Goal: Task Accomplishment & Management: Complete application form

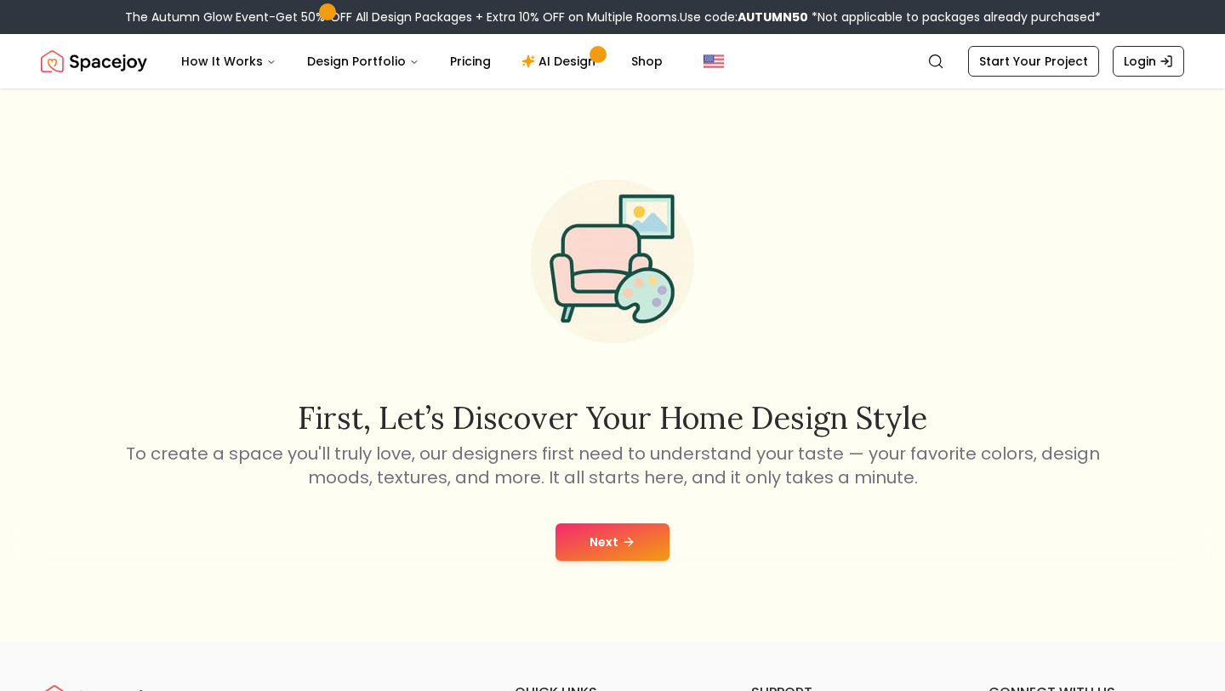
click at [639, 533] on button "Next" at bounding box center [612, 541] width 114 height 37
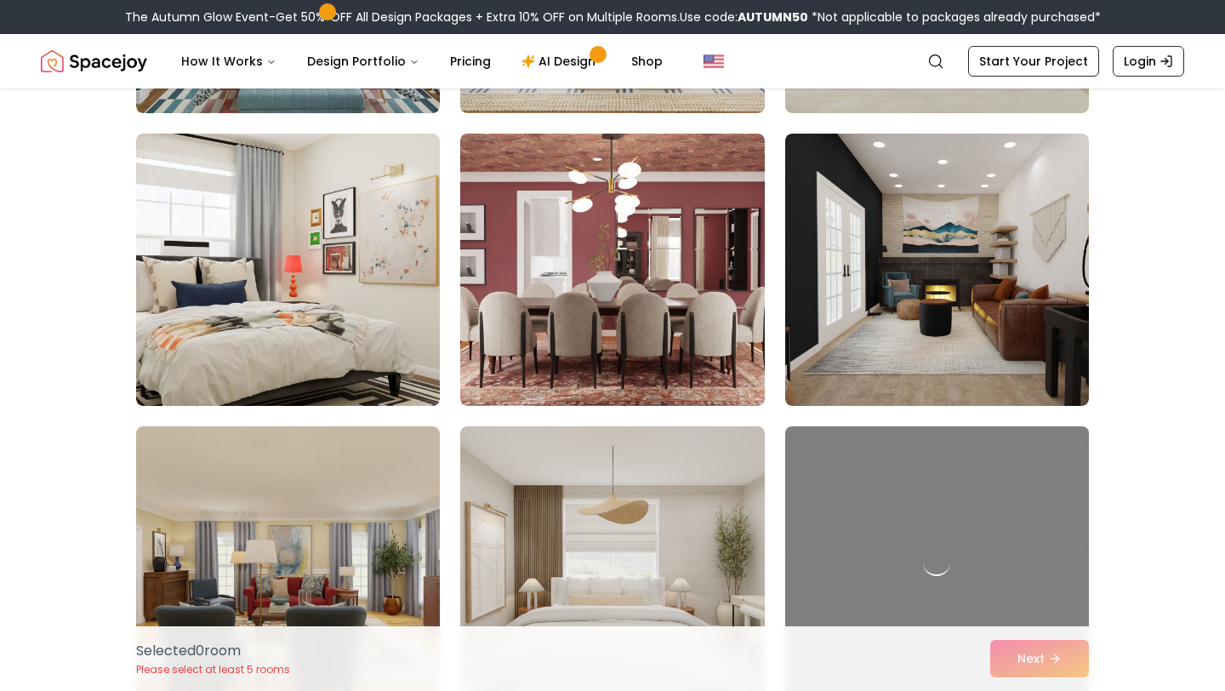
scroll to position [2370, 0]
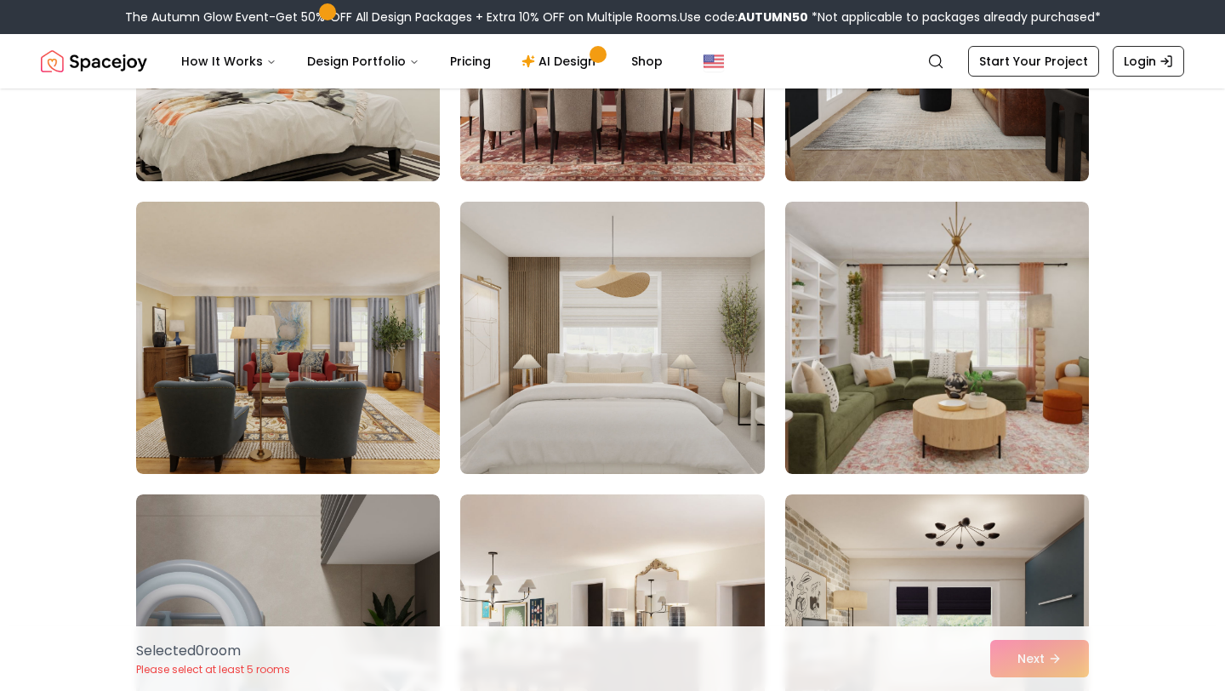
click at [667, 425] on img at bounding box center [611, 338] width 319 height 286
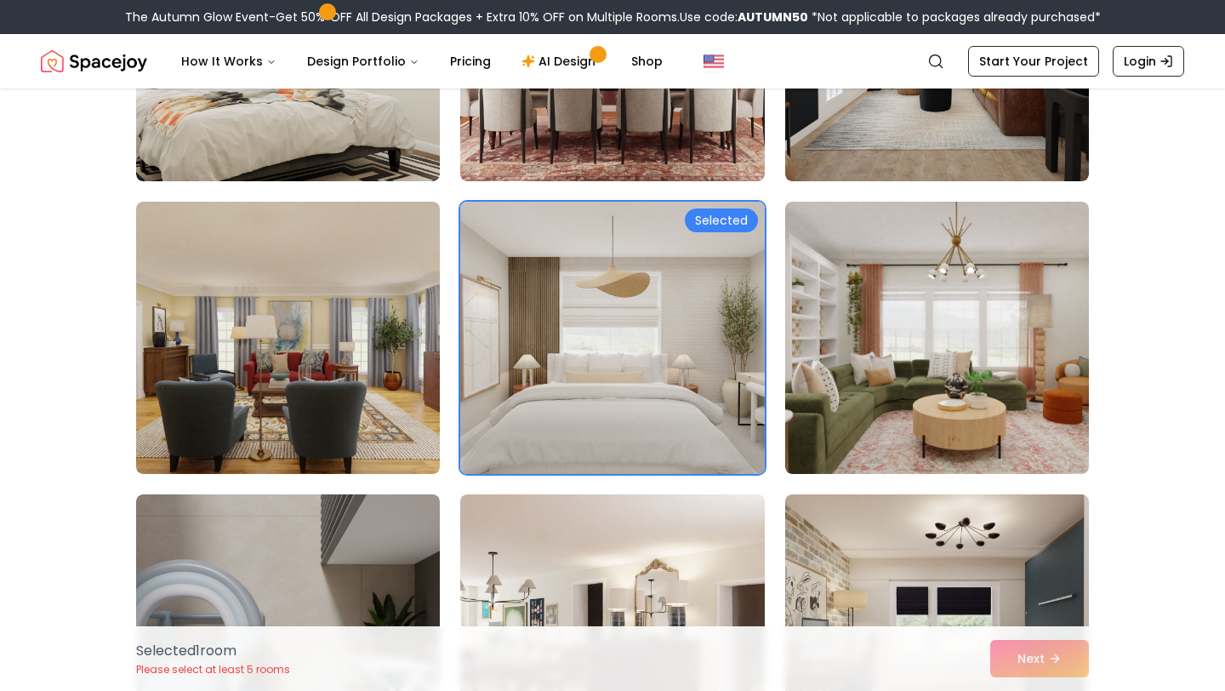
click at [727, 223] on div "Selected" at bounding box center [721, 220] width 73 height 24
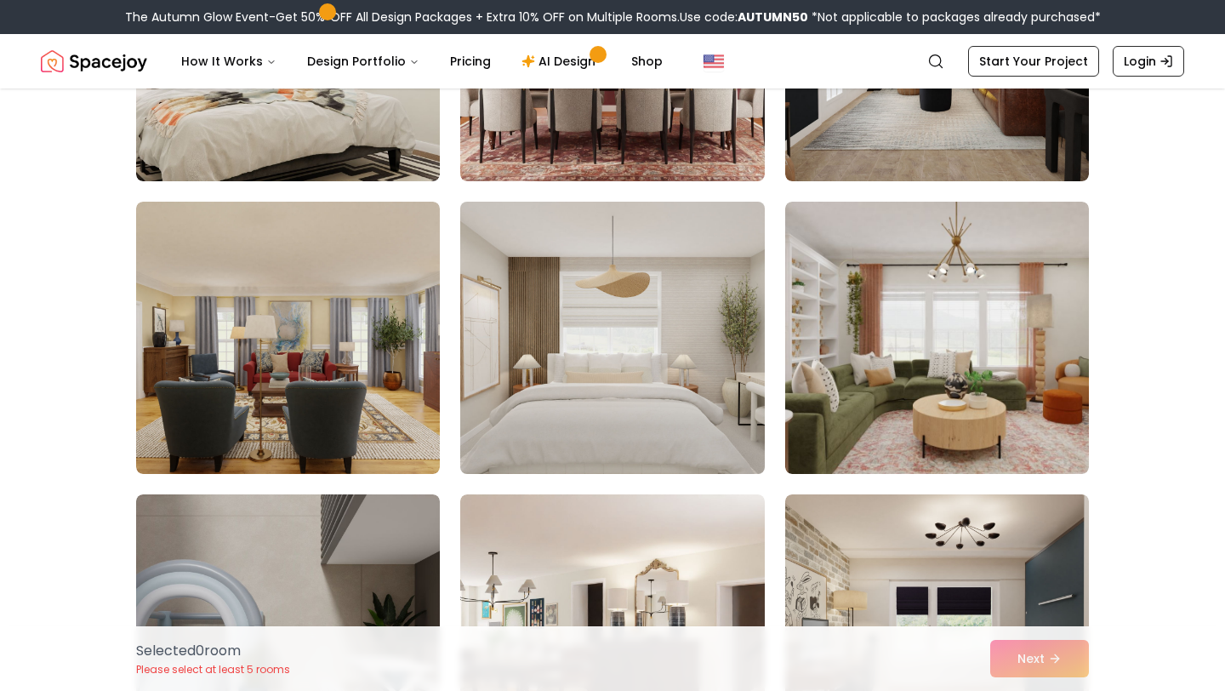
click at [616, 363] on img at bounding box center [611, 338] width 319 height 286
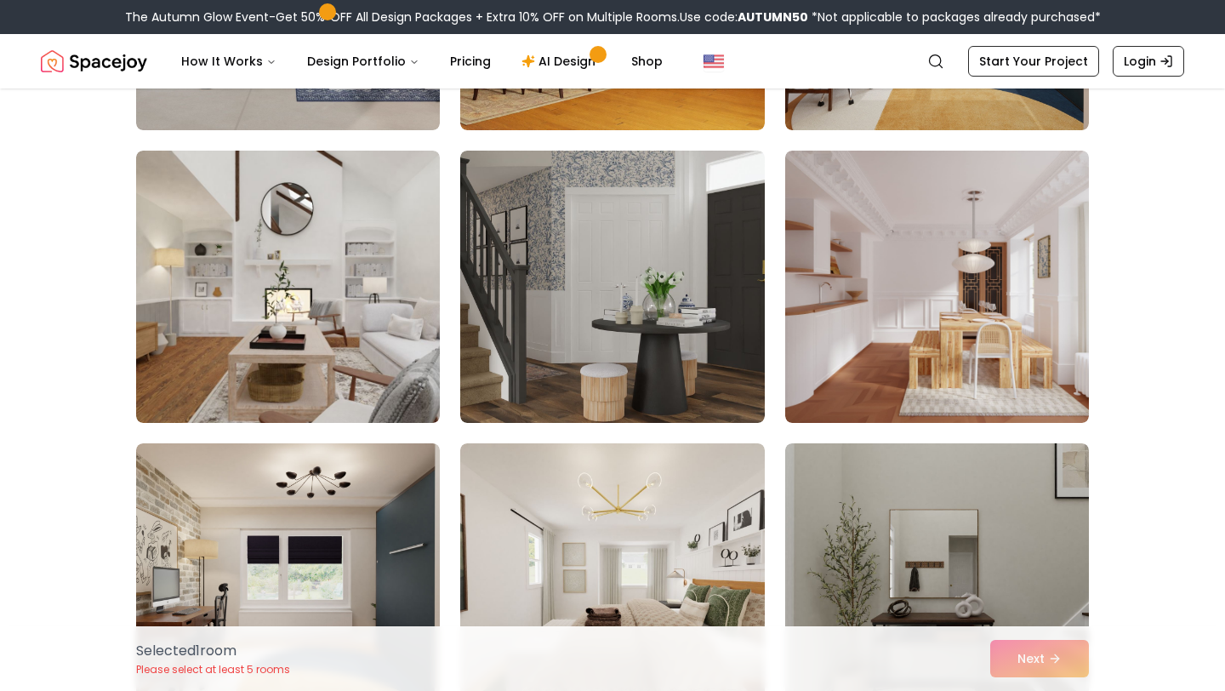
scroll to position [2994, 0]
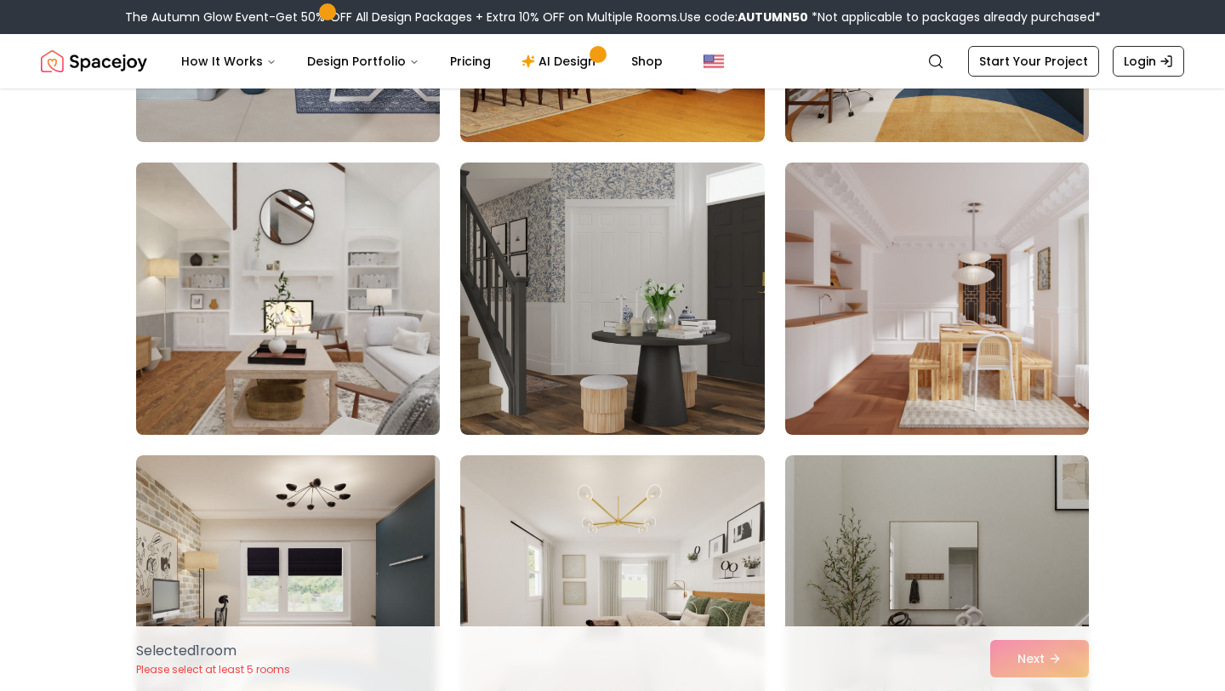
click at [368, 362] on img at bounding box center [287, 299] width 319 height 286
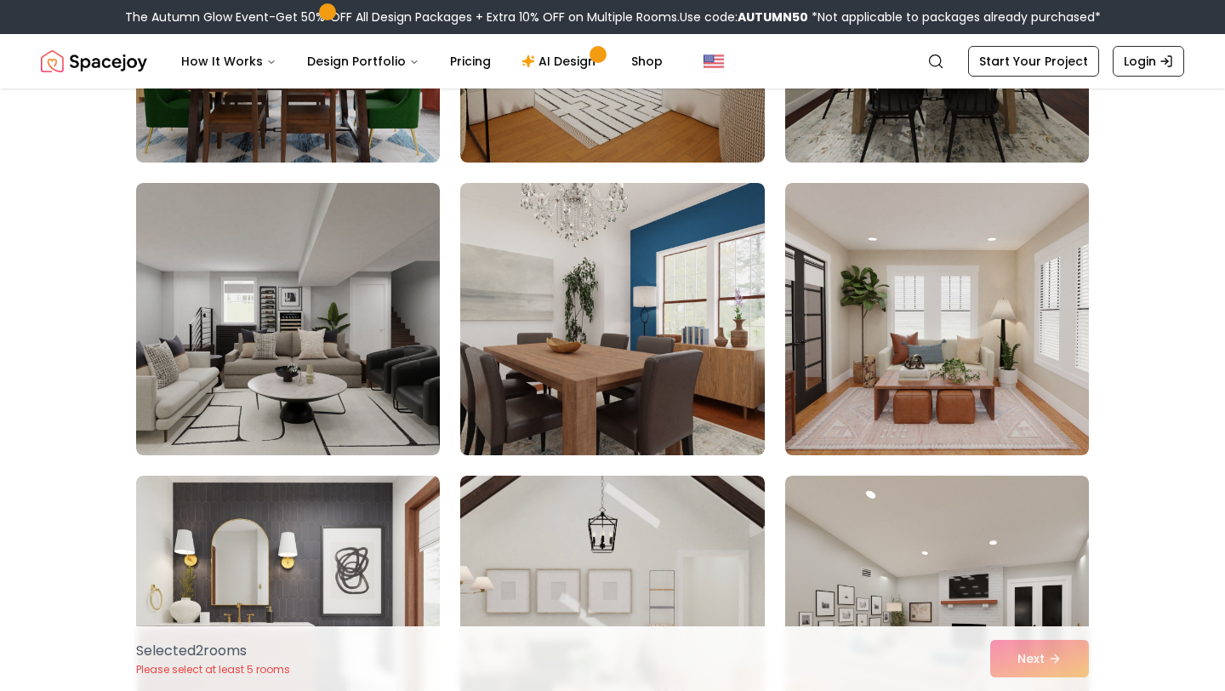
scroll to position [0, 0]
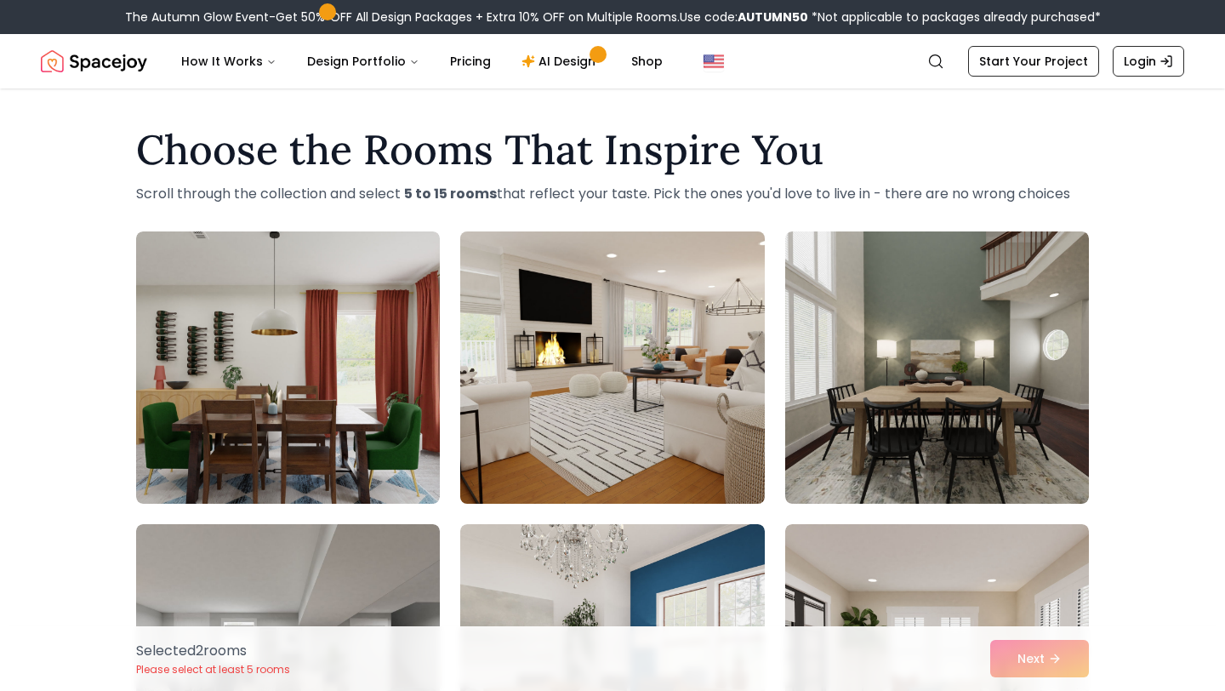
click at [674, 370] on img at bounding box center [611, 368] width 319 height 286
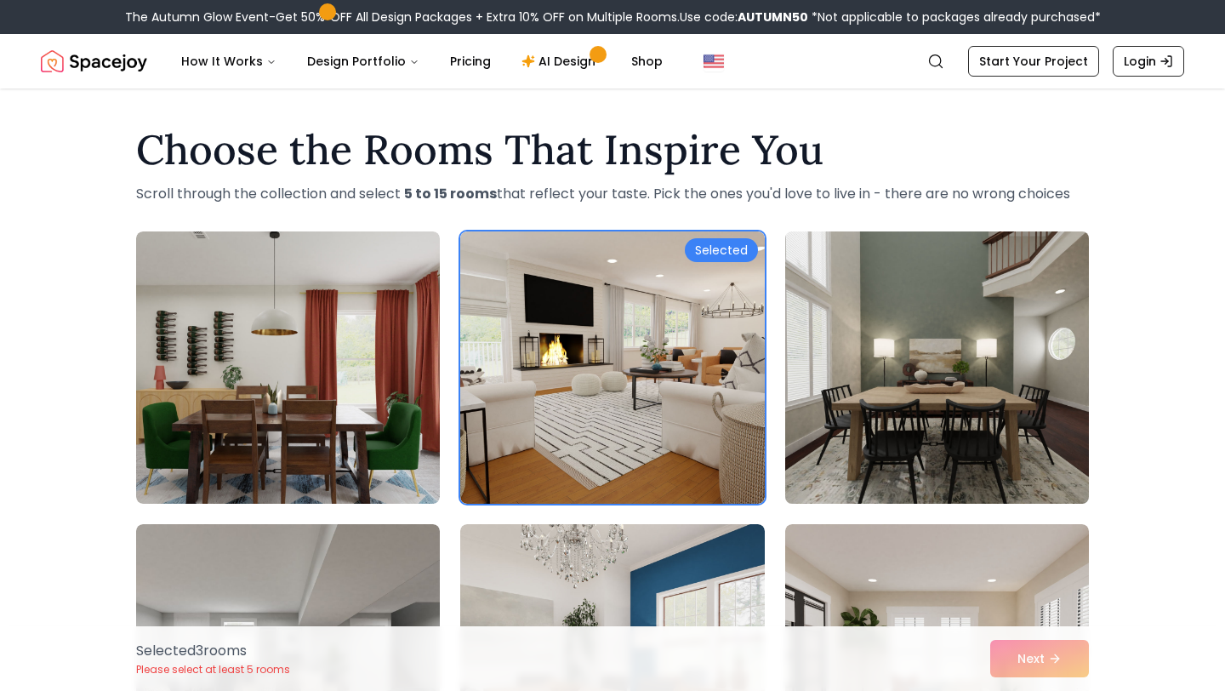
click at [854, 385] on img at bounding box center [936, 368] width 319 height 286
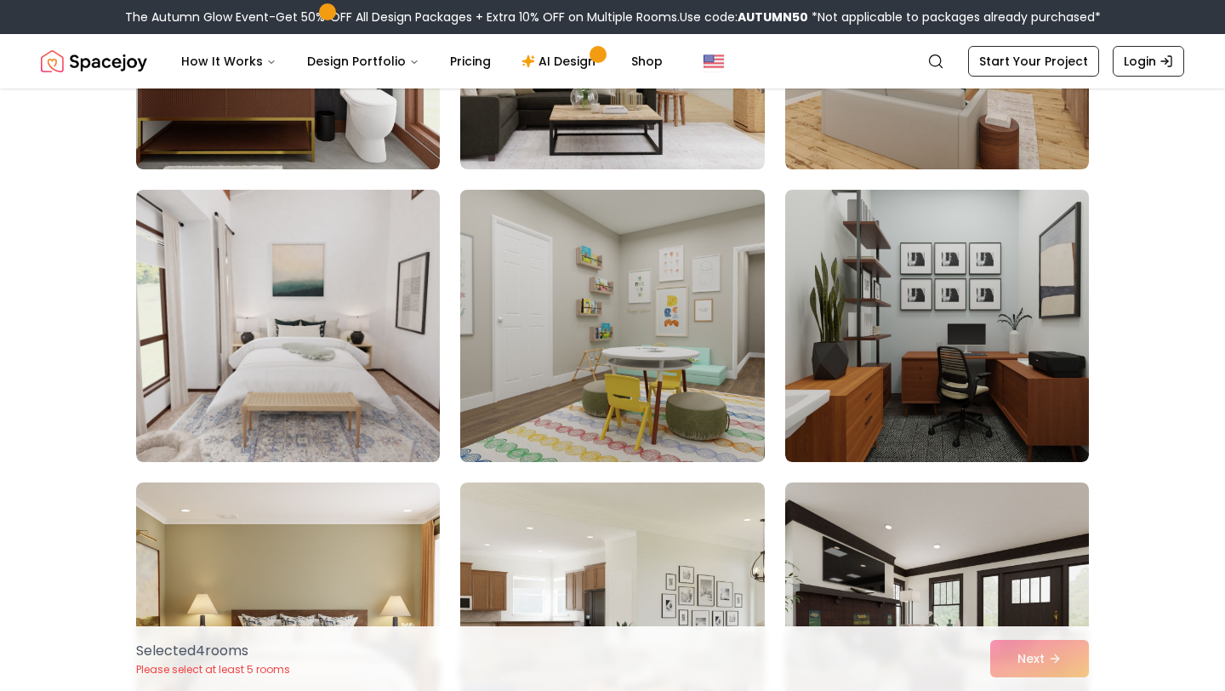
scroll to position [921, 0]
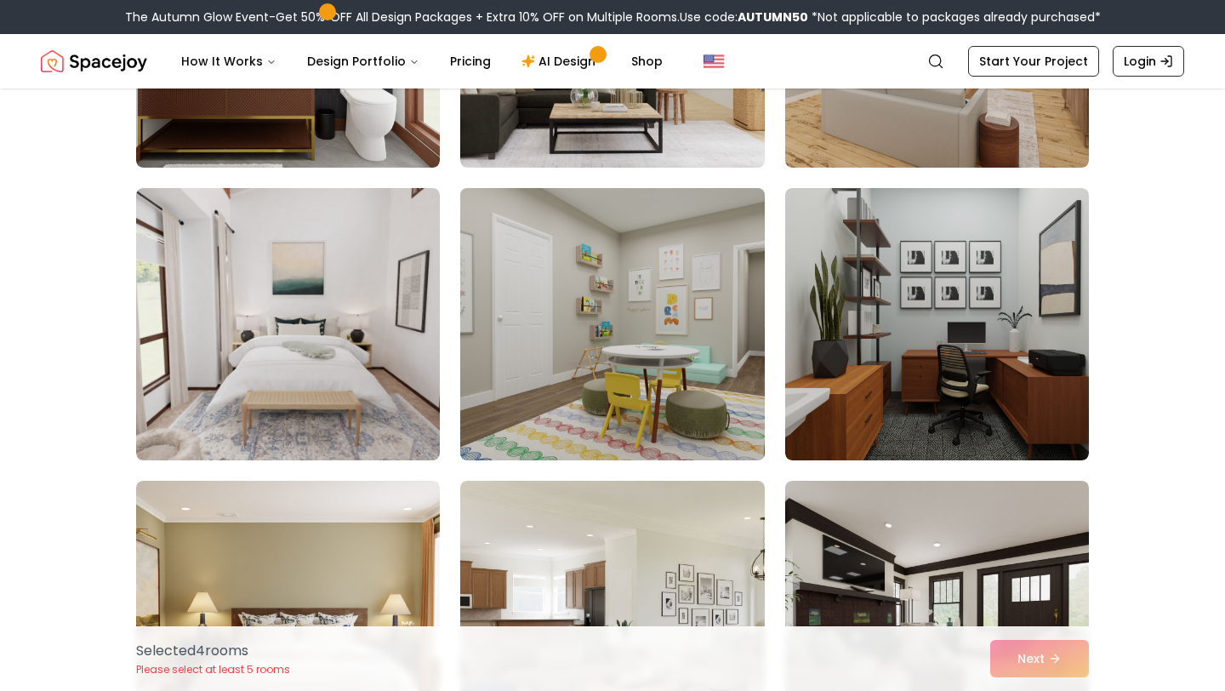
click at [665, 370] on img at bounding box center [611, 324] width 319 height 286
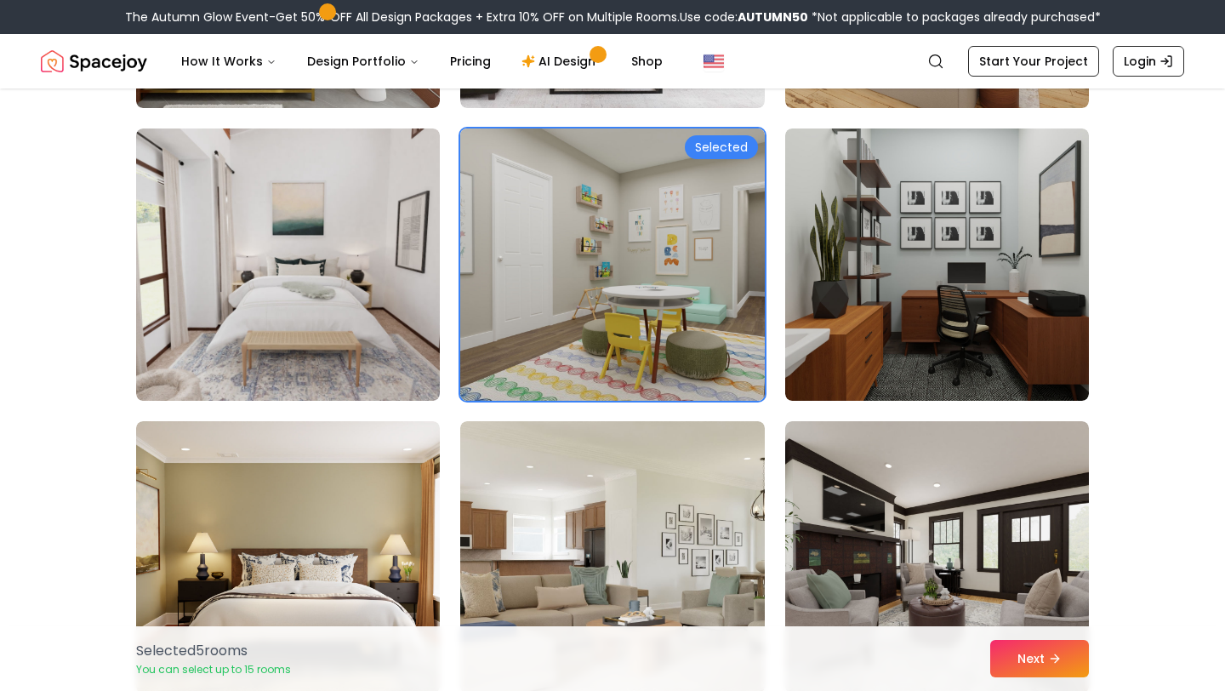
scroll to position [1004, 0]
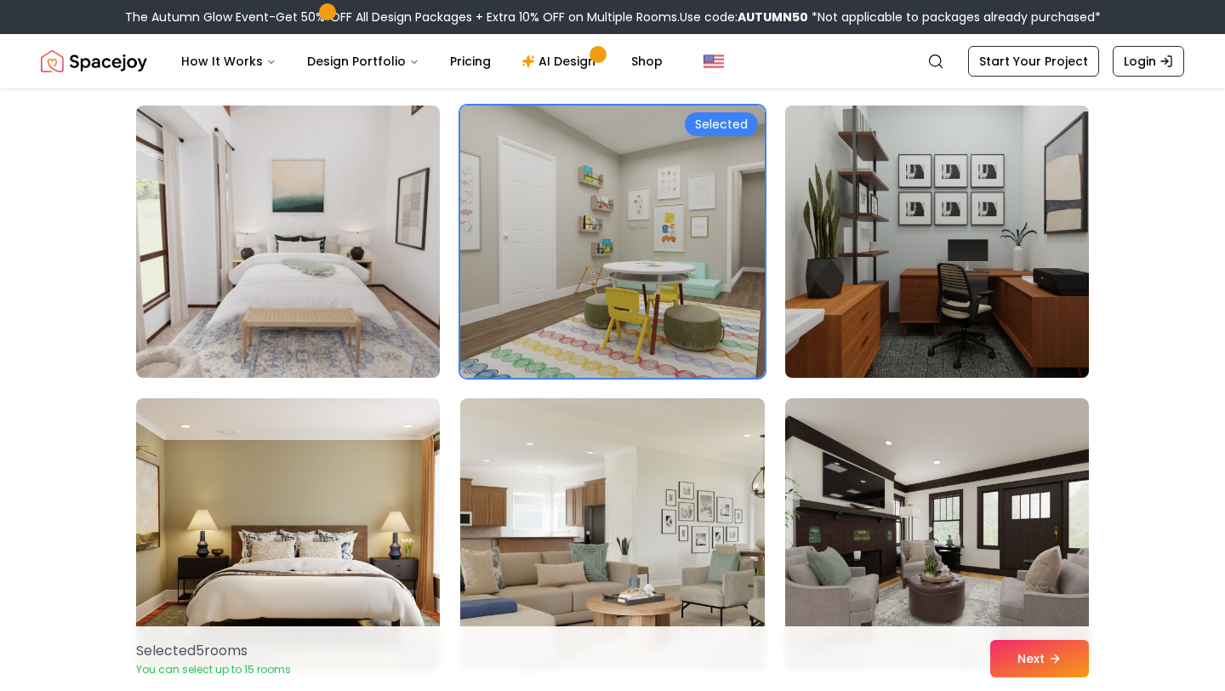
click at [857, 353] on img at bounding box center [936, 242] width 319 height 286
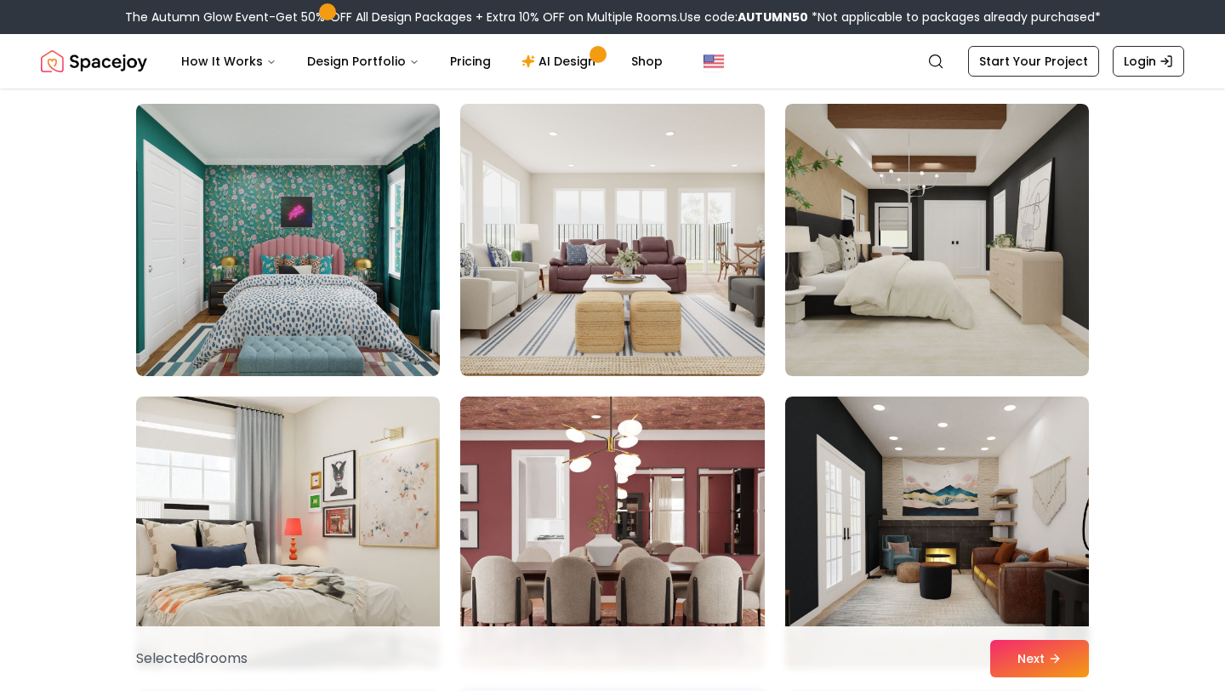
scroll to position [1847, 0]
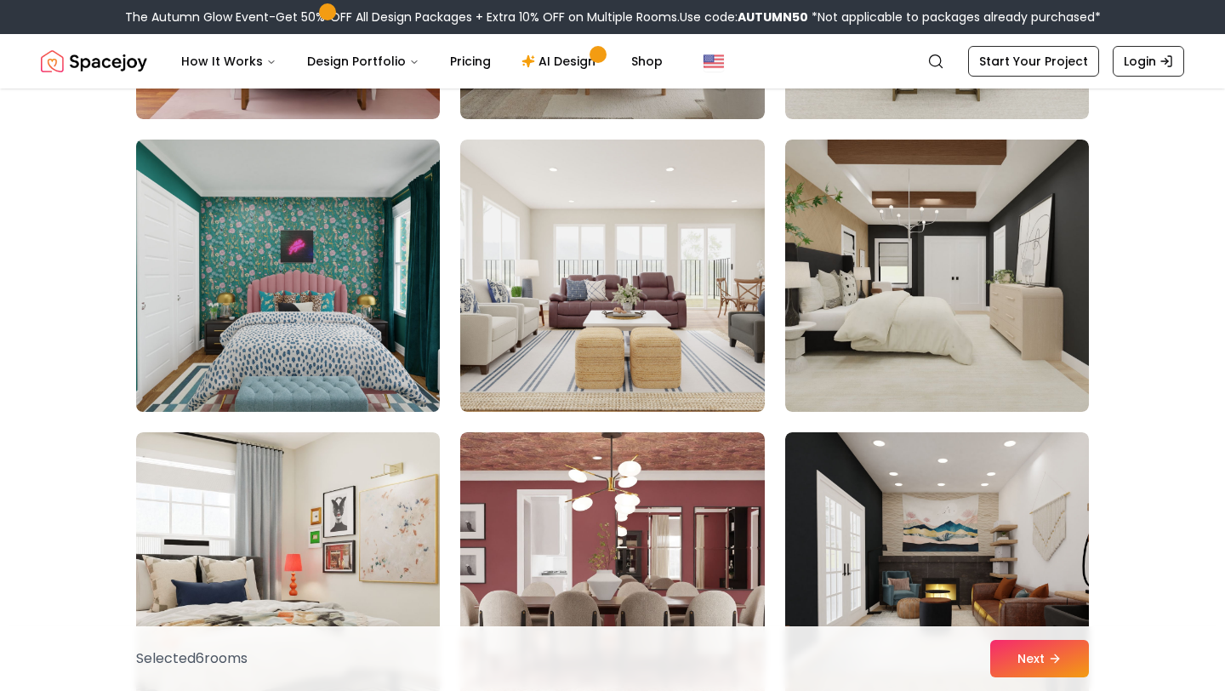
click at [334, 322] on img at bounding box center [287, 276] width 319 height 286
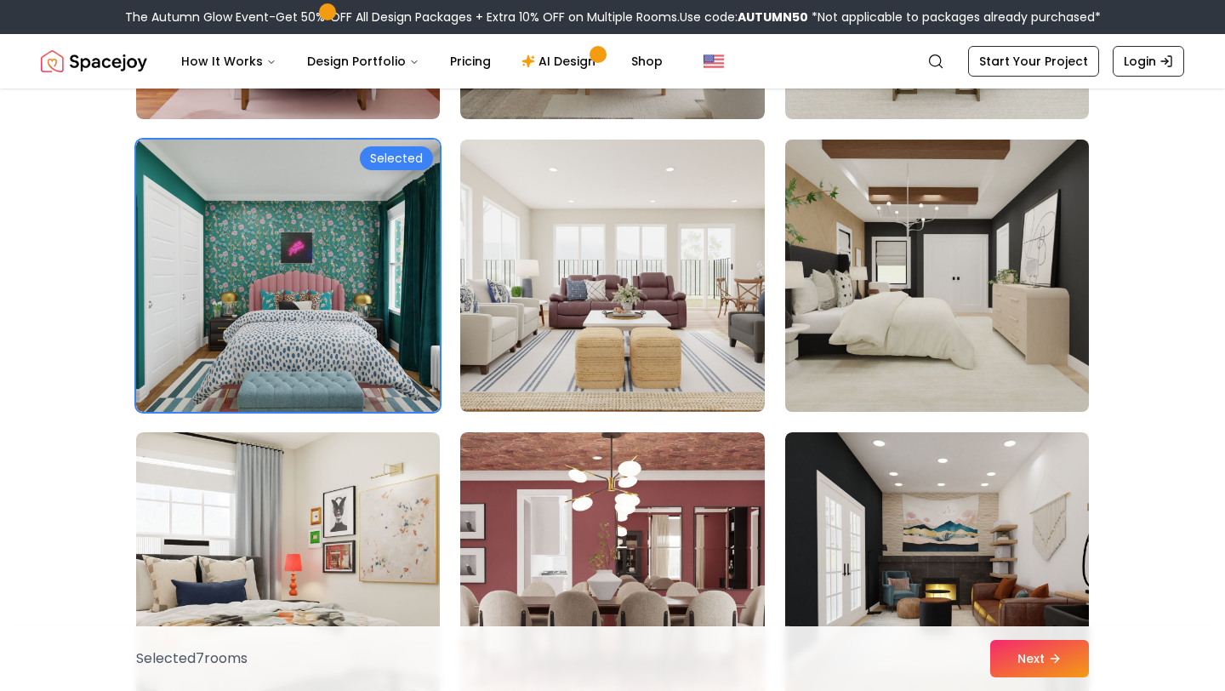
click at [931, 357] on img at bounding box center [936, 276] width 319 height 286
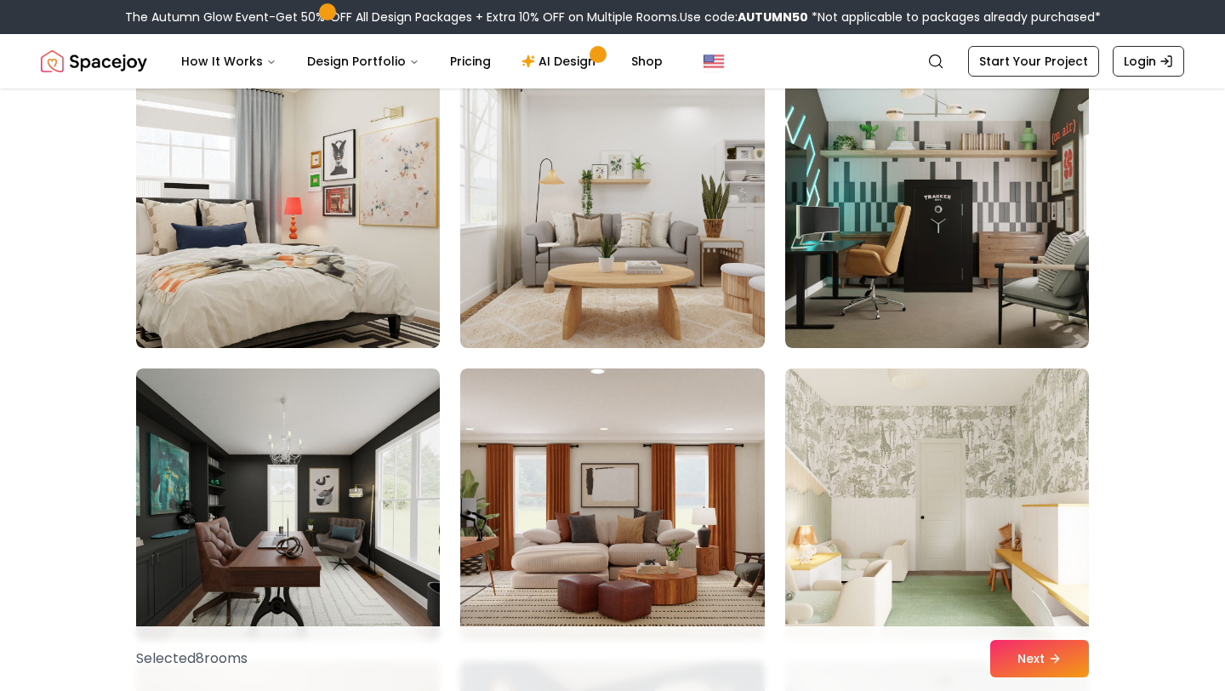
scroll to position [3960, 0]
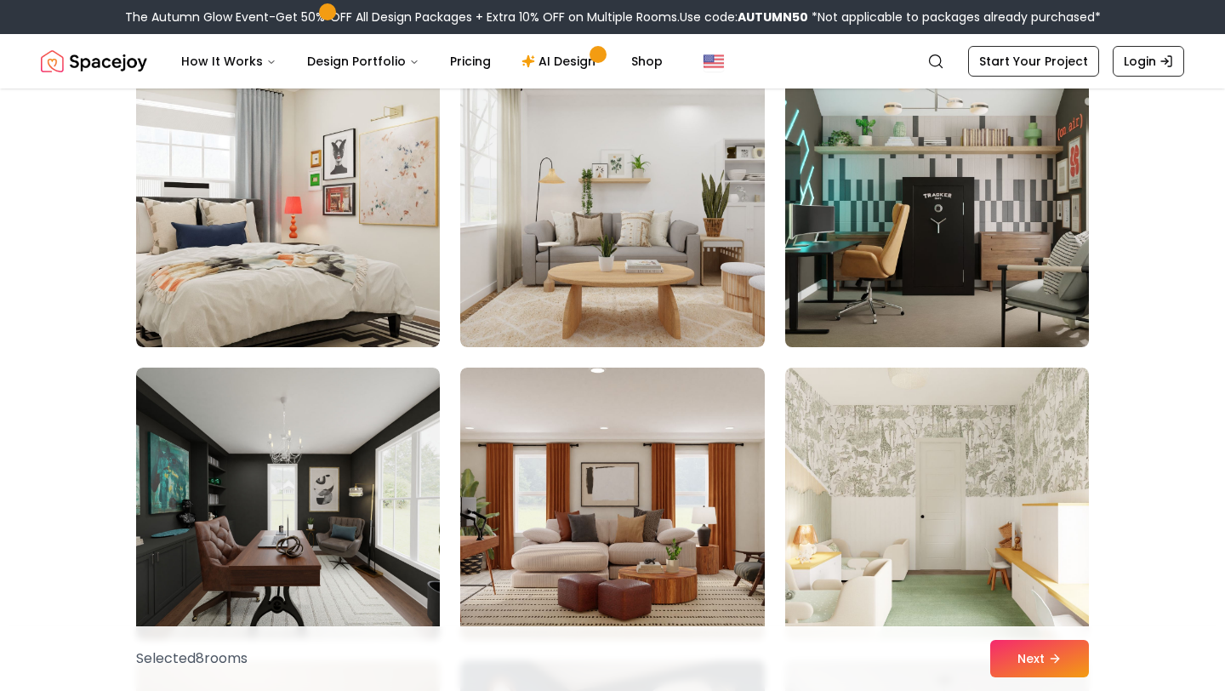
click at [971, 263] on img at bounding box center [936, 211] width 319 height 286
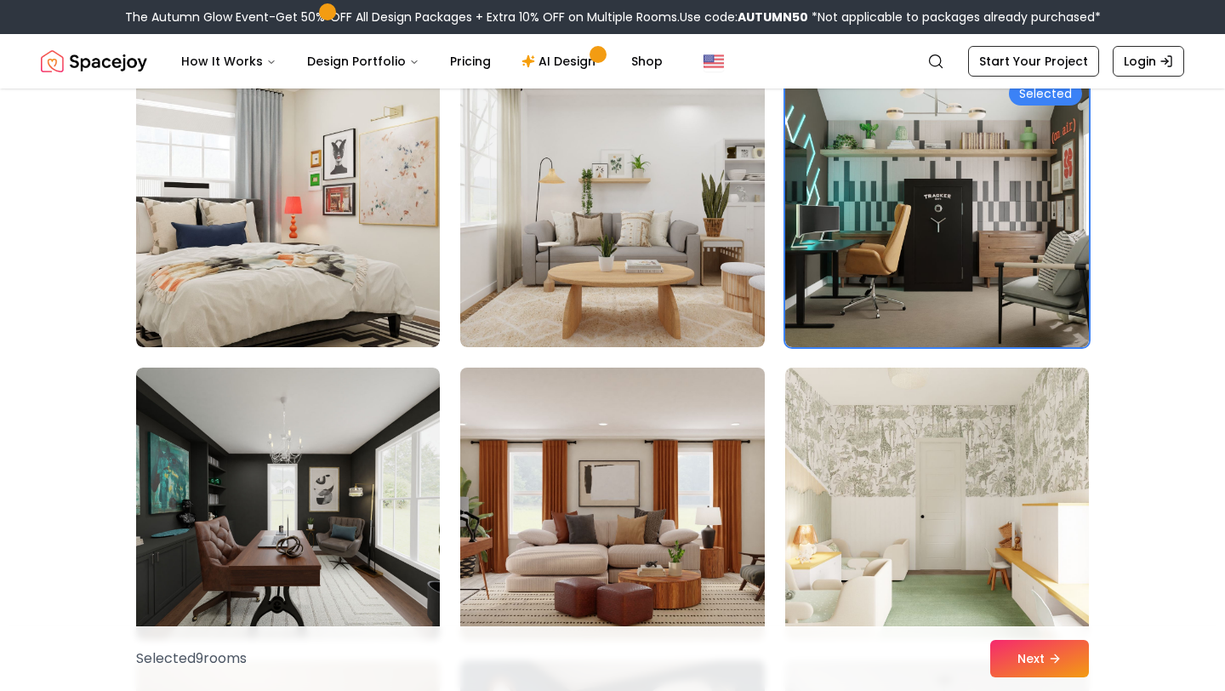
click at [650, 488] on img at bounding box center [611, 504] width 319 height 286
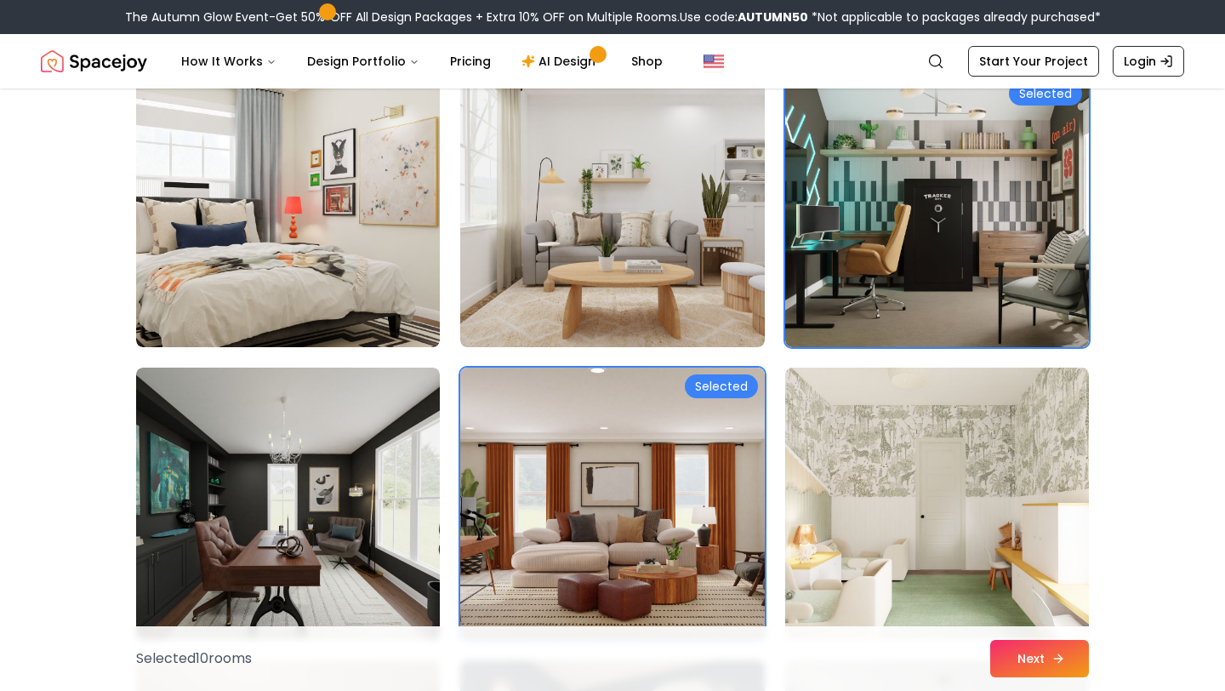
click at [1021, 655] on button "Next" at bounding box center [1039, 658] width 99 height 37
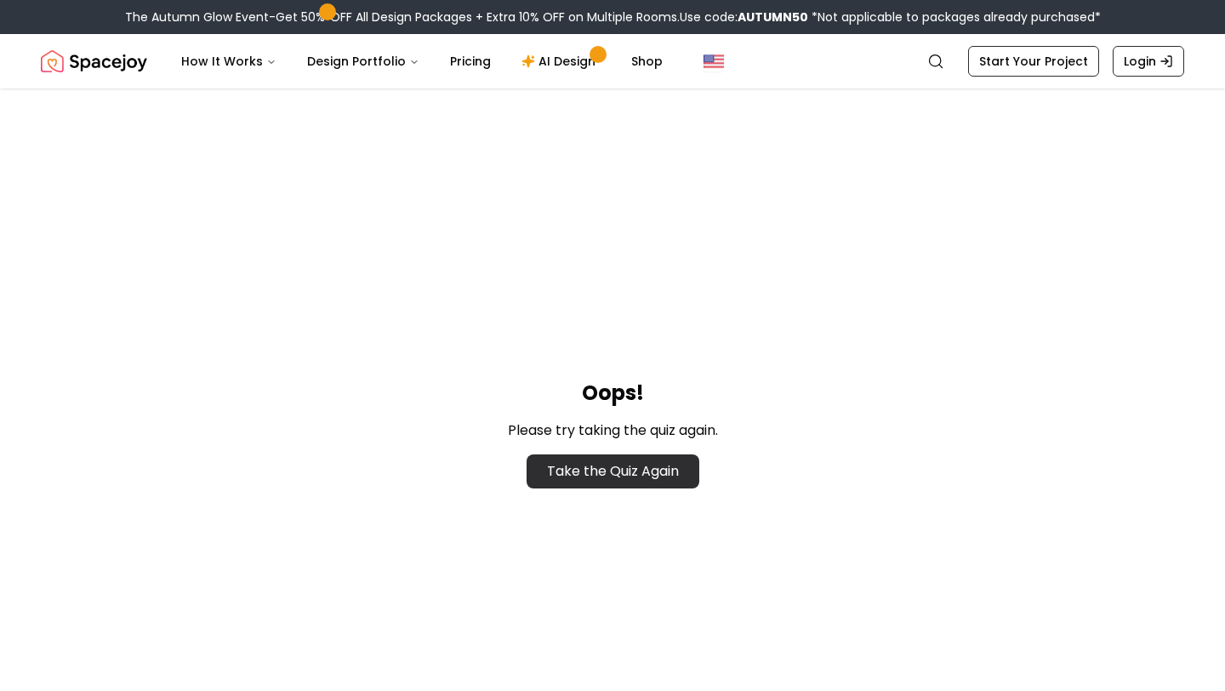
click at [625, 470] on link "Take the Quiz Again" at bounding box center [612, 471] width 173 height 34
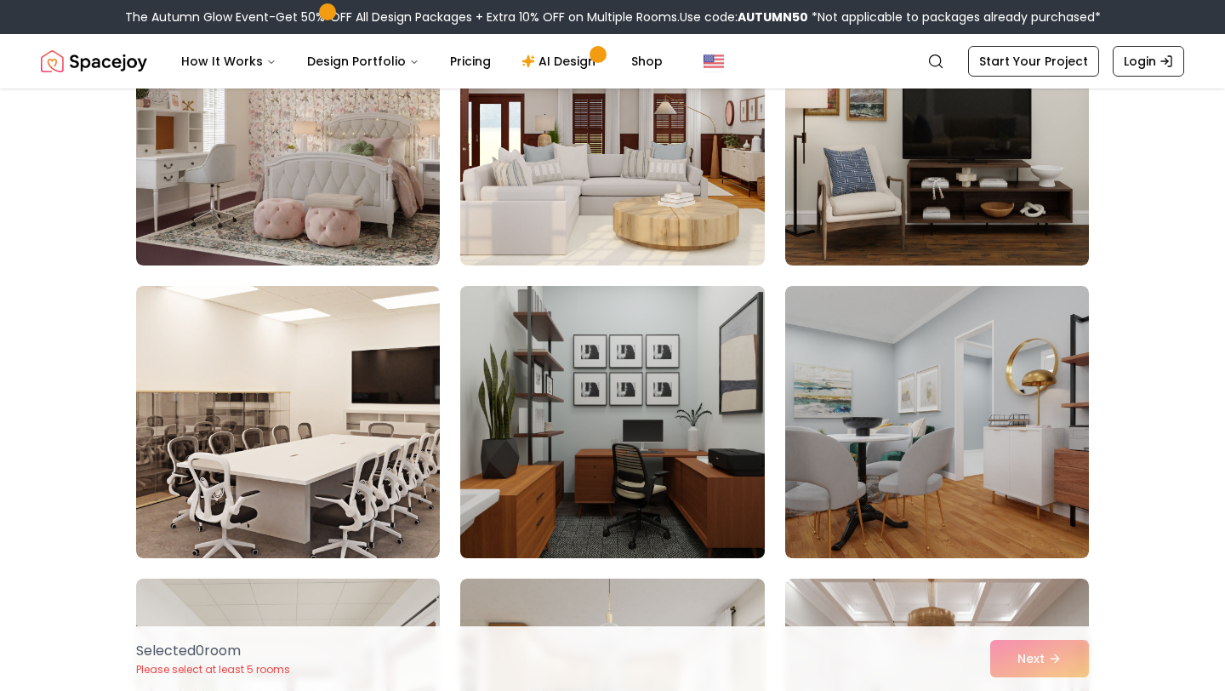
scroll to position [244, 0]
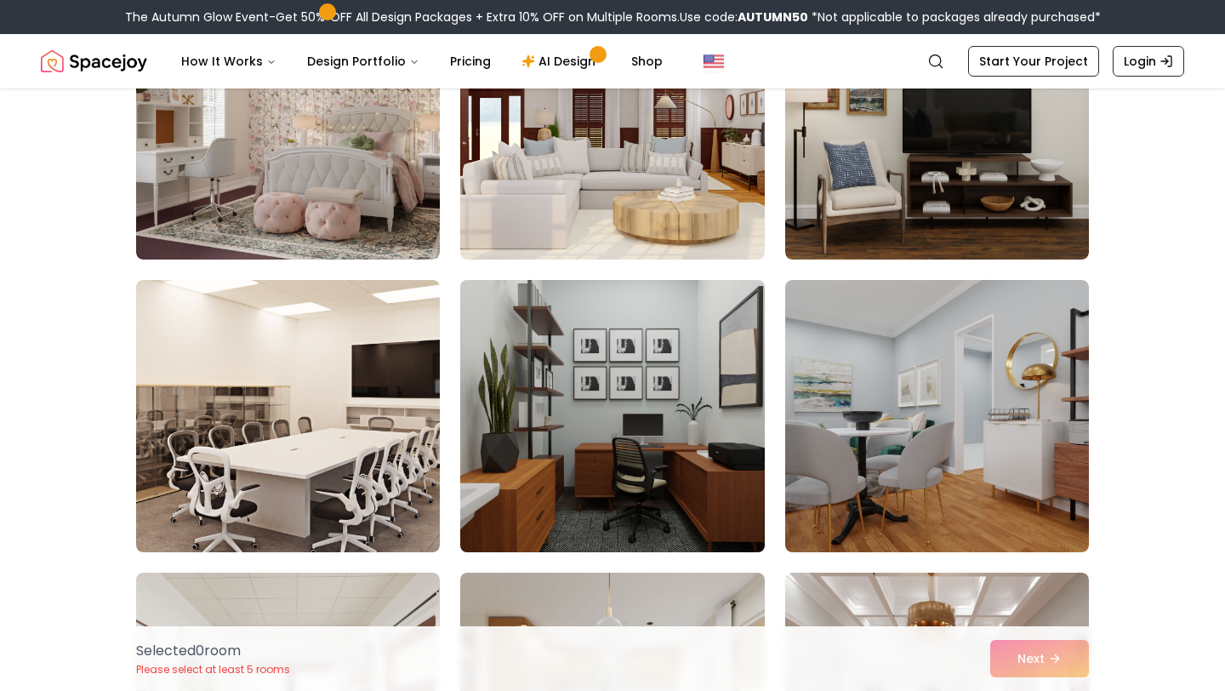
click at [617, 403] on img at bounding box center [611, 416] width 319 height 286
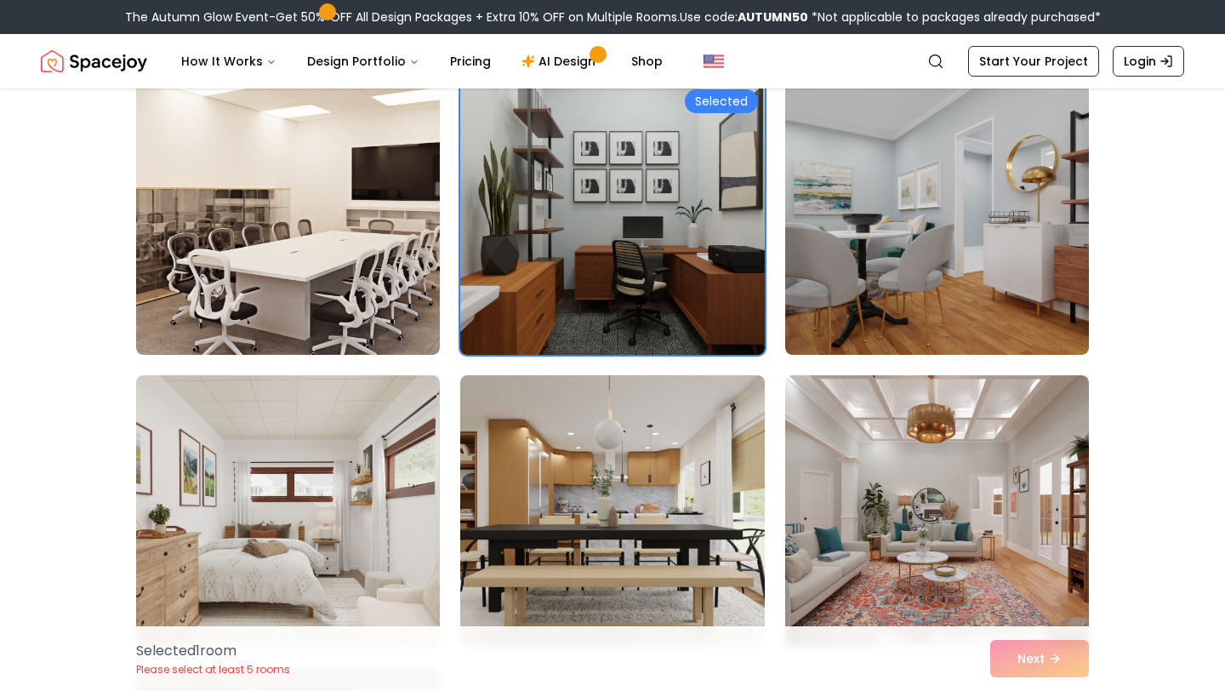
scroll to position [527, 0]
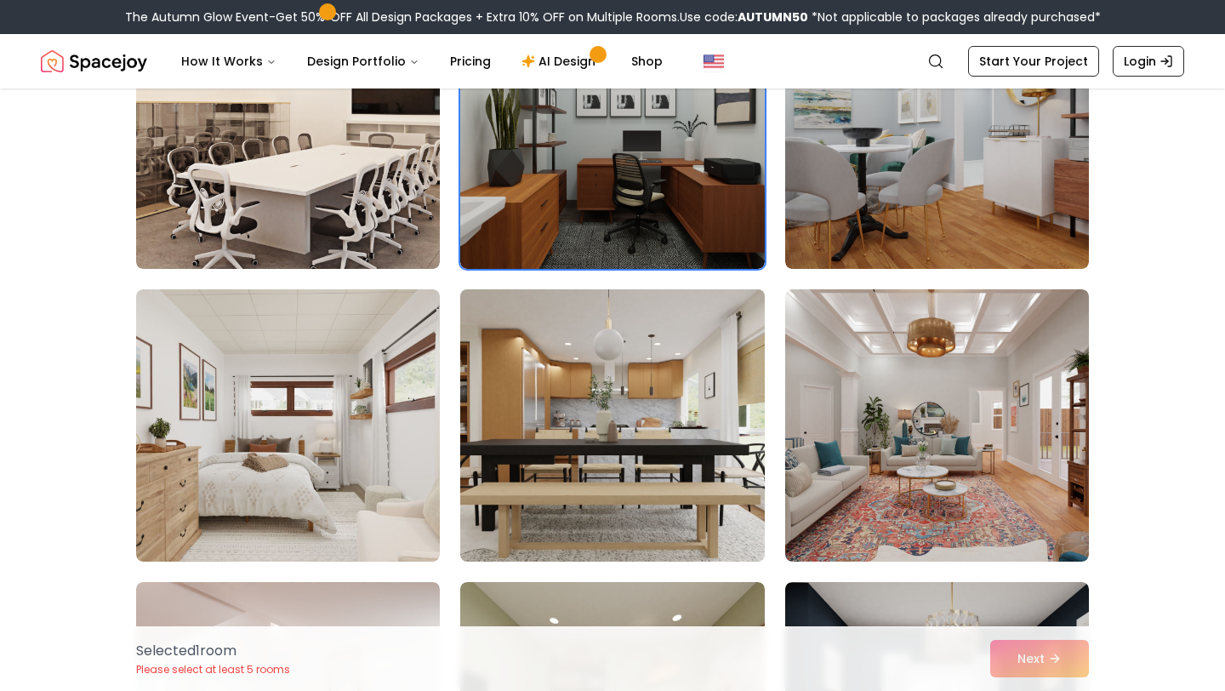
click at [581, 401] on img at bounding box center [611, 425] width 319 height 286
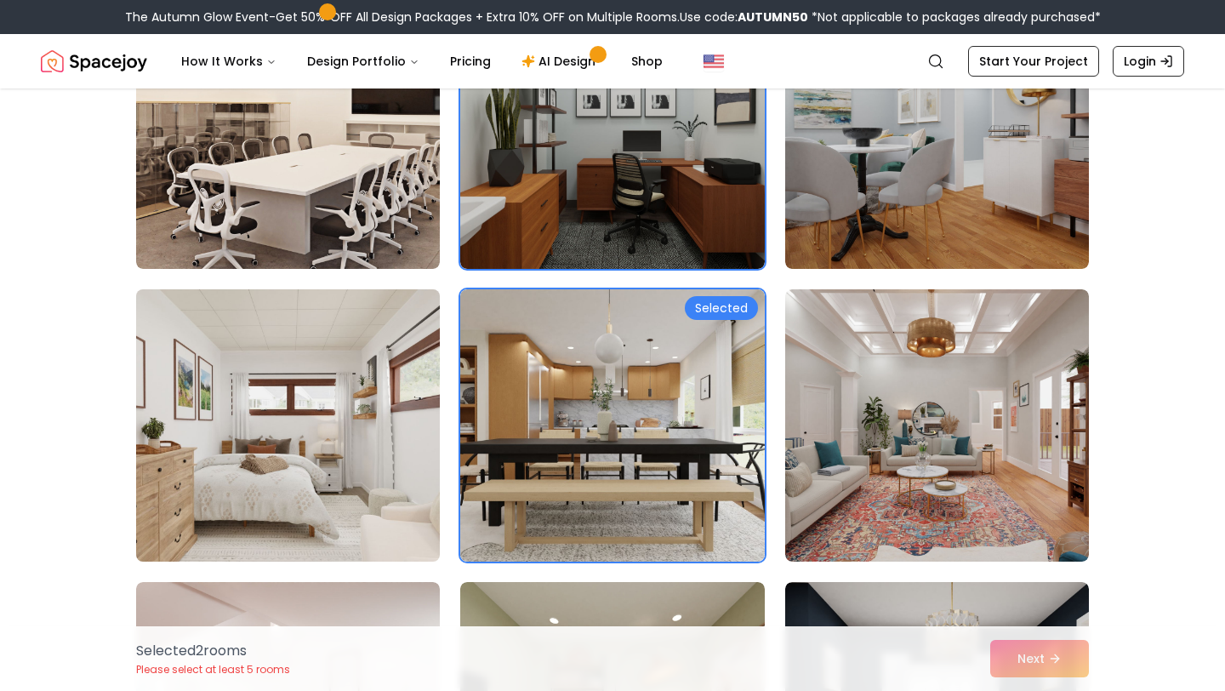
click at [355, 467] on img at bounding box center [287, 425] width 319 height 286
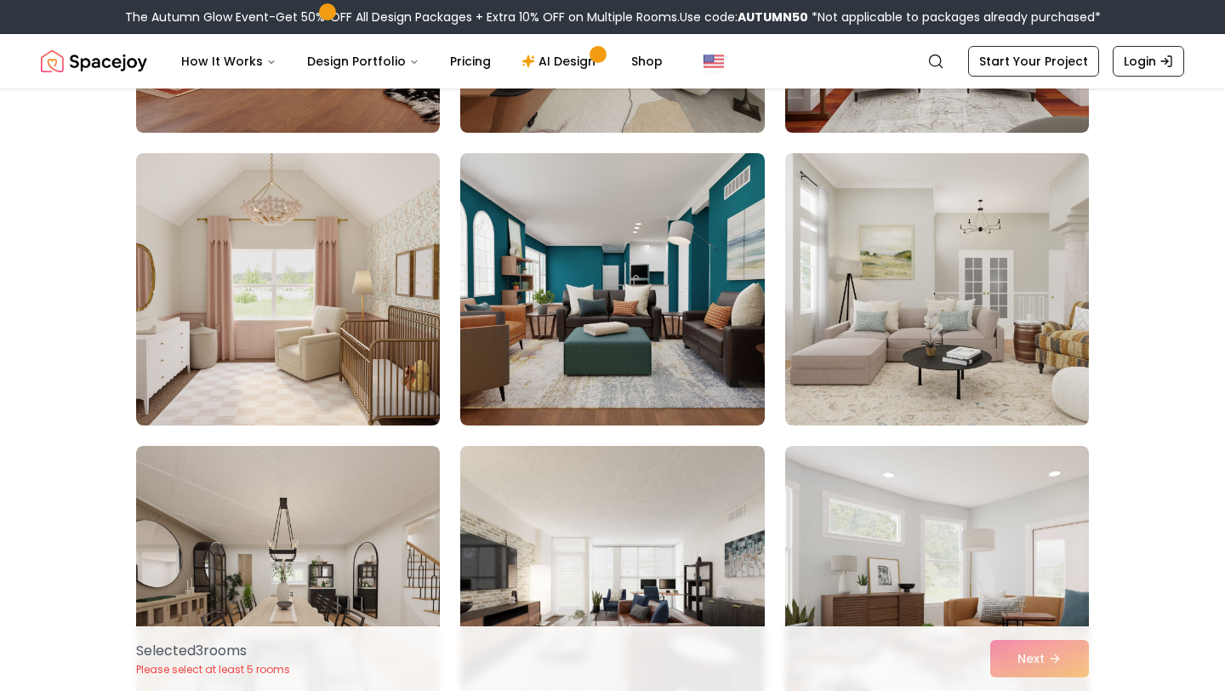
scroll to position [1277, 0]
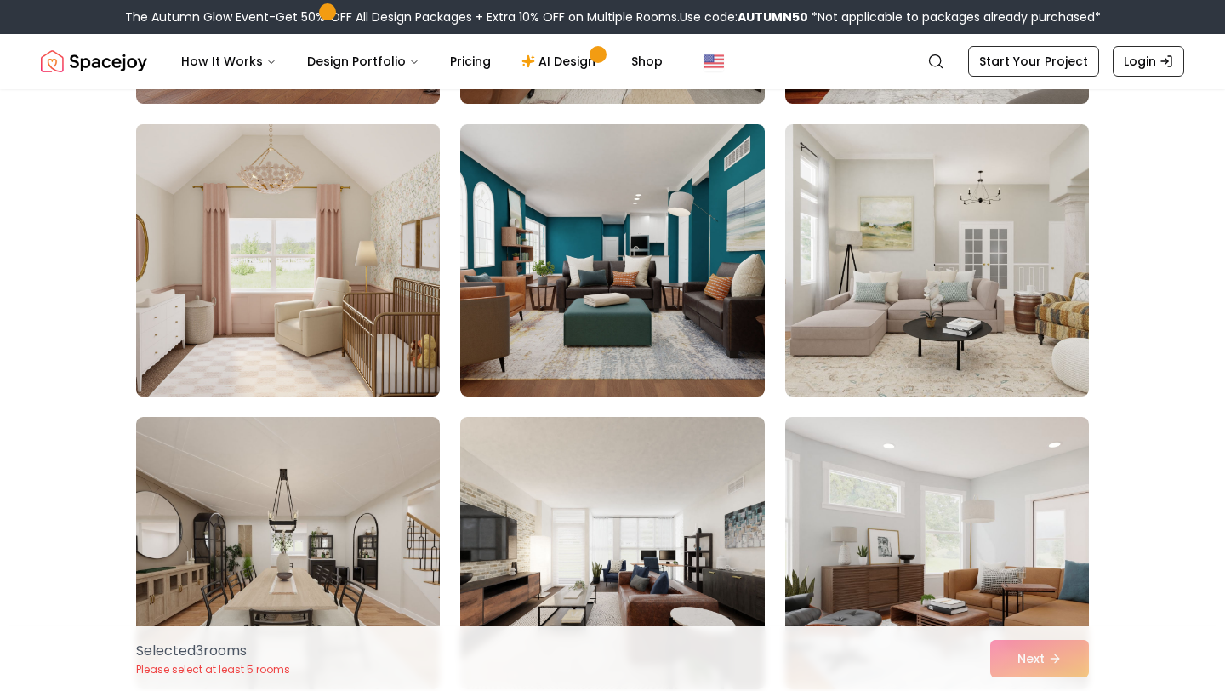
click at [344, 299] on img at bounding box center [287, 260] width 319 height 286
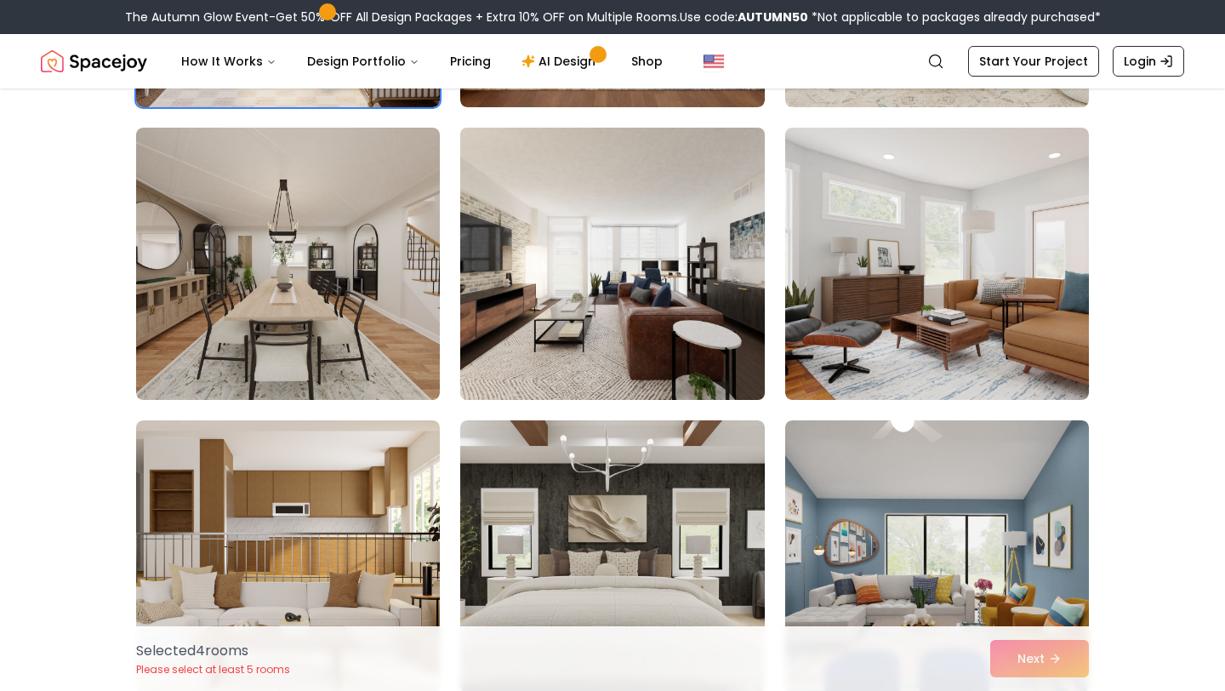
scroll to position [1572, 0]
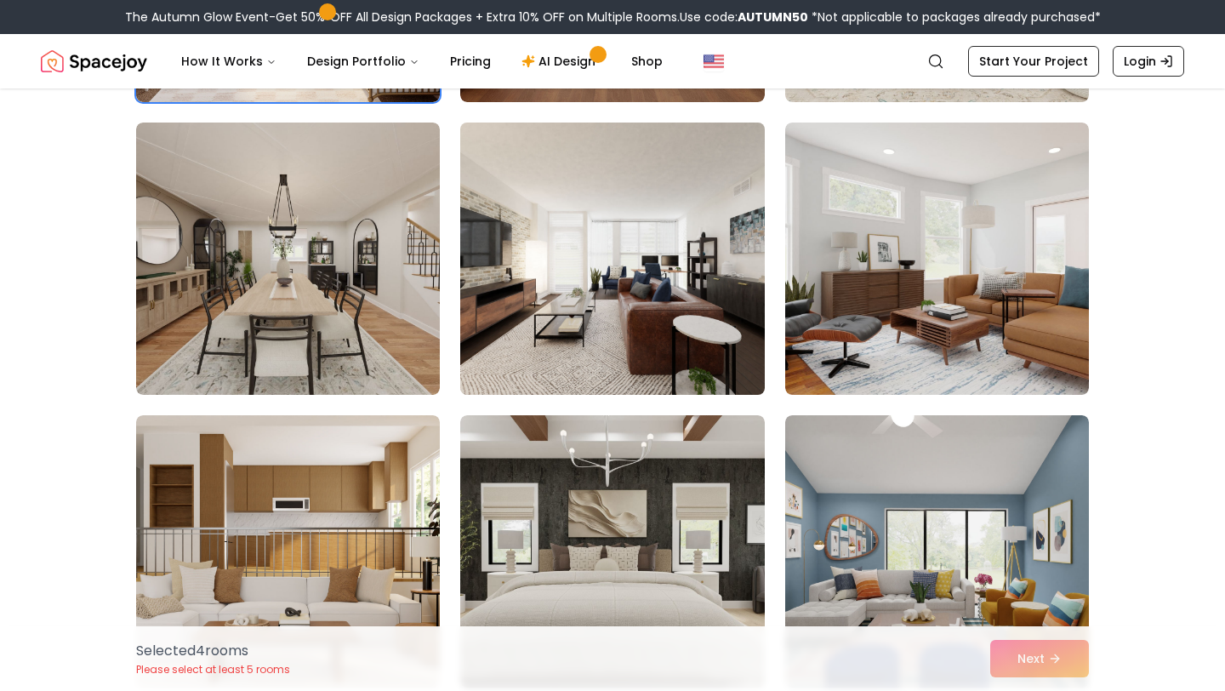
click at [628, 327] on img at bounding box center [611, 259] width 319 height 286
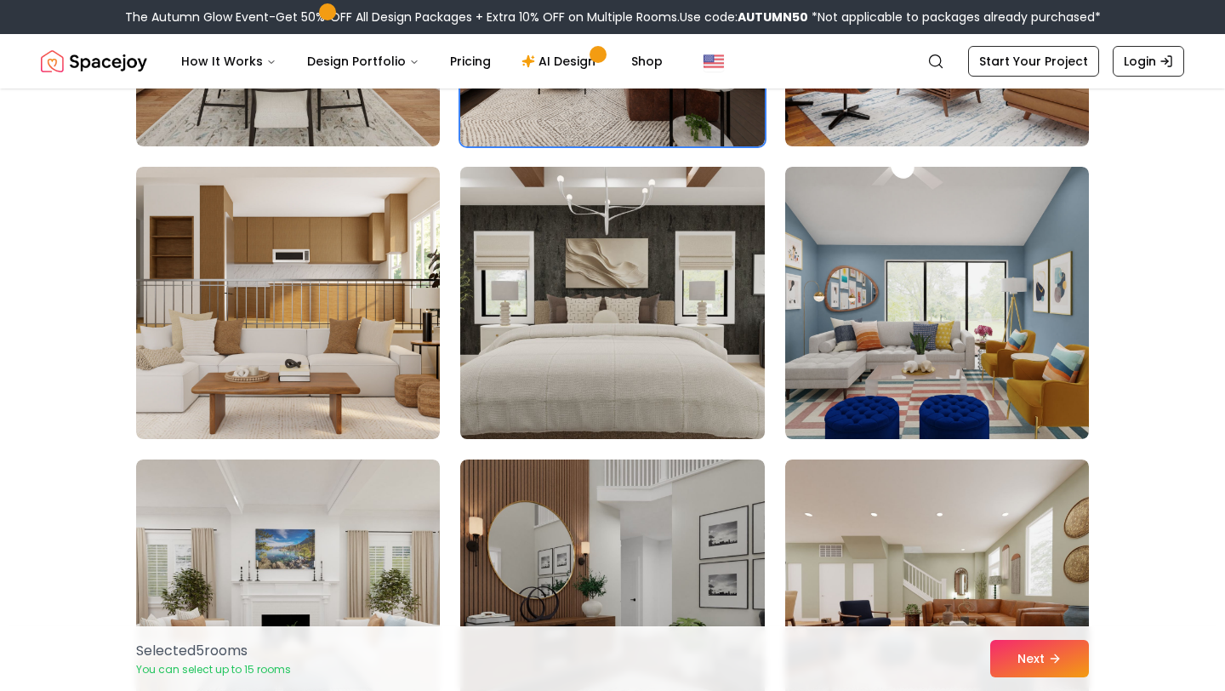
scroll to position [1839, 0]
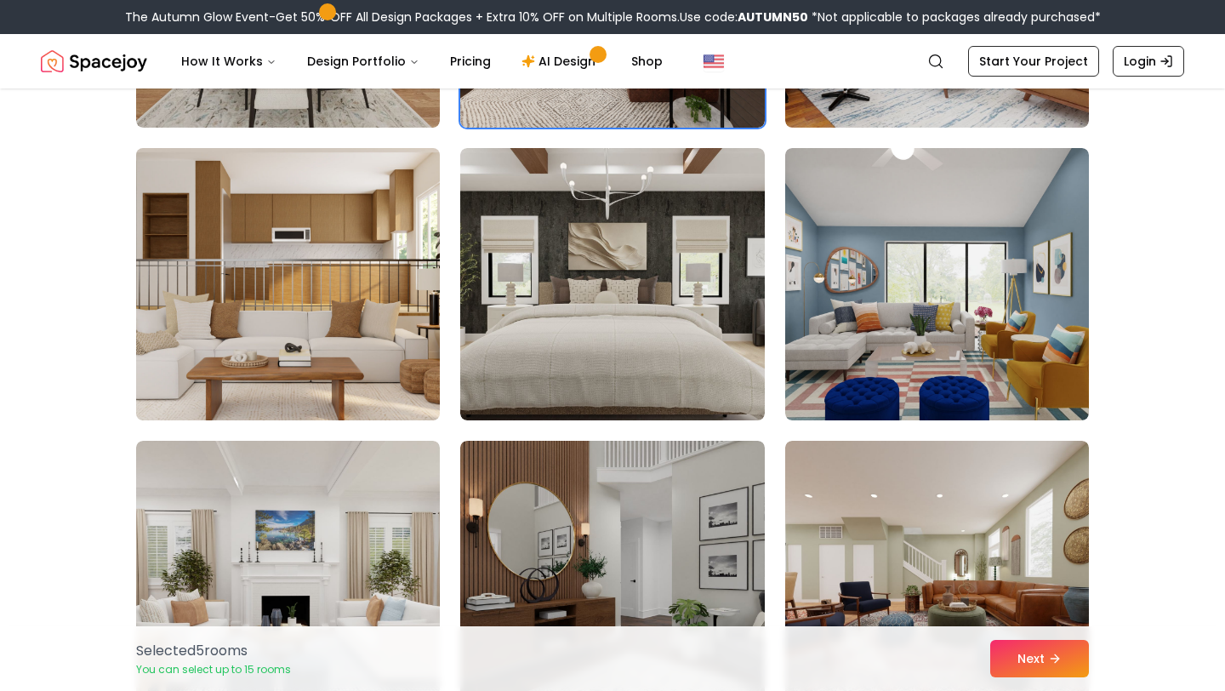
click at [355, 354] on img at bounding box center [287, 284] width 319 height 286
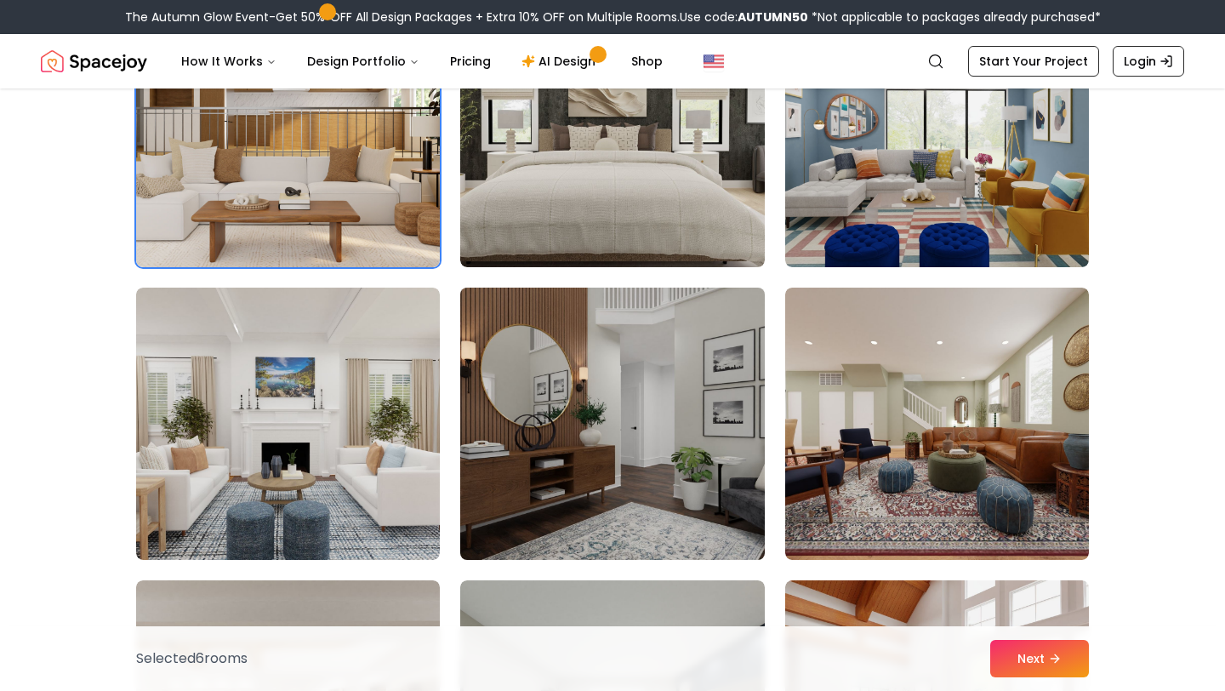
scroll to position [2167, 0]
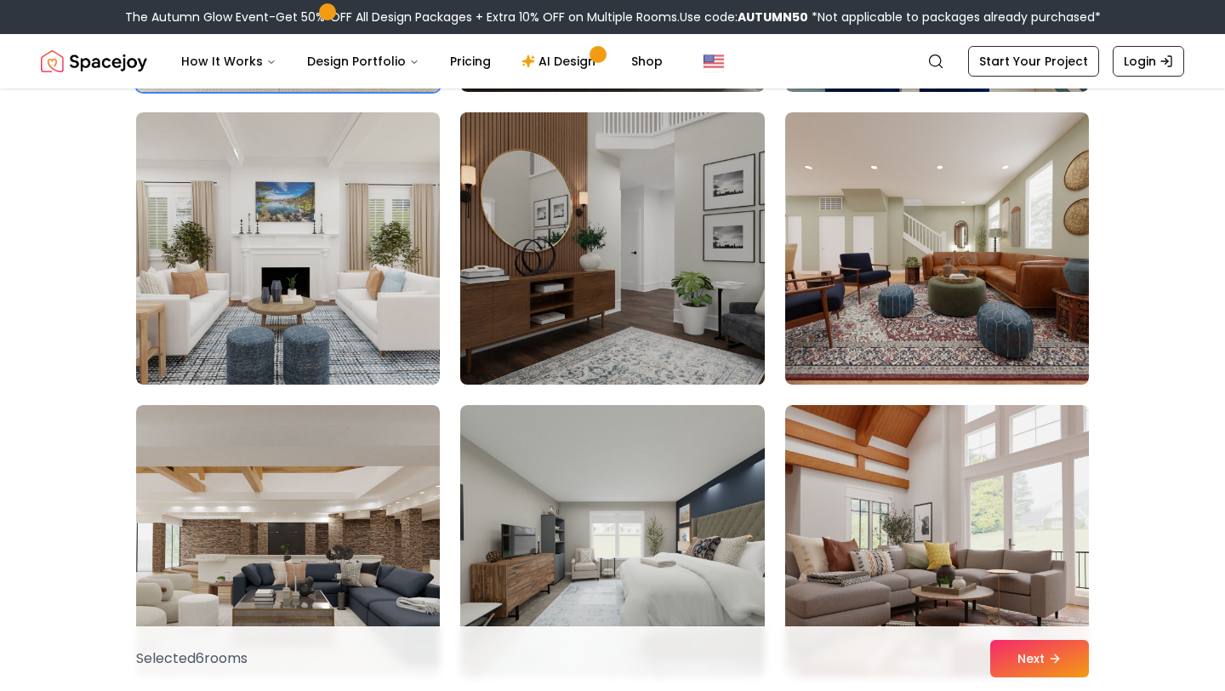
click at [649, 240] on img at bounding box center [611, 248] width 319 height 286
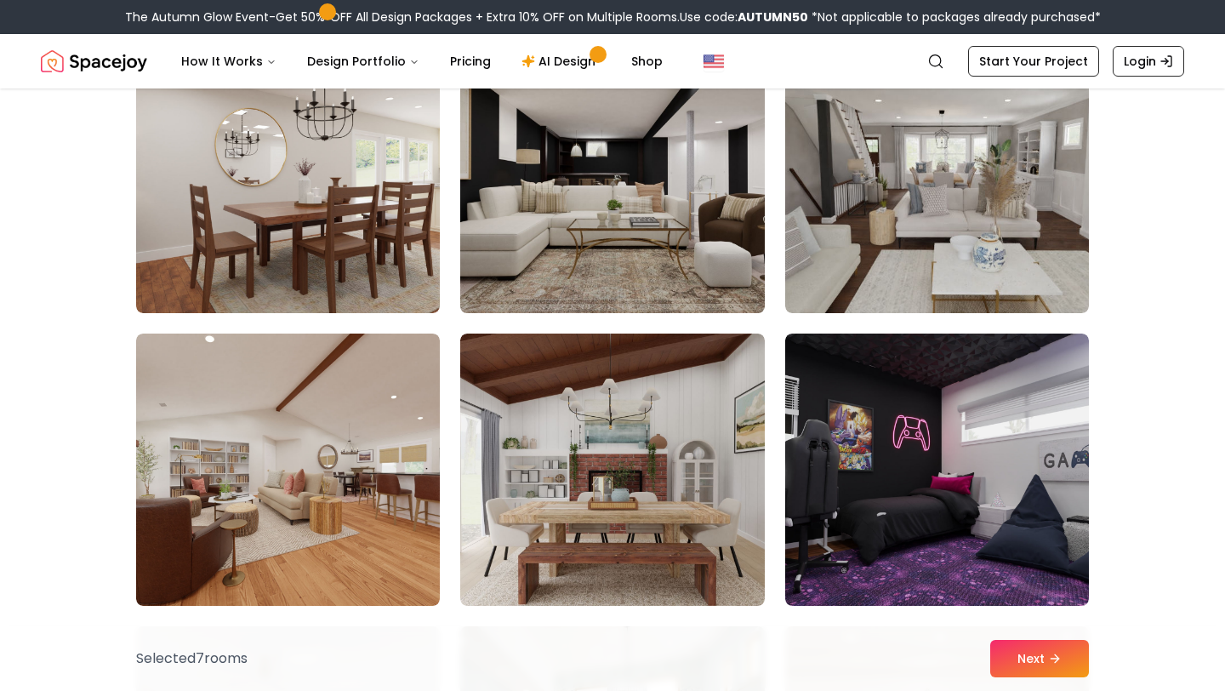
scroll to position [2825, 0]
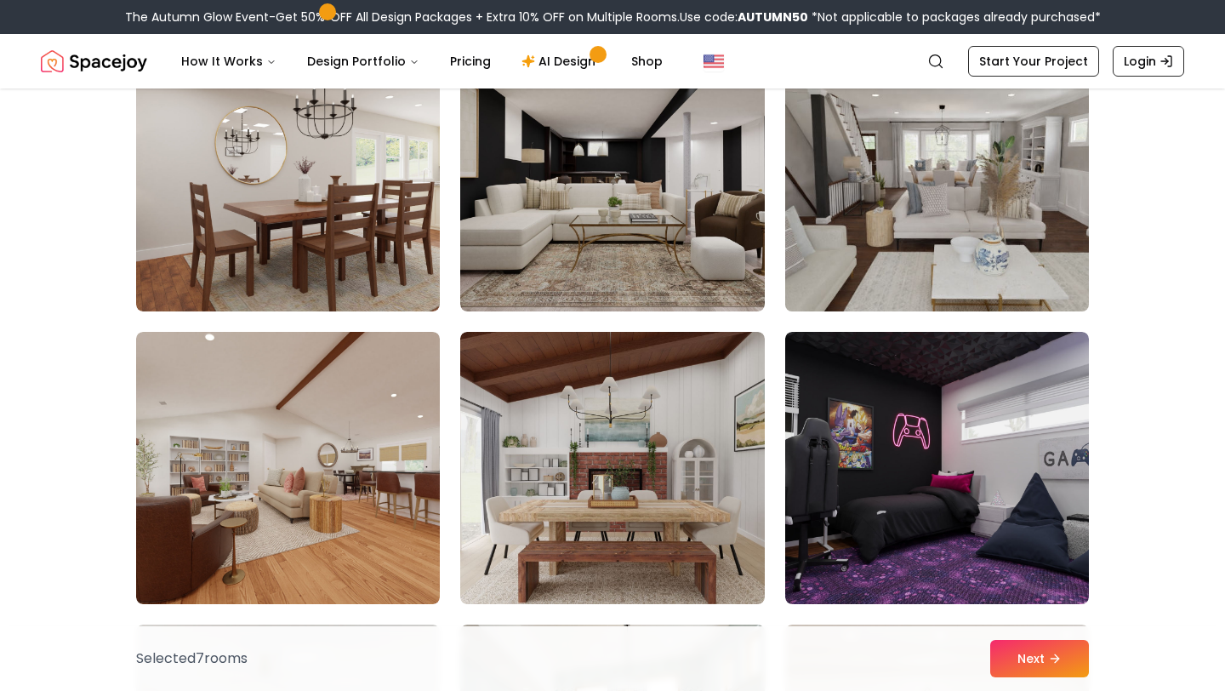
click at [881, 190] on img at bounding box center [936, 175] width 319 height 286
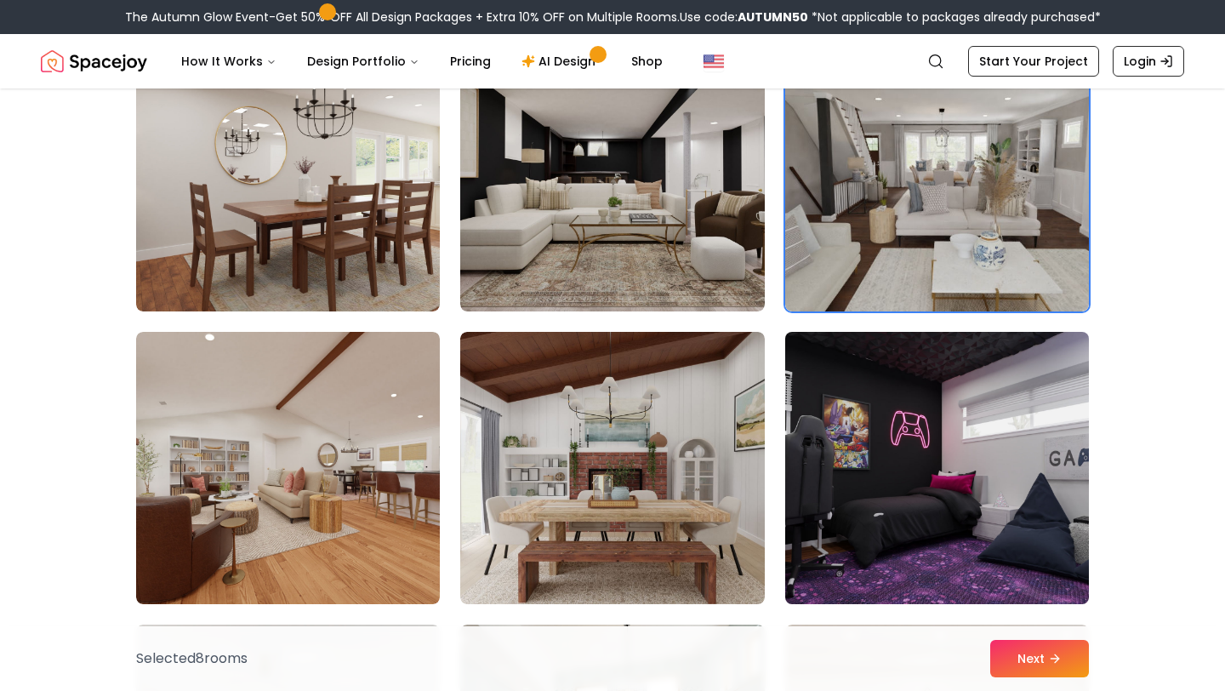
click at [896, 479] on img at bounding box center [936, 468] width 319 height 286
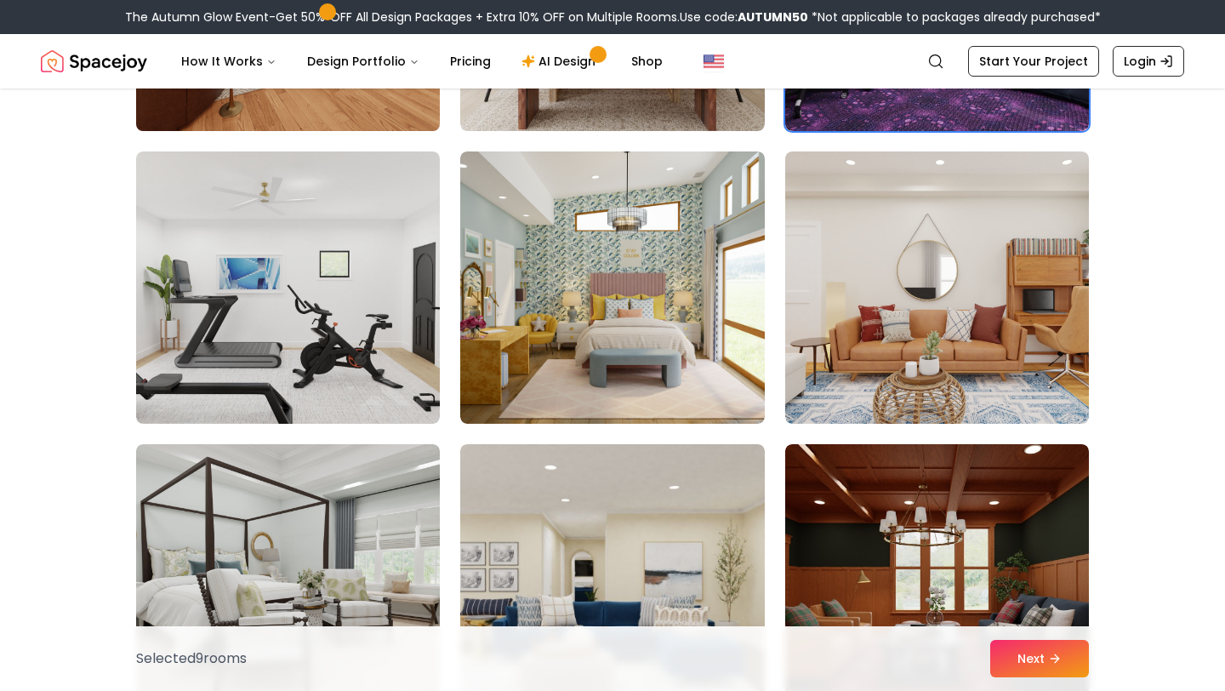
scroll to position [3307, 0]
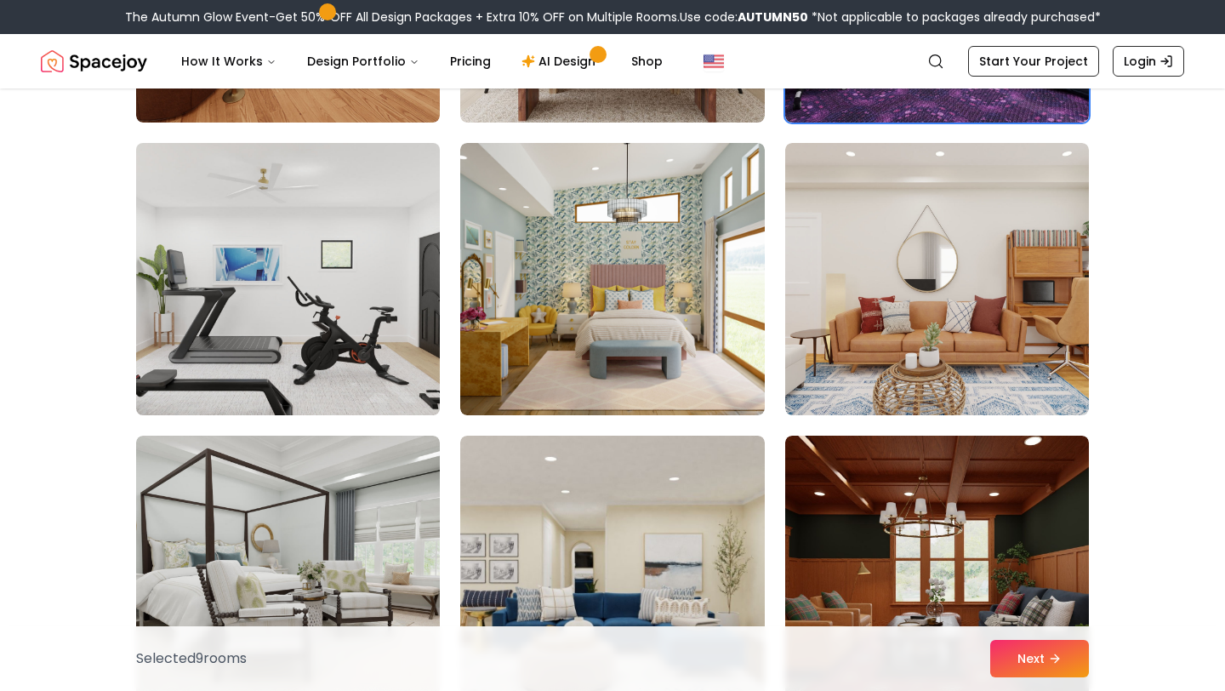
click at [318, 325] on img at bounding box center [287, 279] width 319 height 286
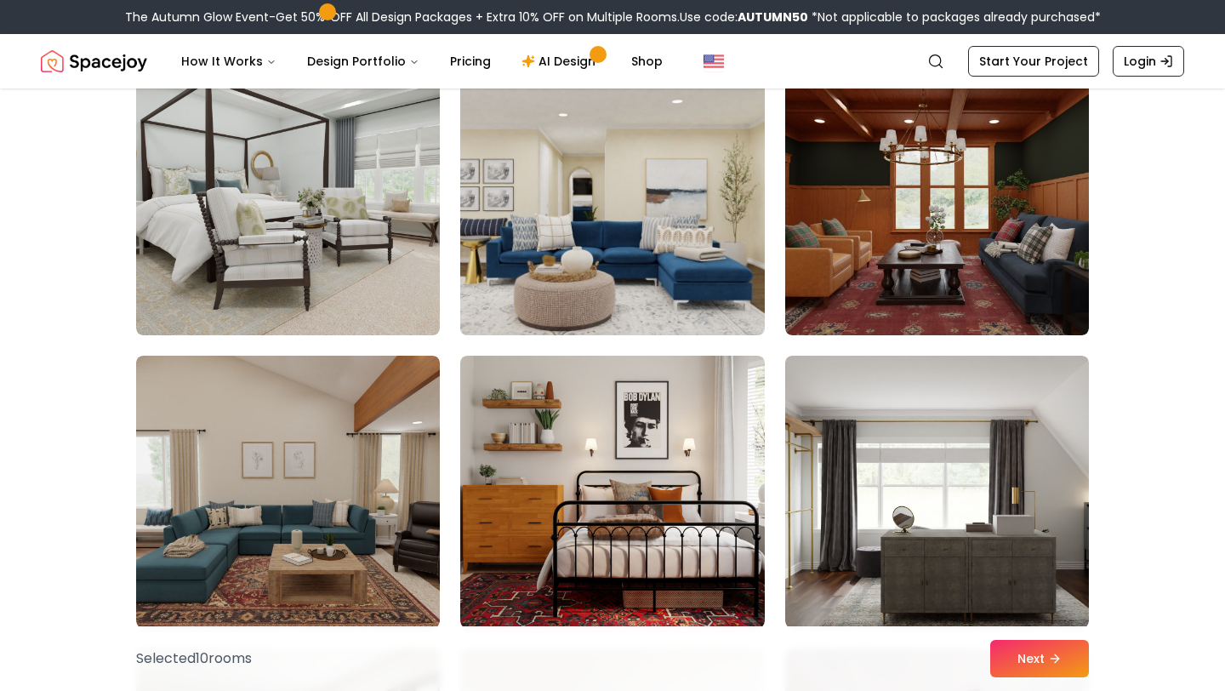
scroll to position [3688, 0]
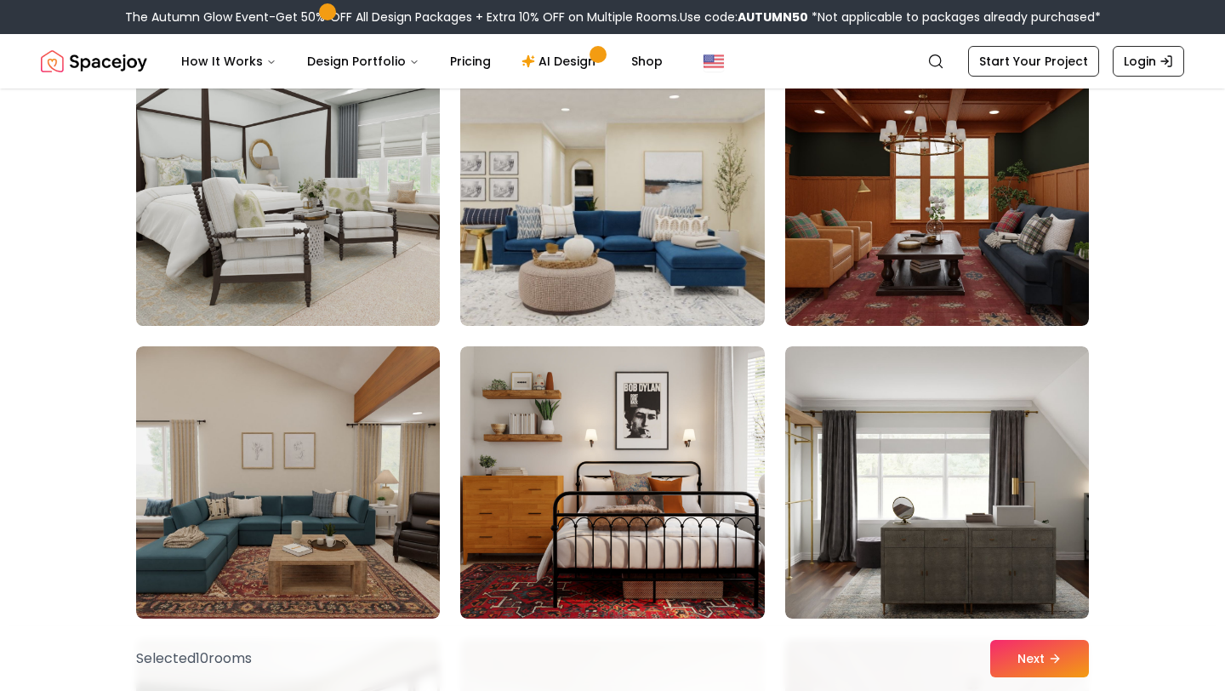
click at [306, 253] on img at bounding box center [287, 190] width 319 height 286
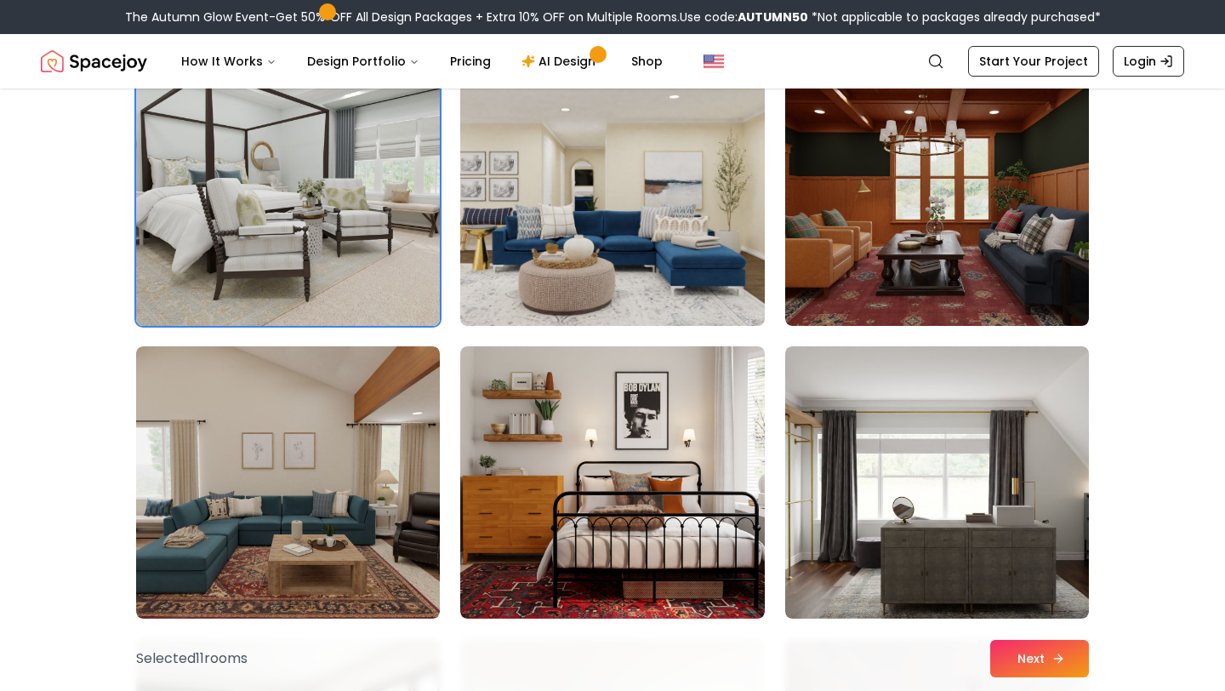
click at [1026, 660] on button "Next" at bounding box center [1039, 658] width 99 height 37
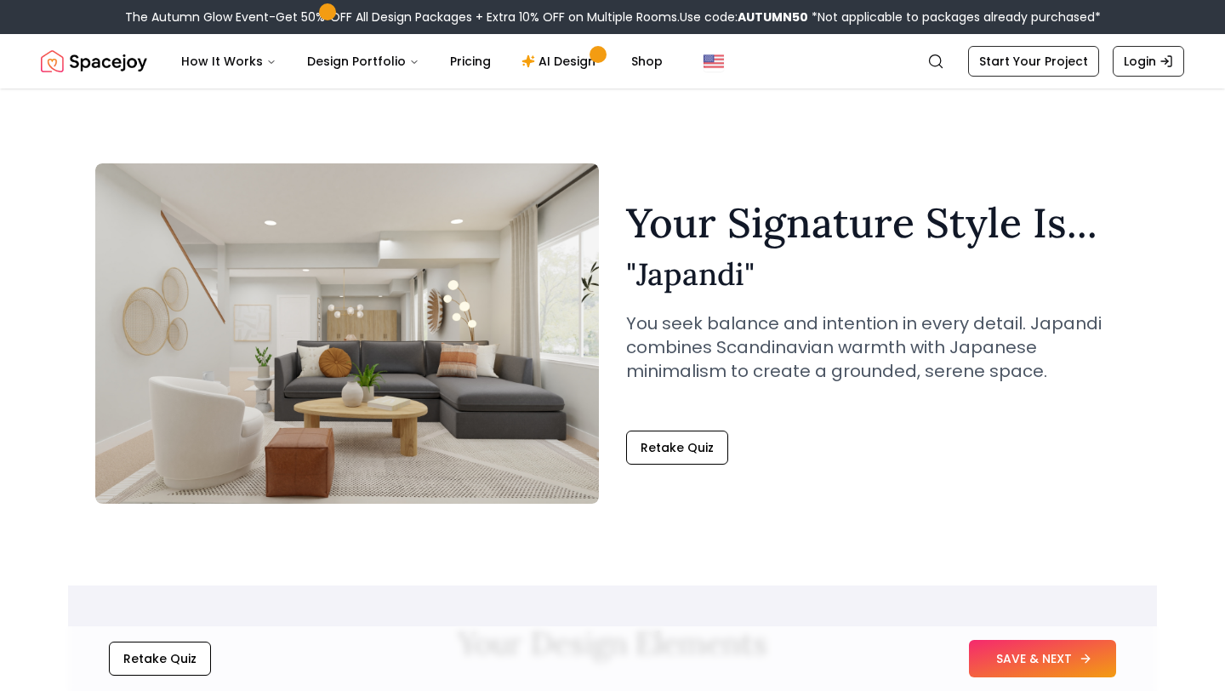
click at [1061, 652] on button "SAVE & NEXT" at bounding box center [1042, 658] width 147 height 37
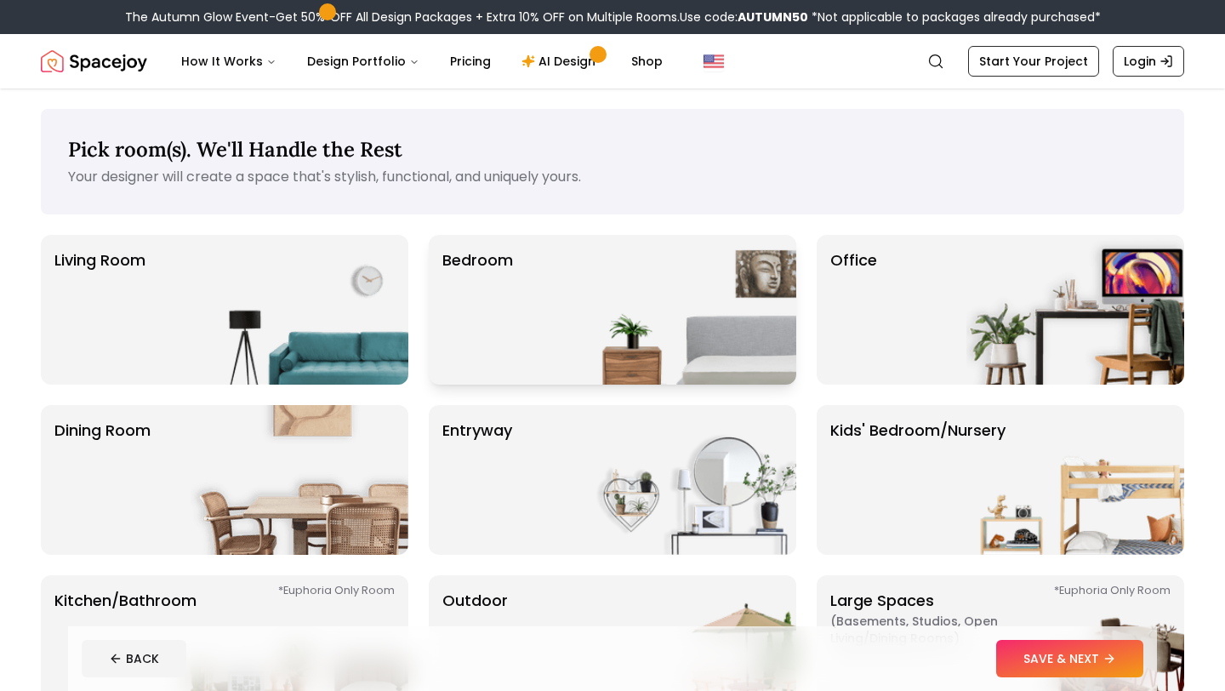
click at [470, 255] on p "Bedroom" at bounding box center [477, 309] width 71 height 122
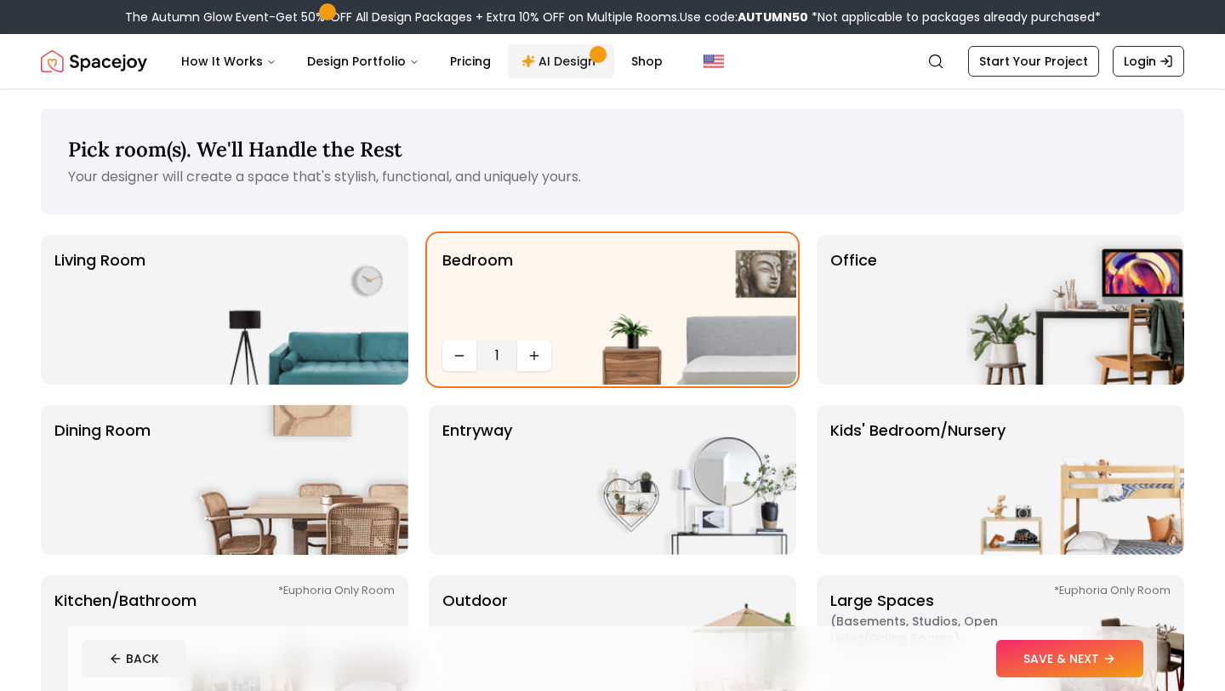
click at [549, 59] on link "AI Design" at bounding box center [561, 61] width 106 height 34
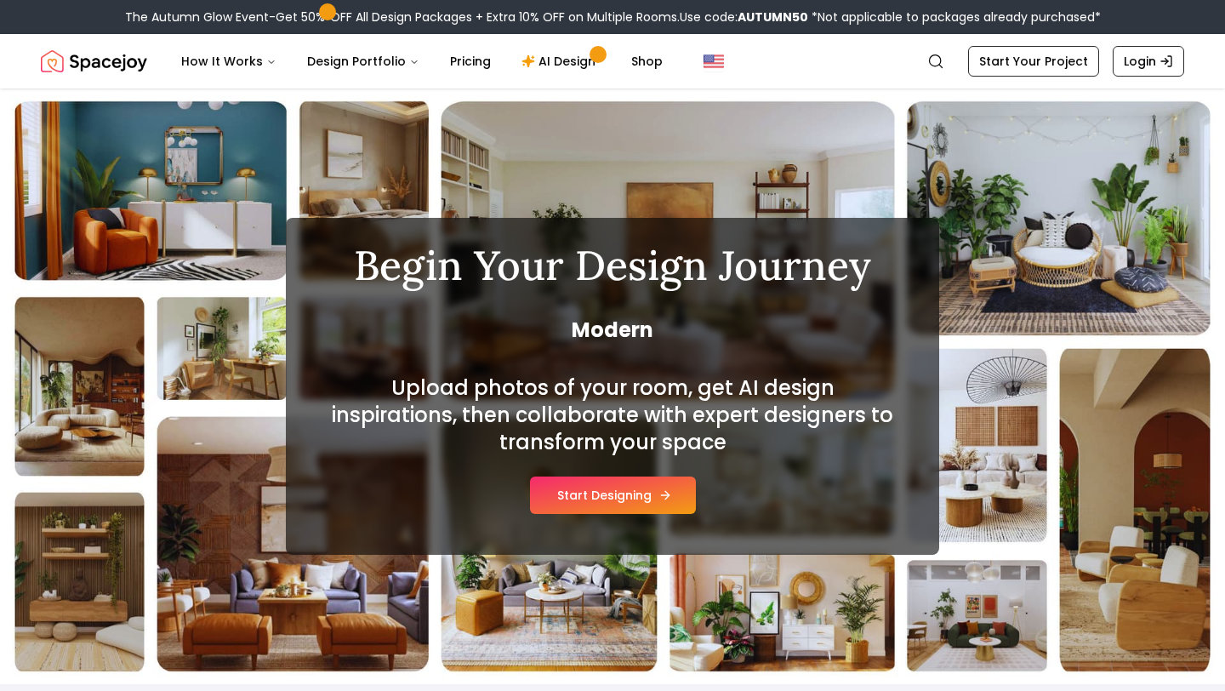
click at [613, 498] on button "Start Designing" at bounding box center [613, 494] width 166 height 37
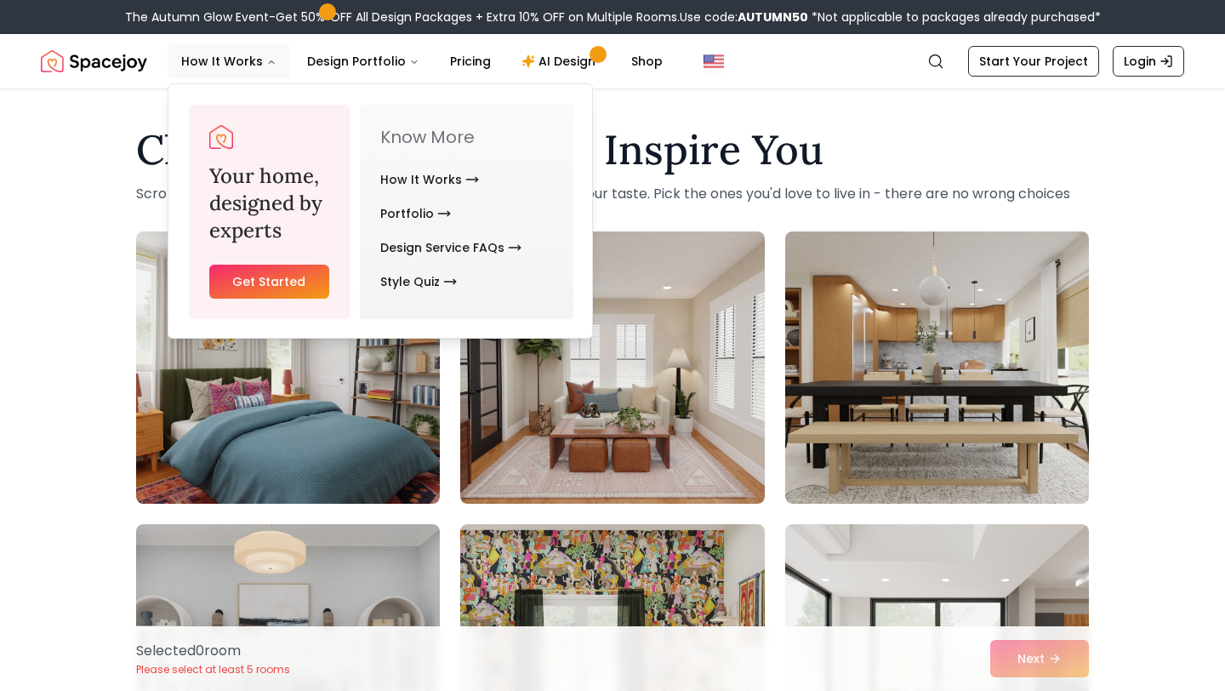
click at [264, 285] on link "Get Started" at bounding box center [269, 281] width 120 height 34
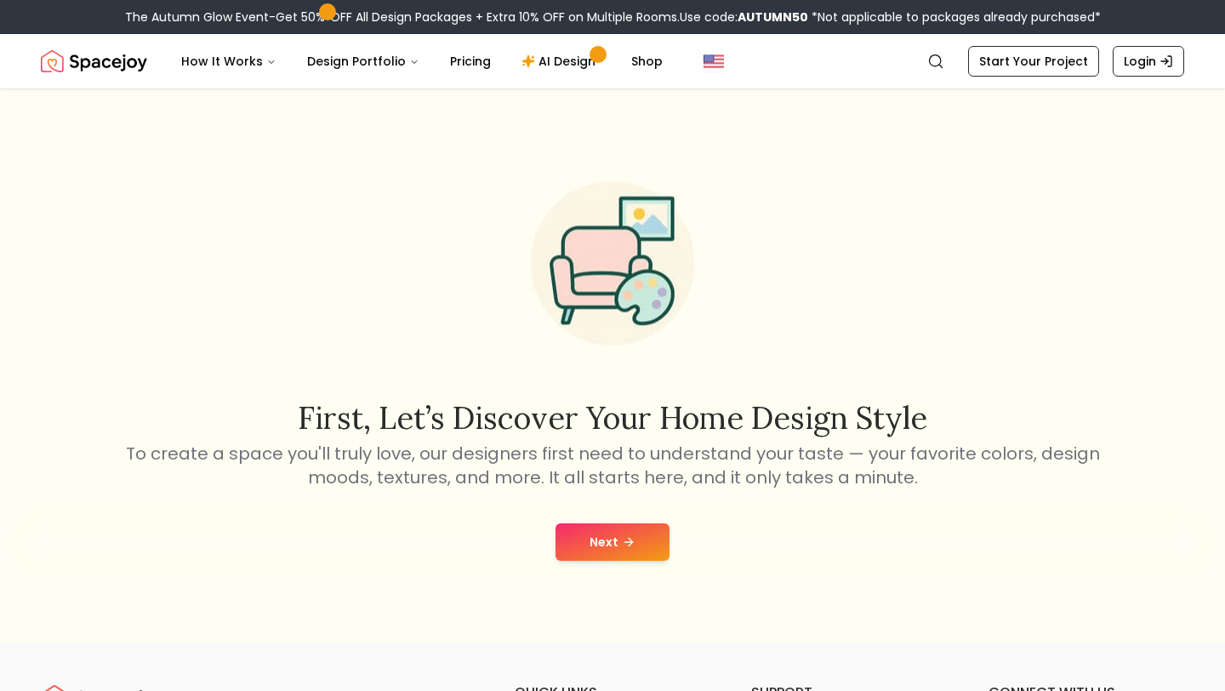
click at [614, 537] on button "Next" at bounding box center [612, 541] width 114 height 37
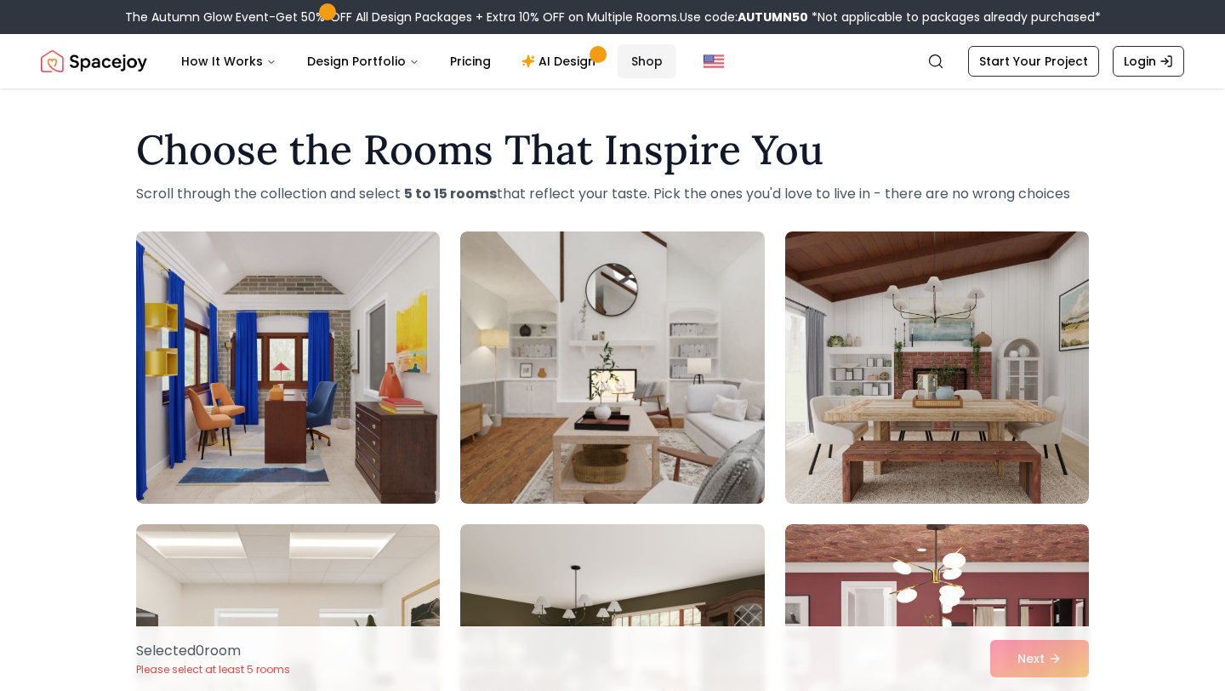
click at [640, 72] on link "Shop" at bounding box center [646, 61] width 59 height 34
click at [1031, 66] on link "Start Your Project" at bounding box center [1033, 61] width 131 height 31
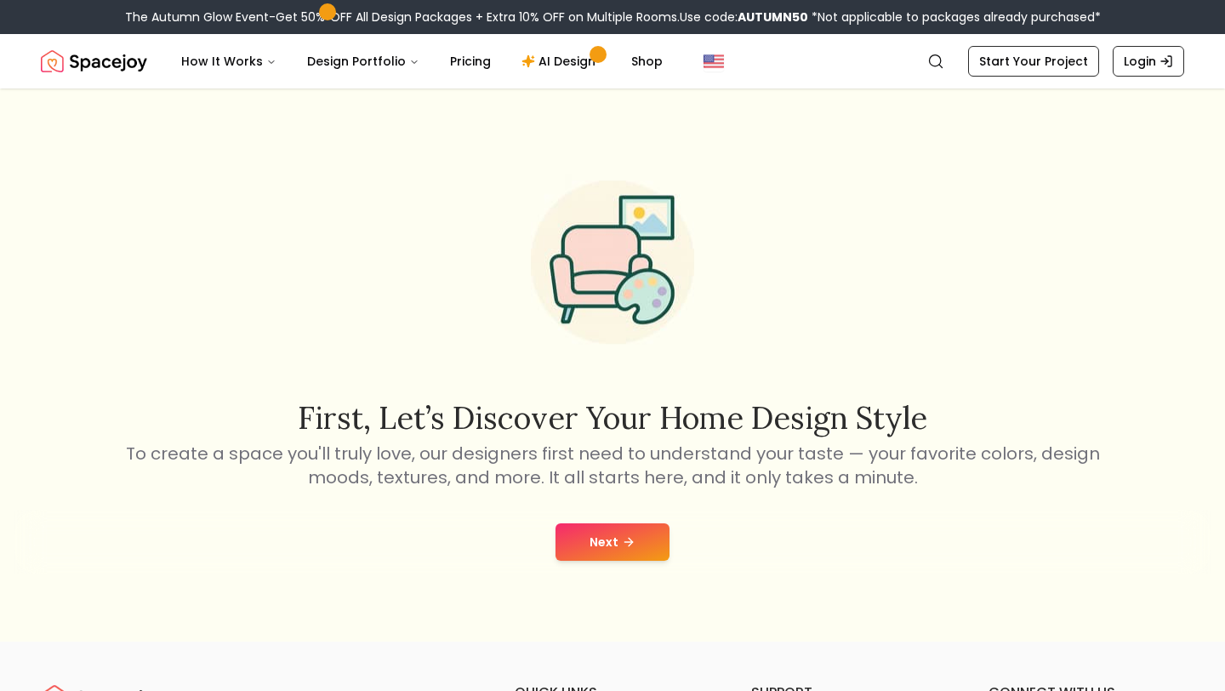
click at [636, 557] on button "Next" at bounding box center [612, 541] width 114 height 37
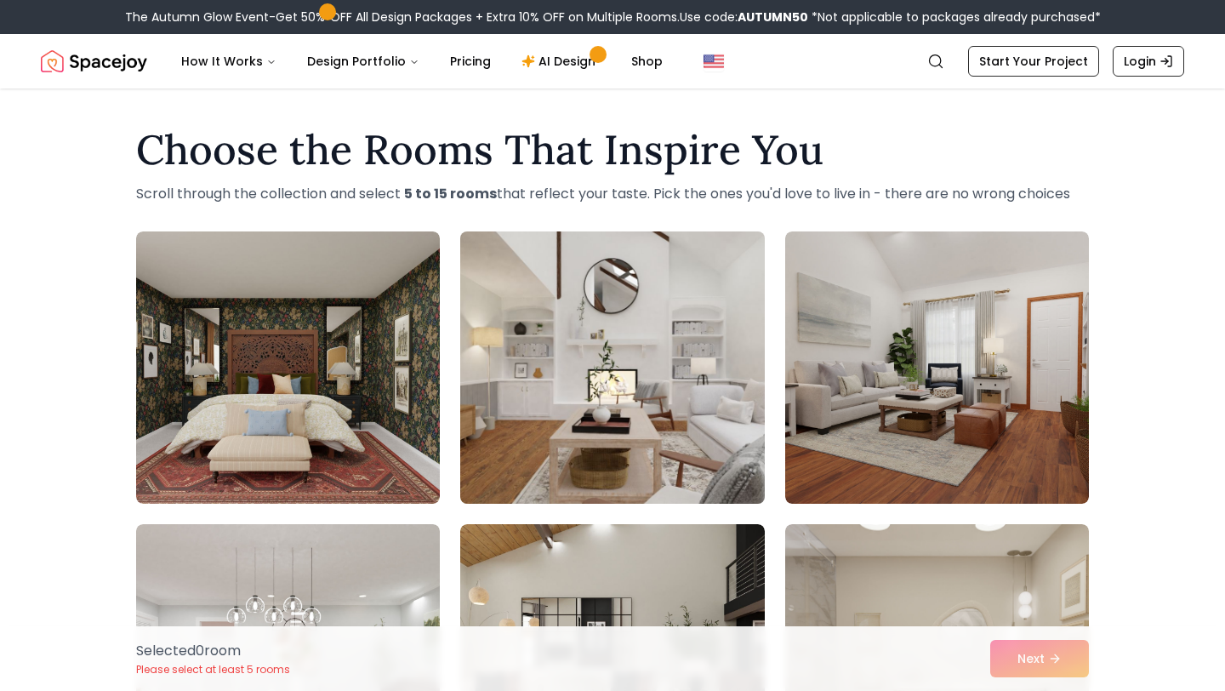
click at [658, 388] on img at bounding box center [611, 368] width 319 height 286
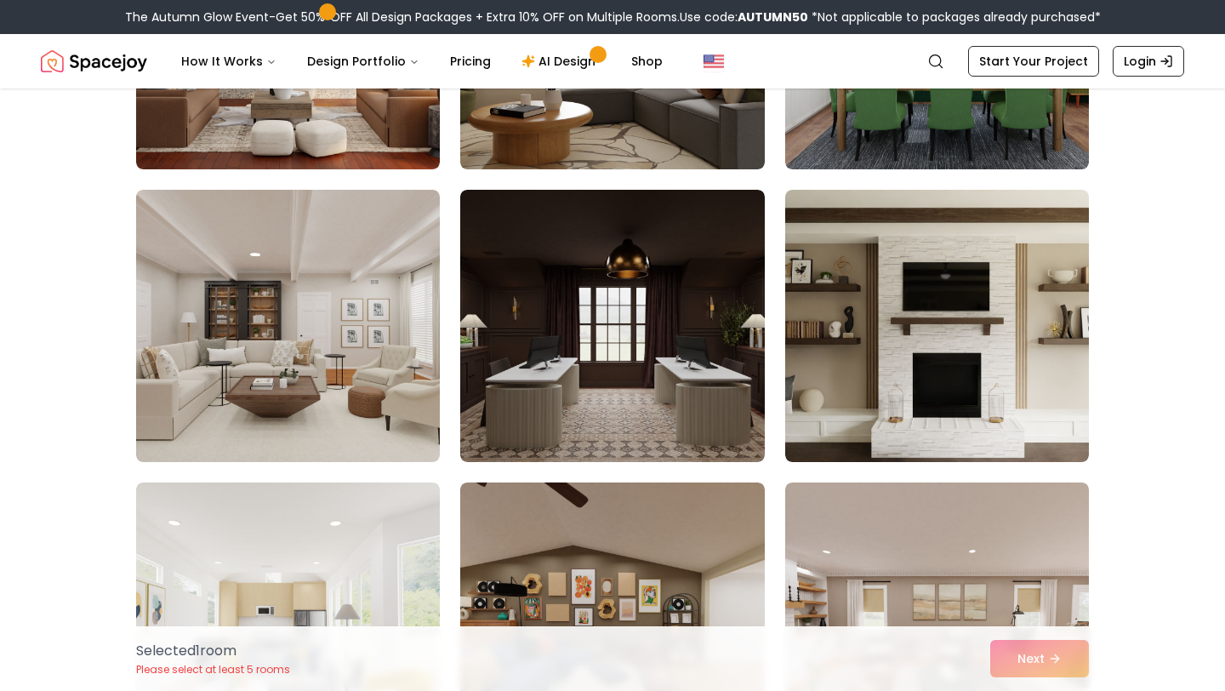
scroll to position [2167, 0]
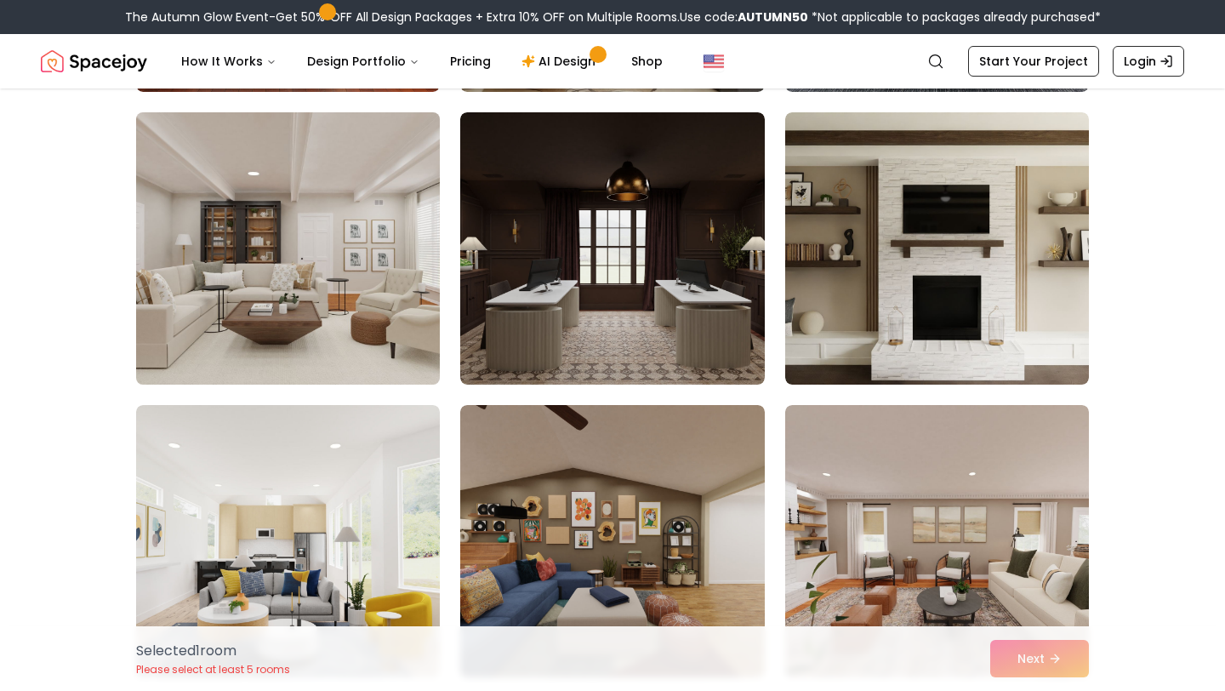
click at [332, 228] on img at bounding box center [287, 248] width 319 height 286
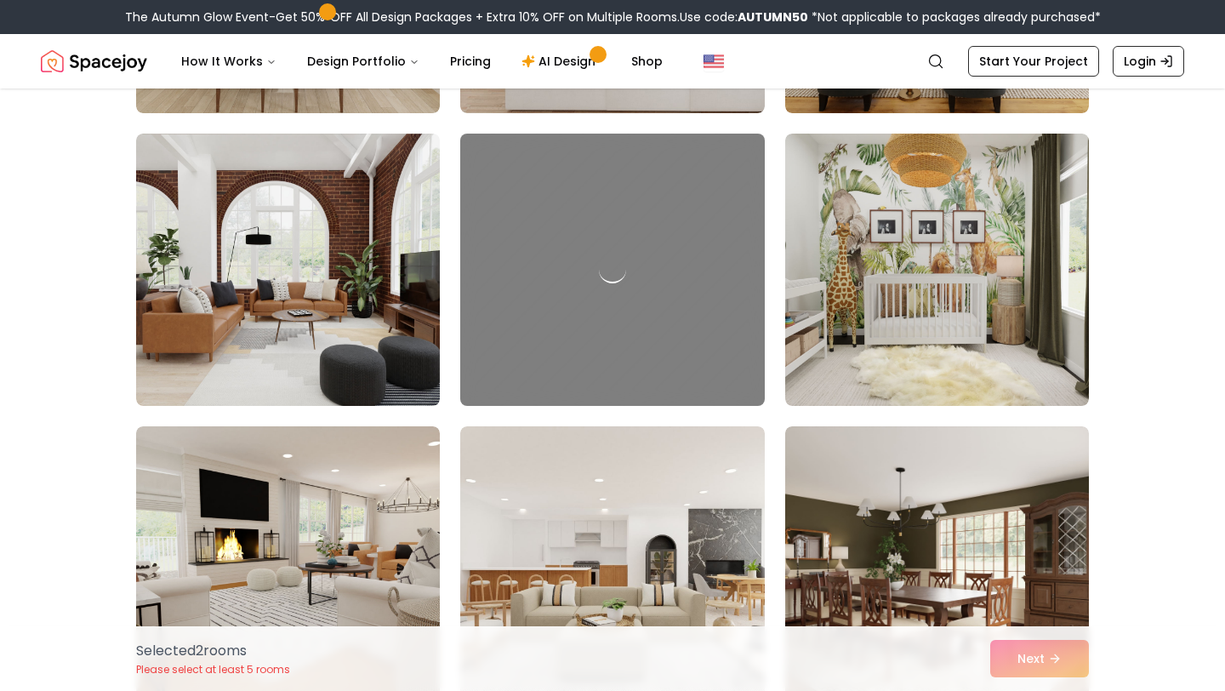
scroll to position [3033, 0]
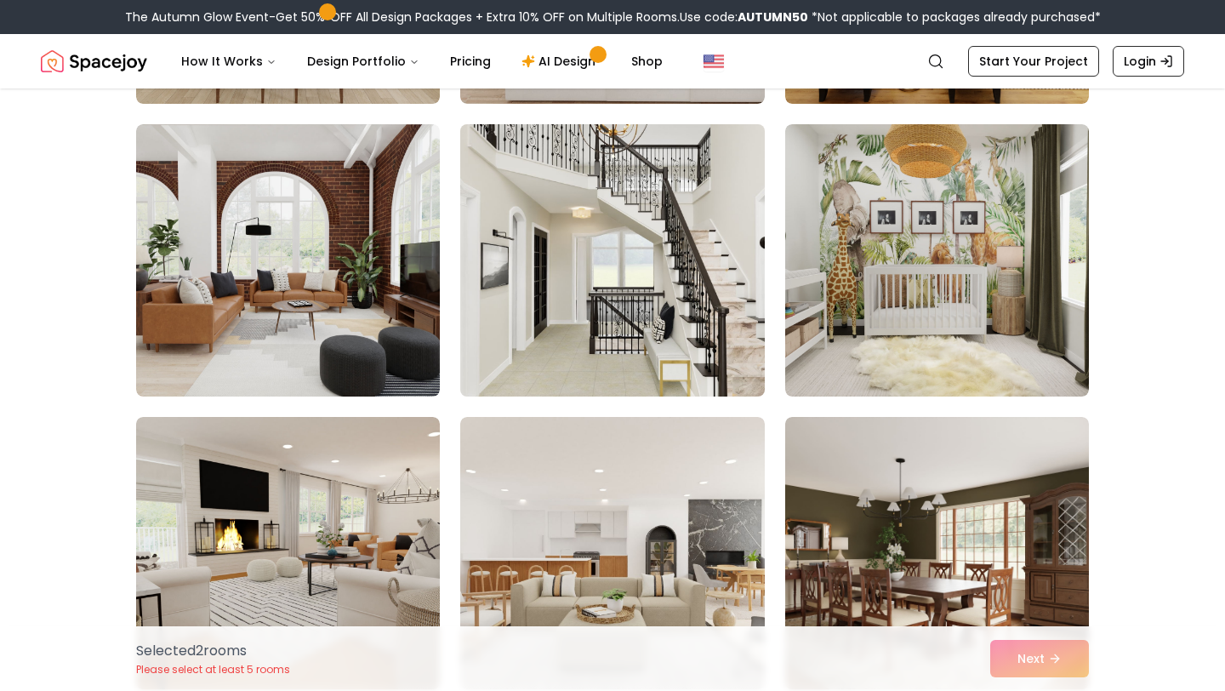
click at [615, 334] on img at bounding box center [611, 260] width 319 height 286
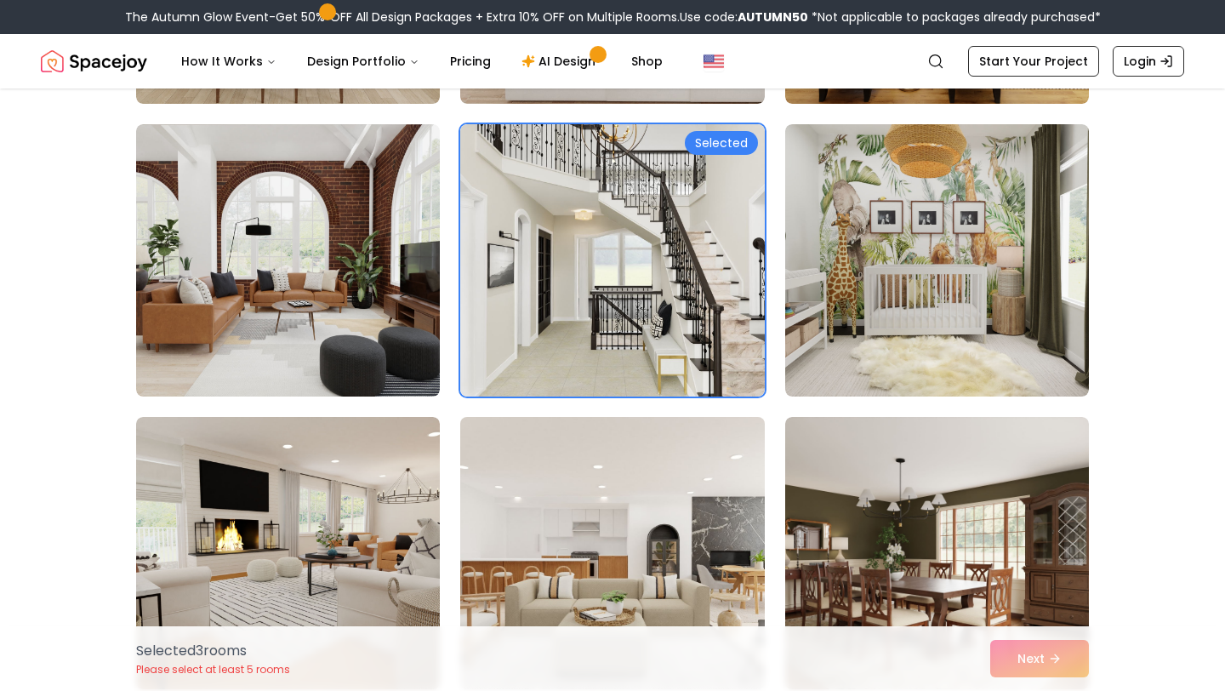
scroll to position [3065, 0]
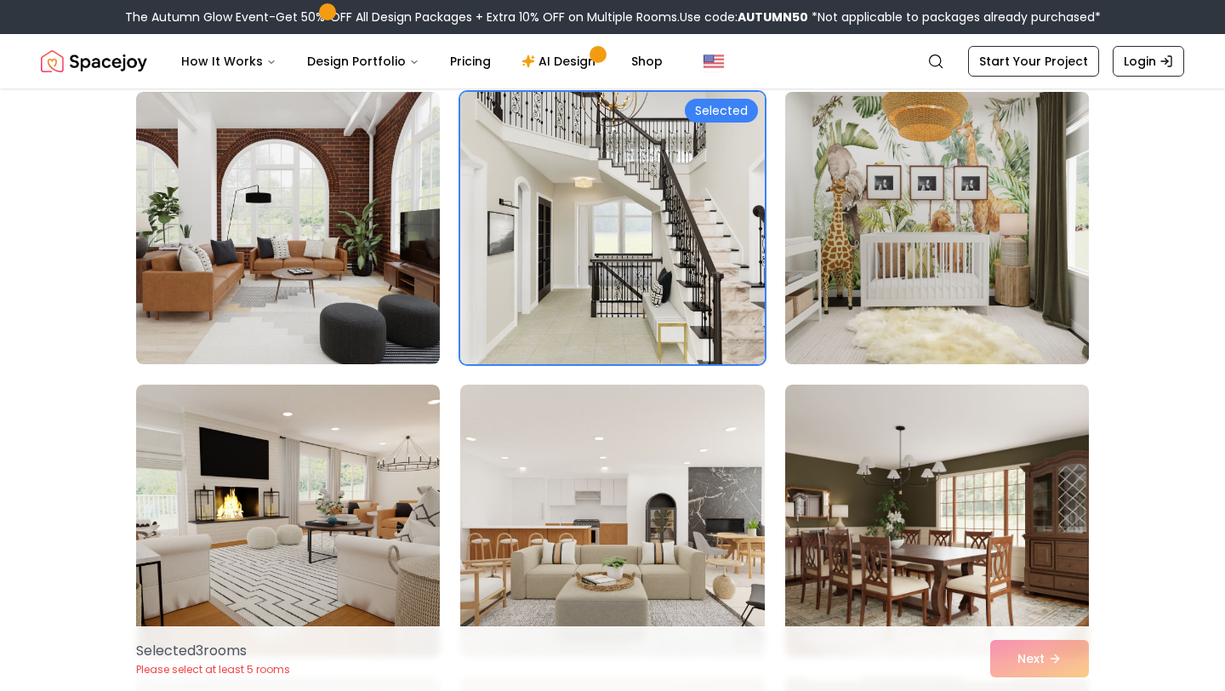
click at [880, 295] on img at bounding box center [936, 228] width 319 height 286
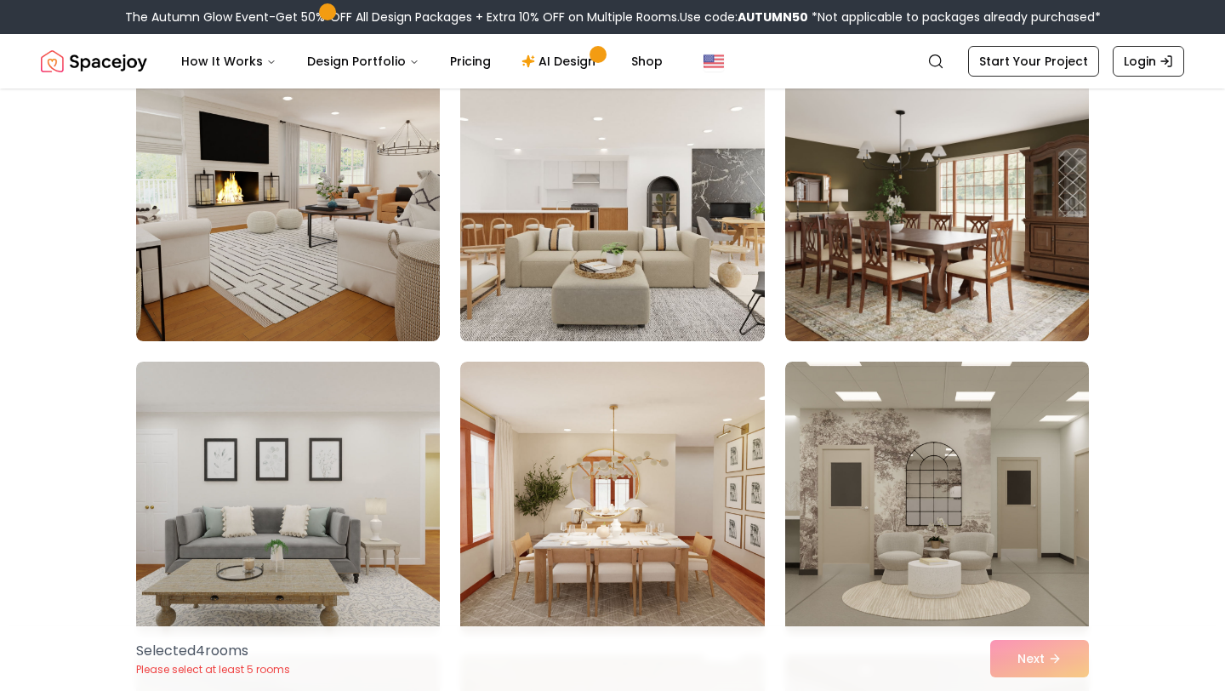
scroll to position [3381, 0]
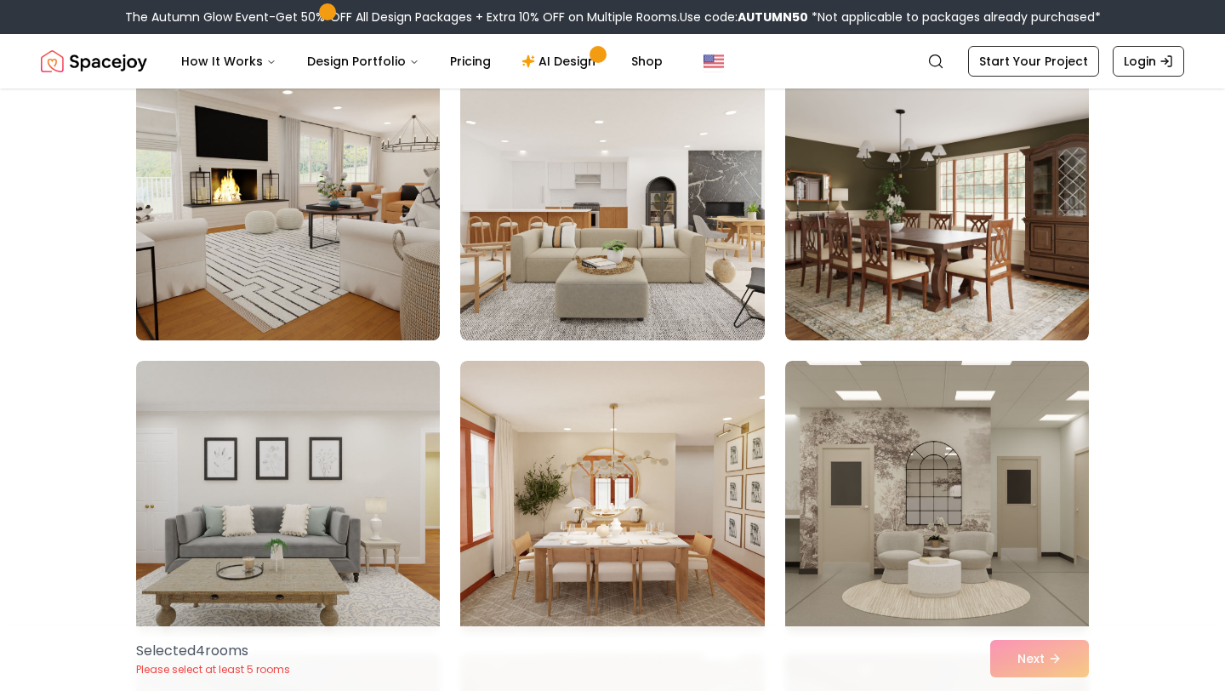
click at [400, 242] on img at bounding box center [287, 204] width 319 height 286
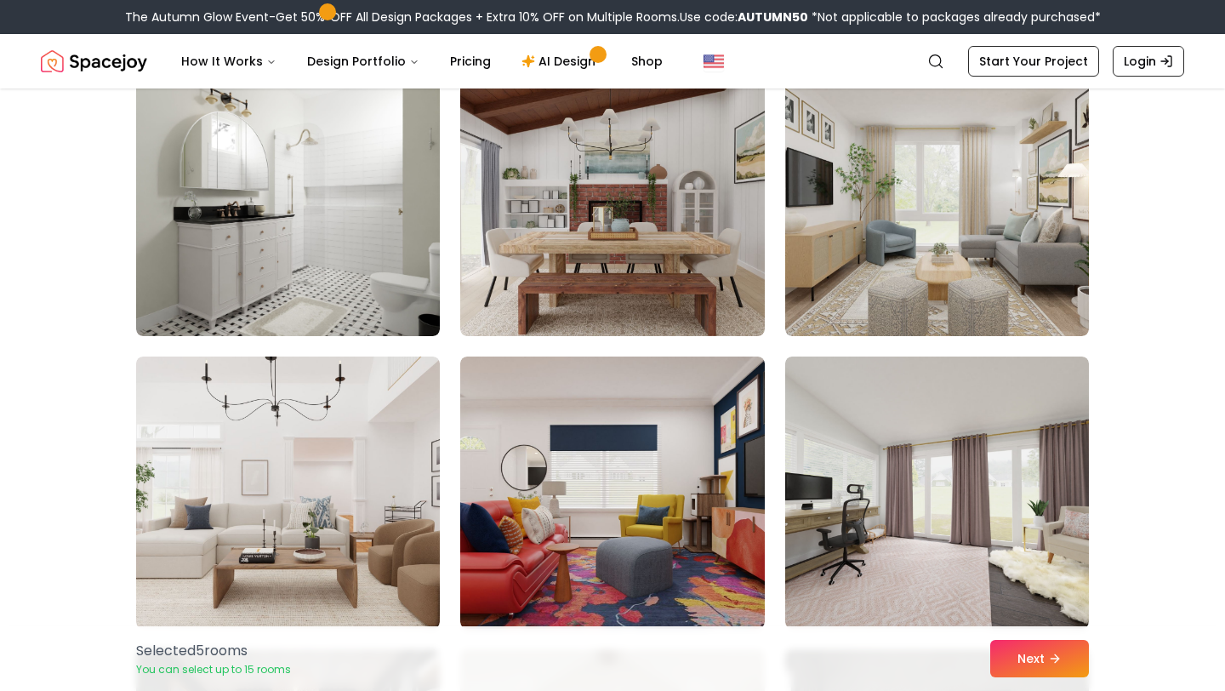
scroll to position [4802, 0]
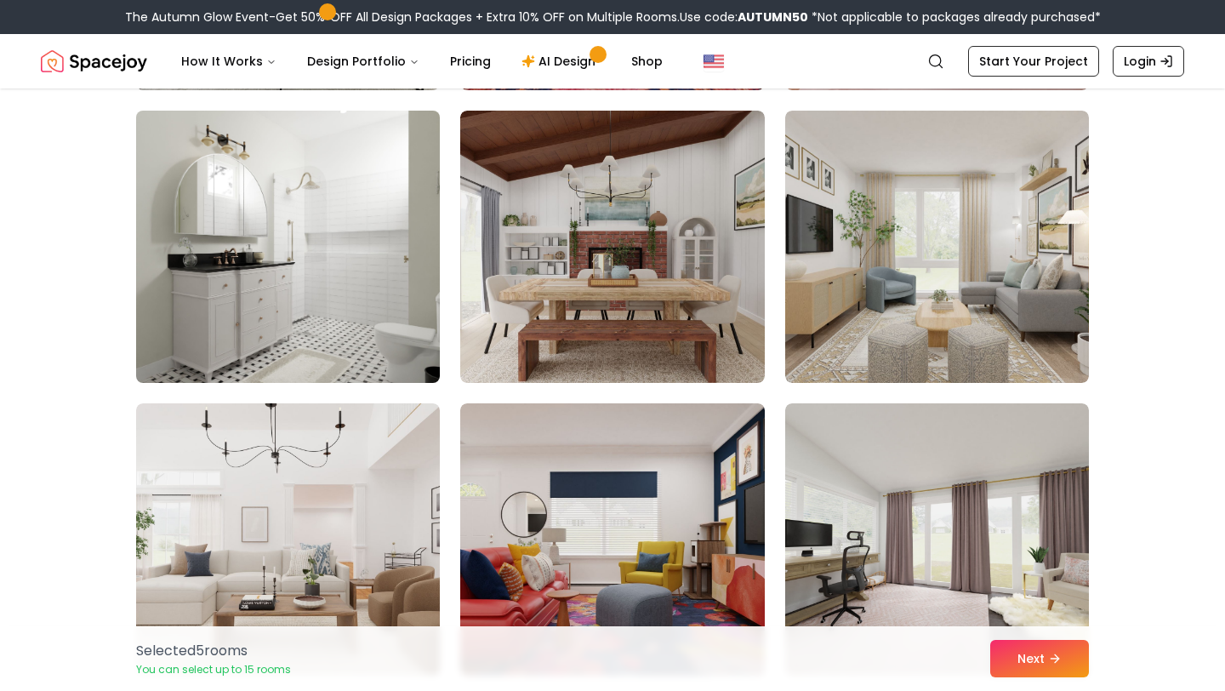
click at [378, 311] on img at bounding box center [287, 247] width 319 height 286
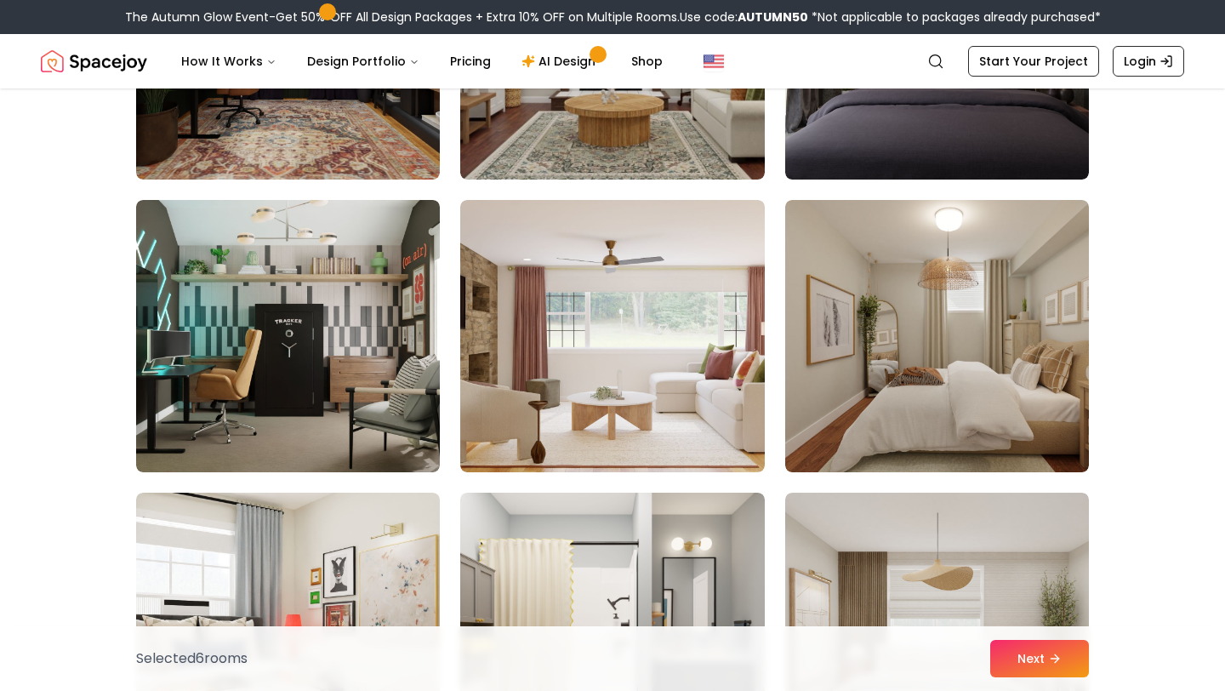
scroll to position [5593, 0]
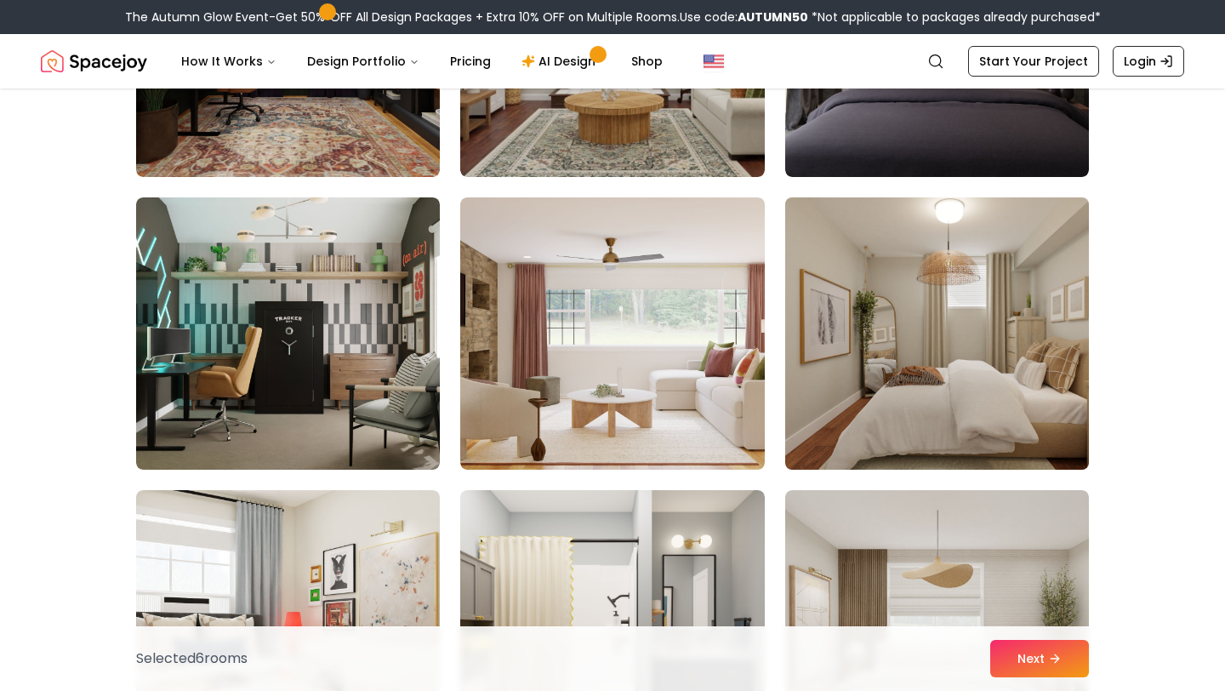
click at [917, 410] on img at bounding box center [936, 333] width 319 height 286
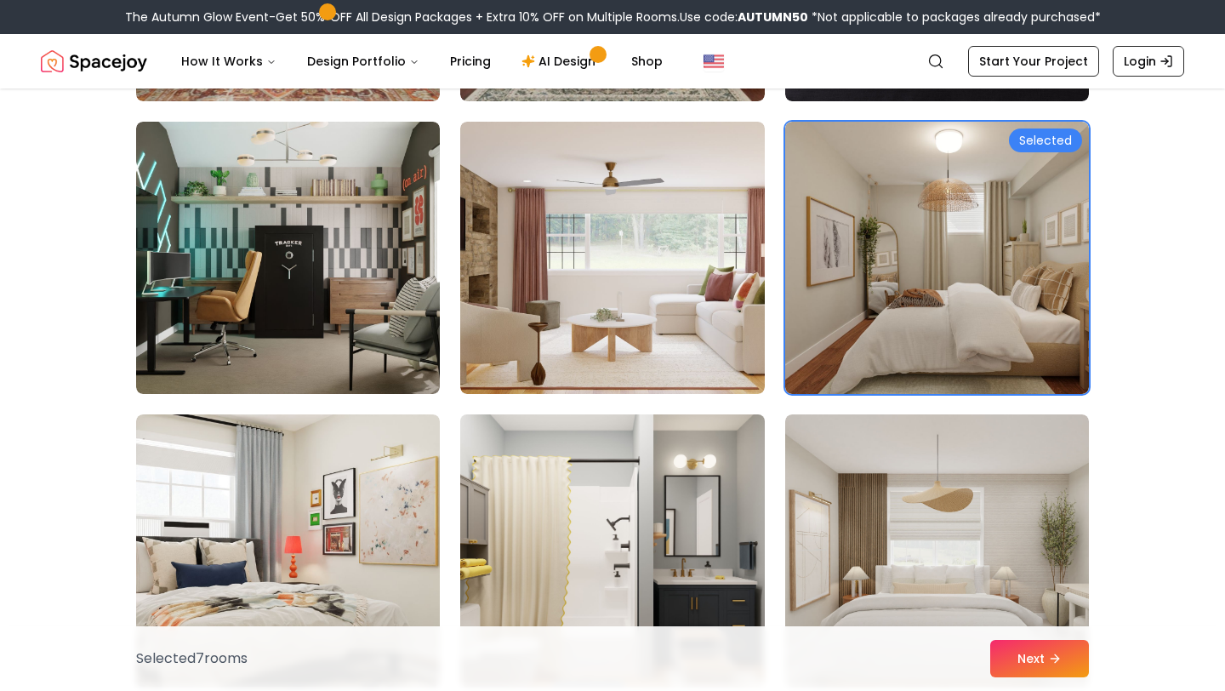
scroll to position [5768, 0]
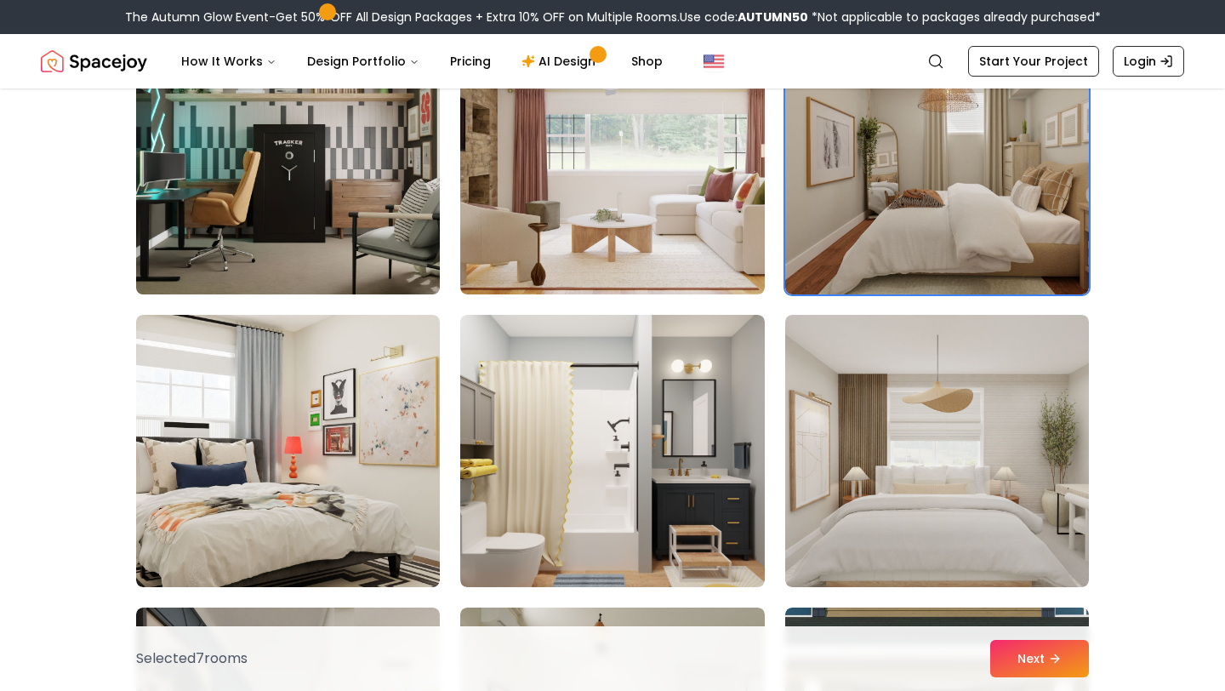
click at [383, 200] on img at bounding box center [287, 158] width 319 height 286
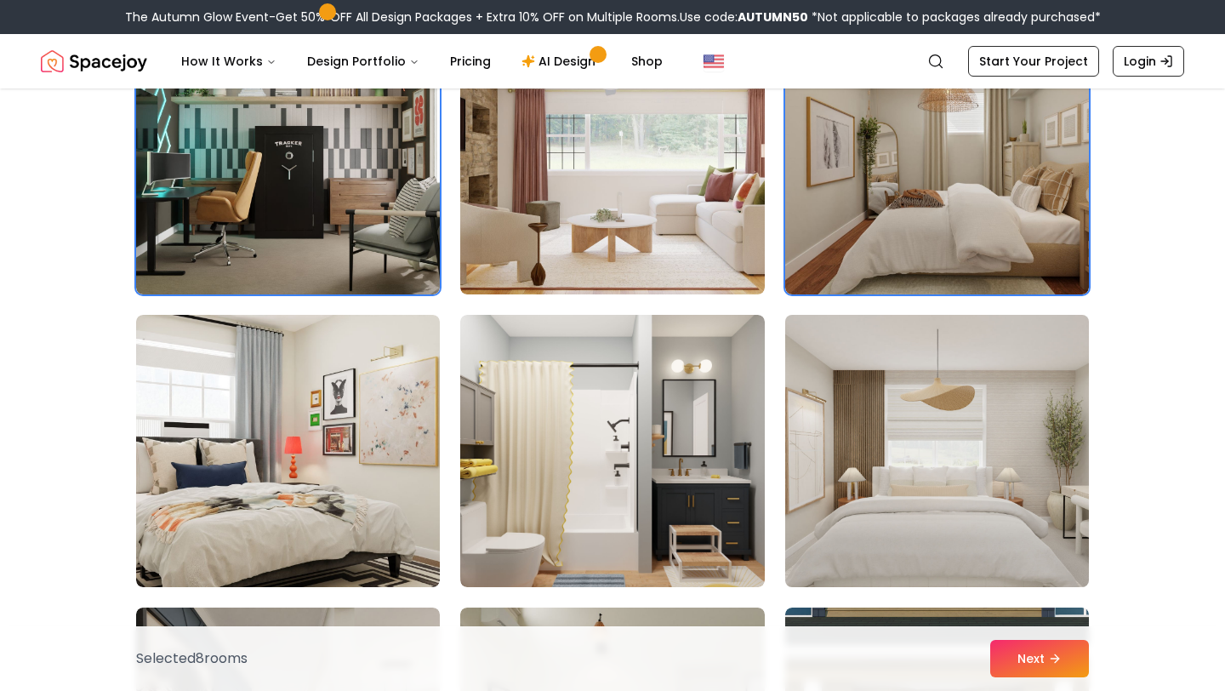
click at [850, 502] on img at bounding box center [936, 451] width 319 height 286
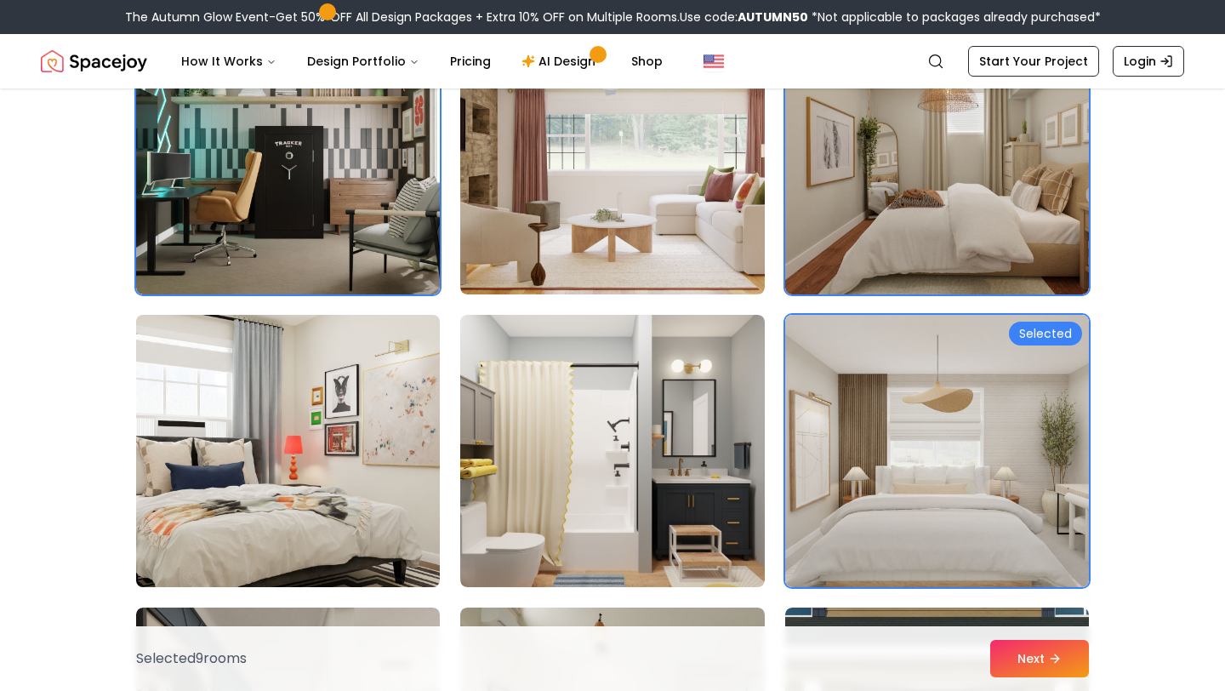
click at [339, 509] on img at bounding box center [287, 451] width 319 height 286
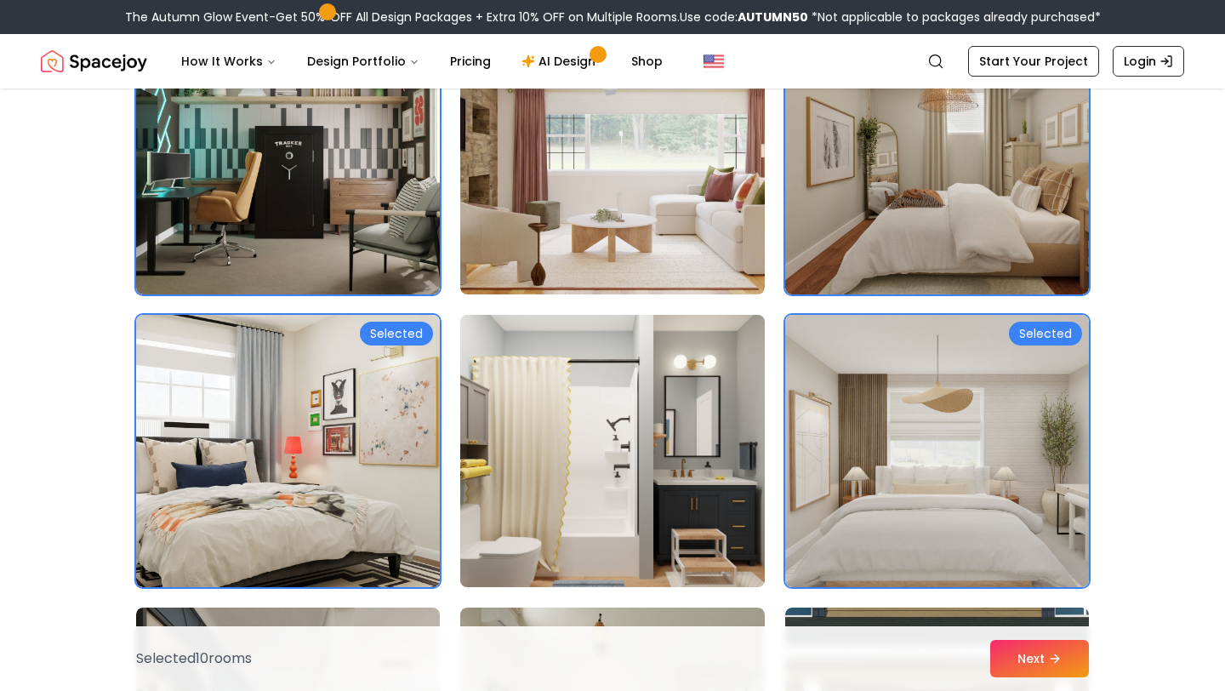
click at [504, 509] on img at bounding box center [611, 451] width 319 height 286
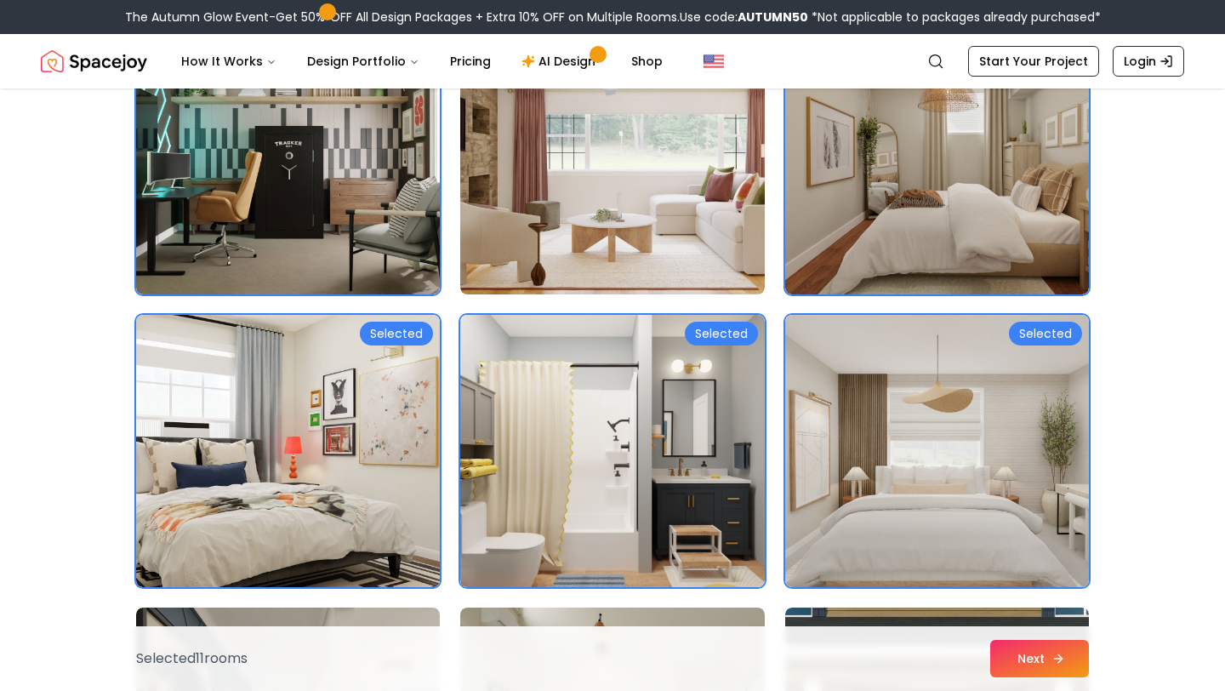
click at [1068, 640] on button "Next" at bounding box center [1039, 658] width 99 height 37
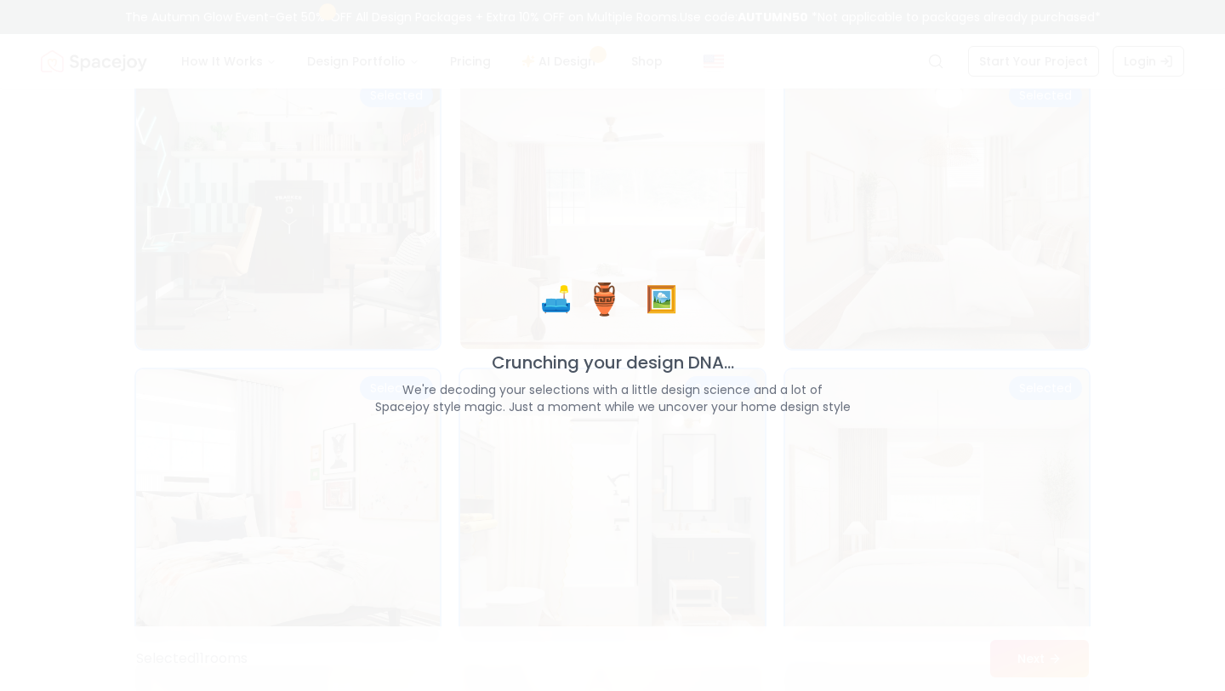
scroll to position [5822, 0]
click at [1064, 674] on div "🛋️ 🏺 🖼️ Crunching your design DNA... We're decoding your selections with a litt…" at bounding box center [612, 345] width 1225 height 691
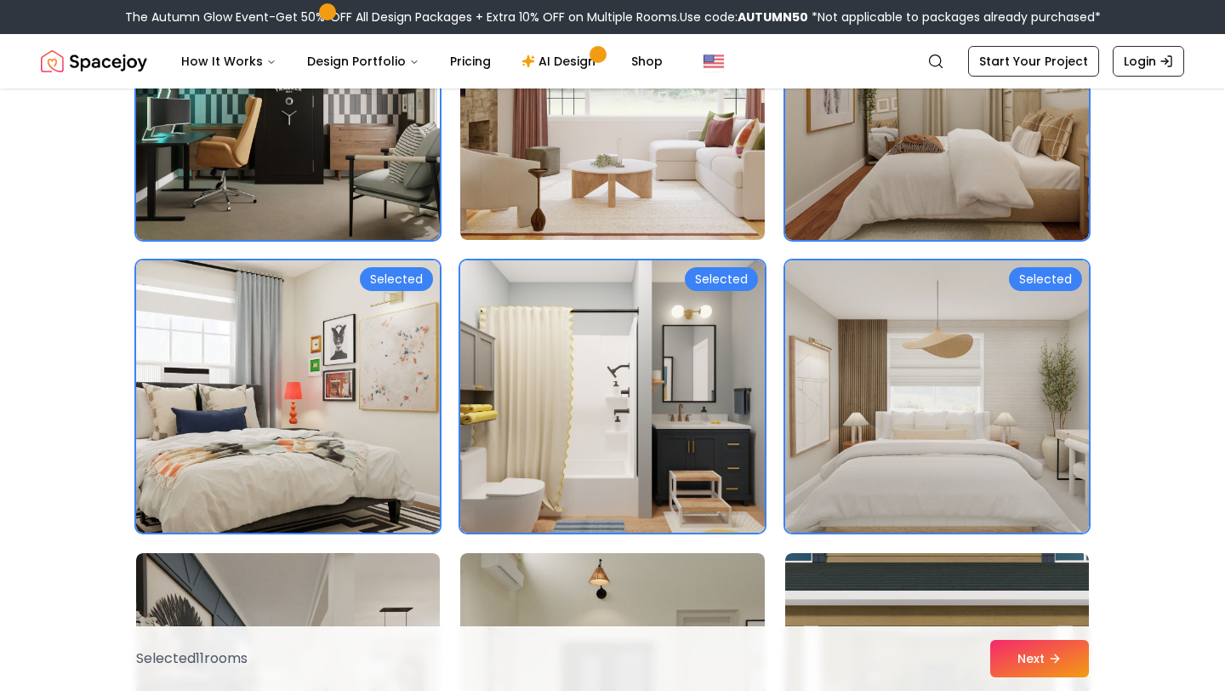
scroll to position [5768, 0]
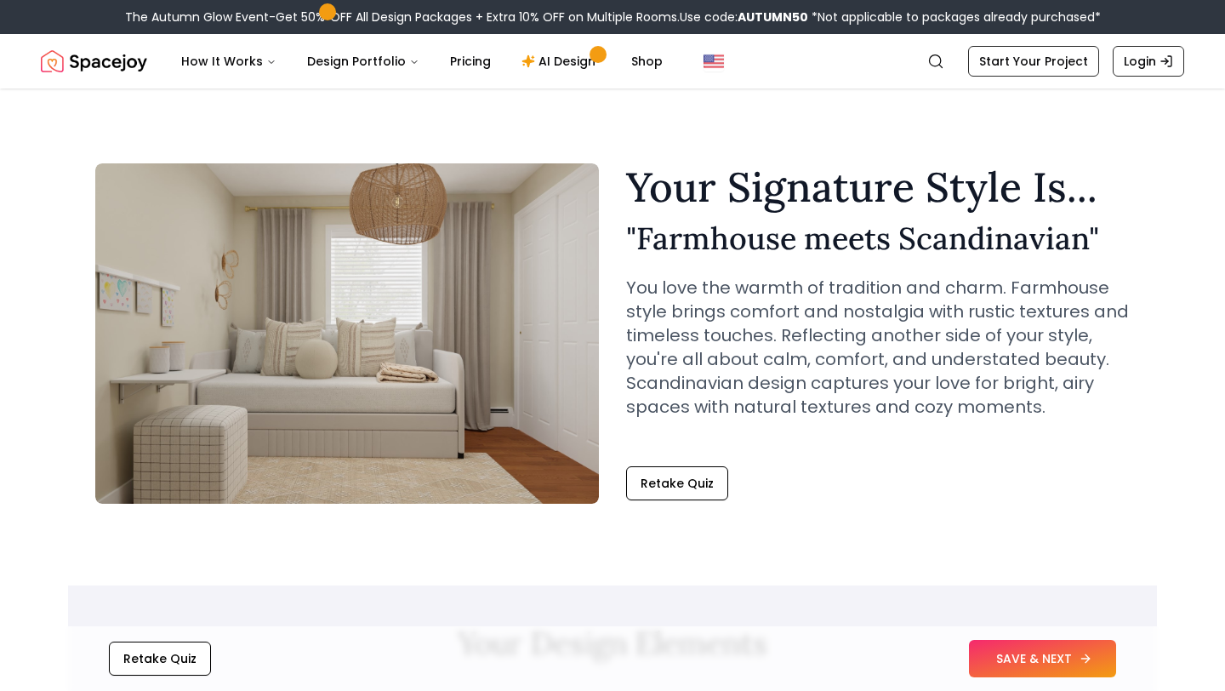
click at [1068, 655] on button "SAVE & NEXT" at bounding box center [1042, 658] width 147 height 37
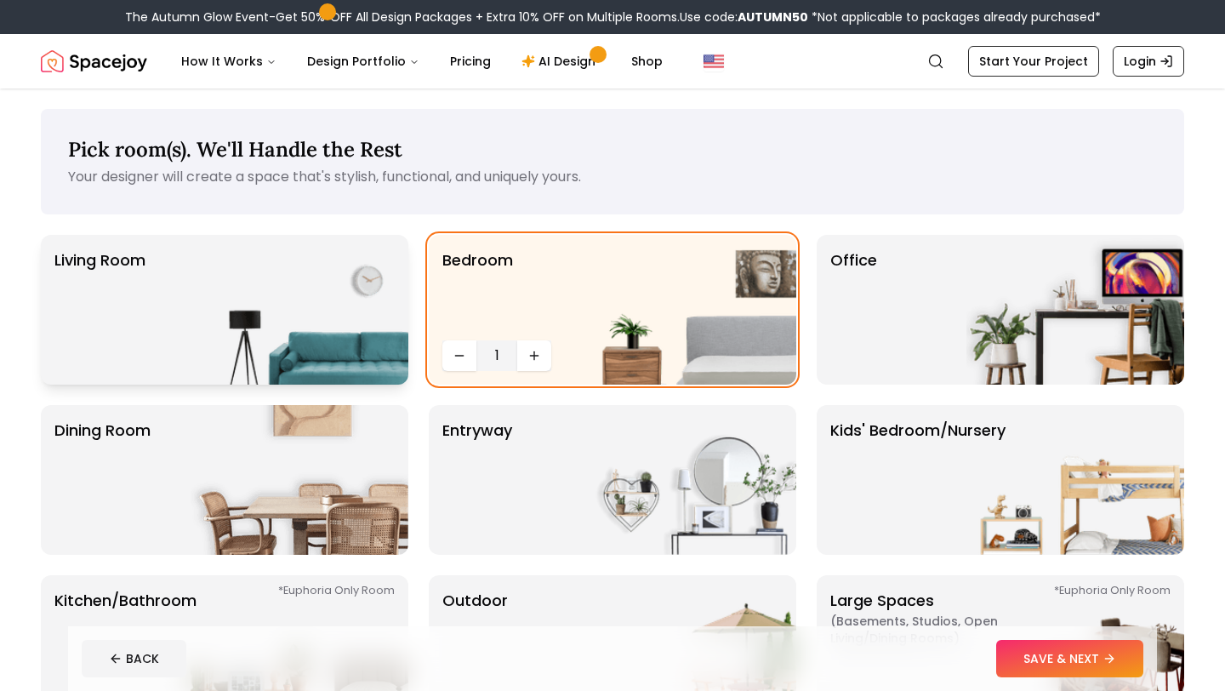
click at [315, 306] on img at bounding box center [299, 310] width 218 height 150
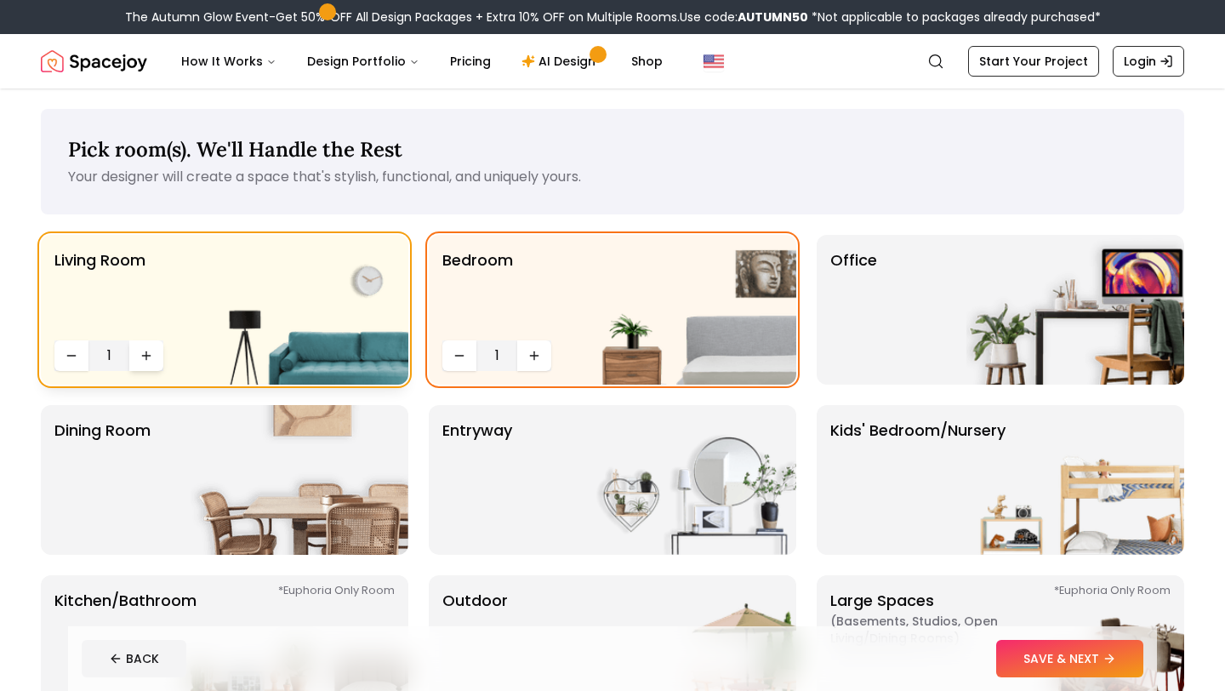
click at [151, 358] on icon "Increase quantity" at bounding box center [146, 356] width 14 height 14
click at [191, 431] on img at bounding box center [299, 480] width 218 height 150
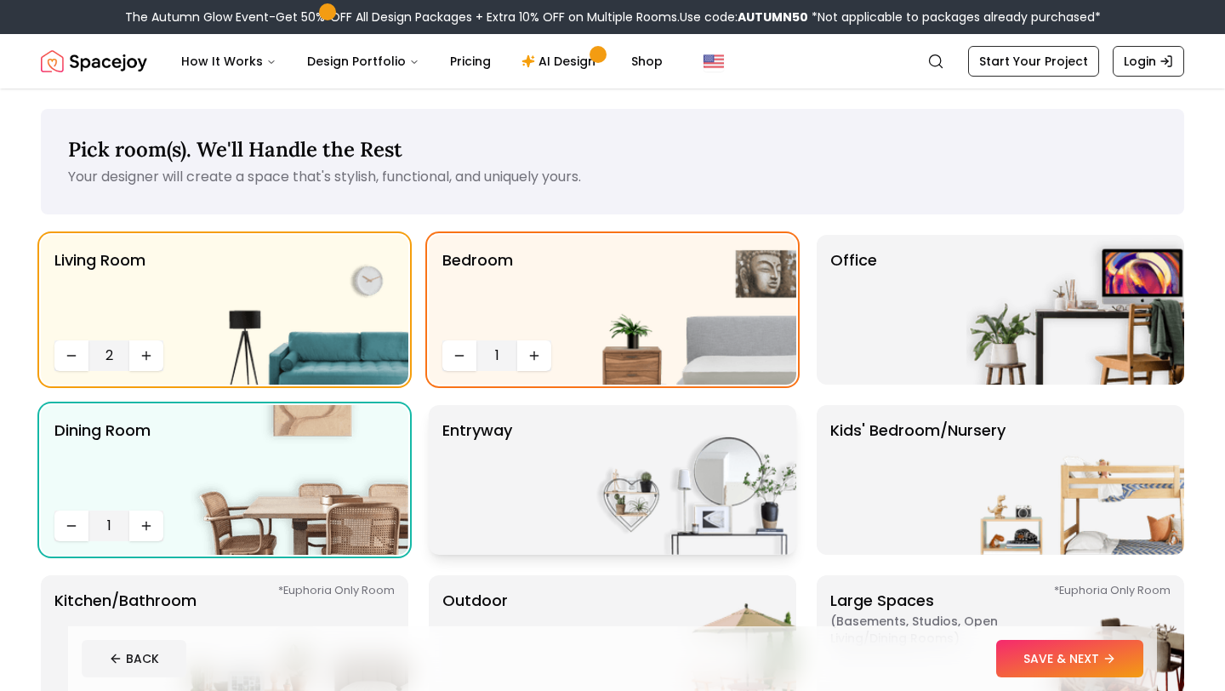
click at [539, 503] on div "entryway" at bounding box center [612, 480] width 367 height 150
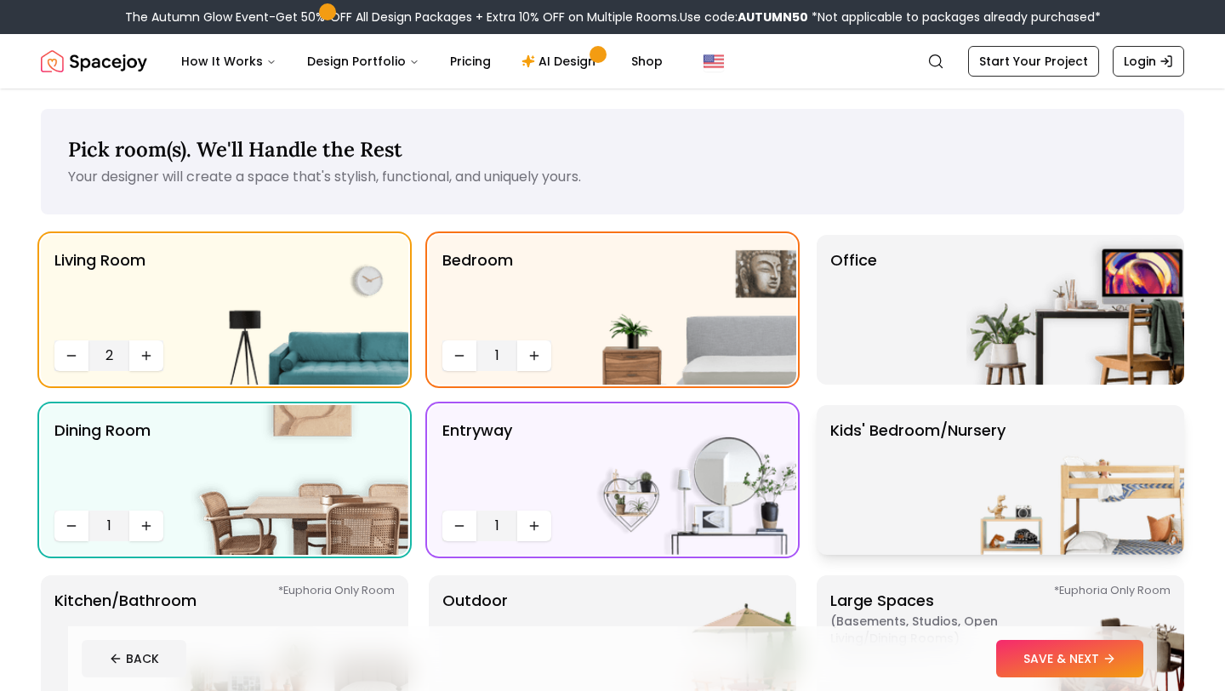
click at [882, 510] on p "Kids' Bedroom/Nursery" at bounding box center [917, 479] width 175 height 122
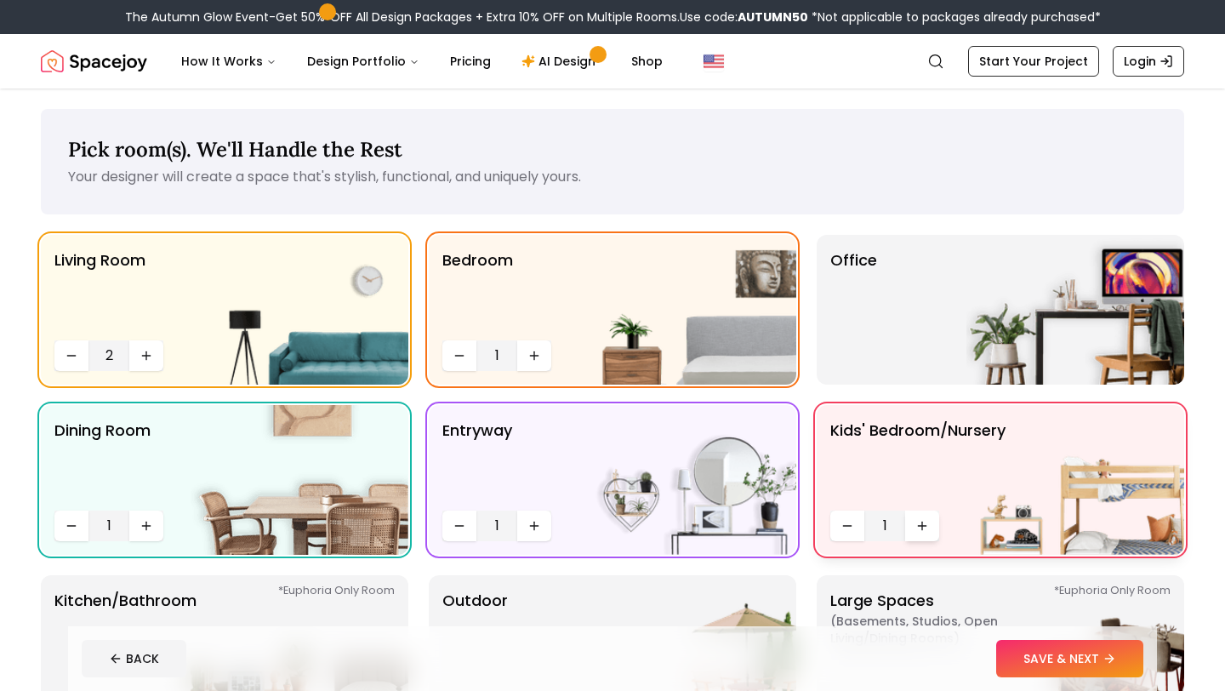
click at [922, 524] on icon "Increase quantity" at bounding box center [922, 525] width 0 height 8
click at [959, 304] on div "Office" at bounding box center [999, 310] width 367 height 150
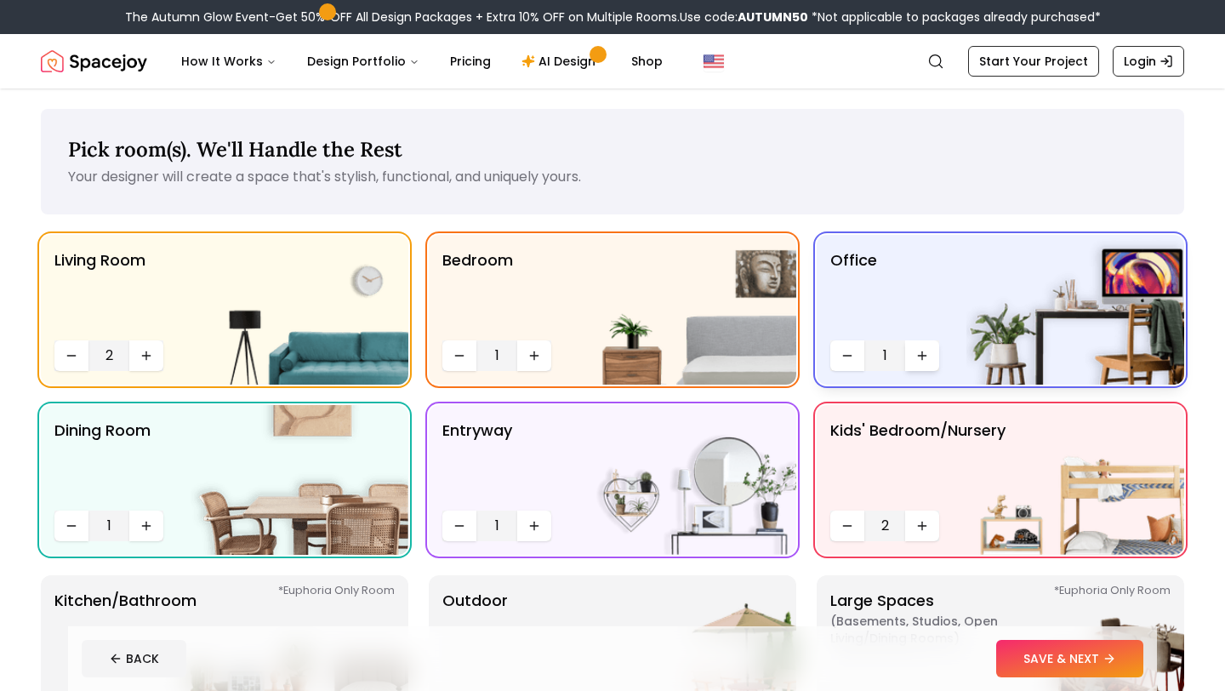
click at [921, 349] on icon "Increase quantity" at bounding box center [922, 356] width 14 height 14
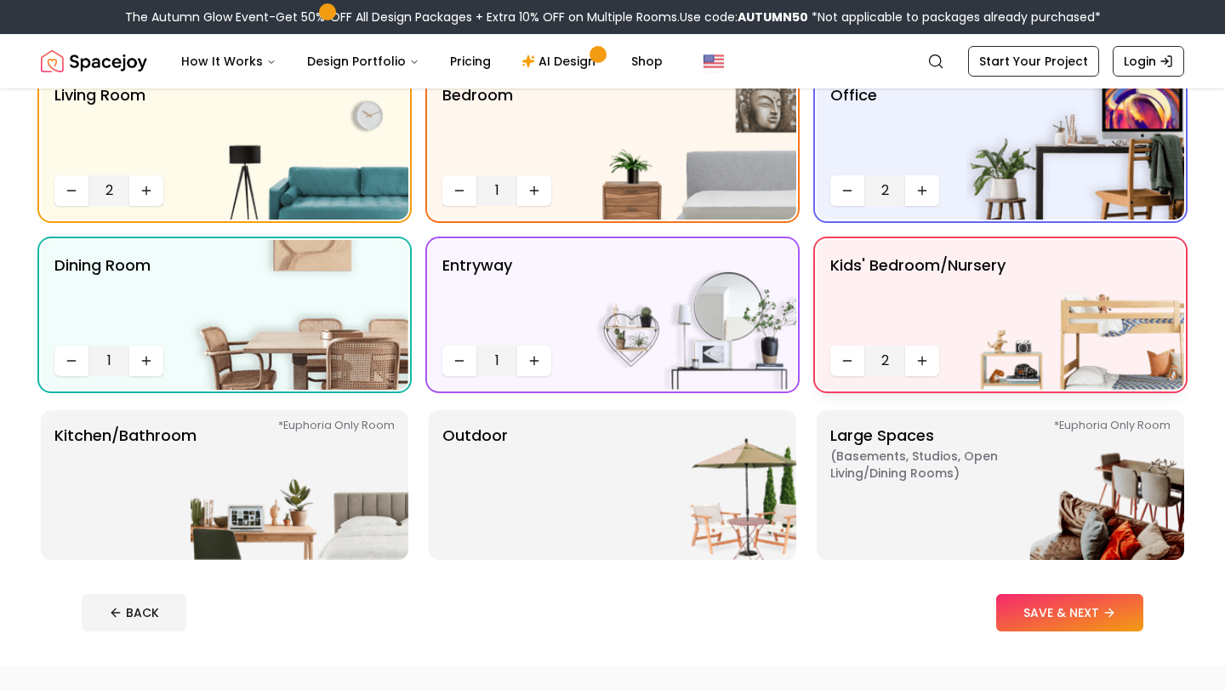
scroll to position [431, 0]
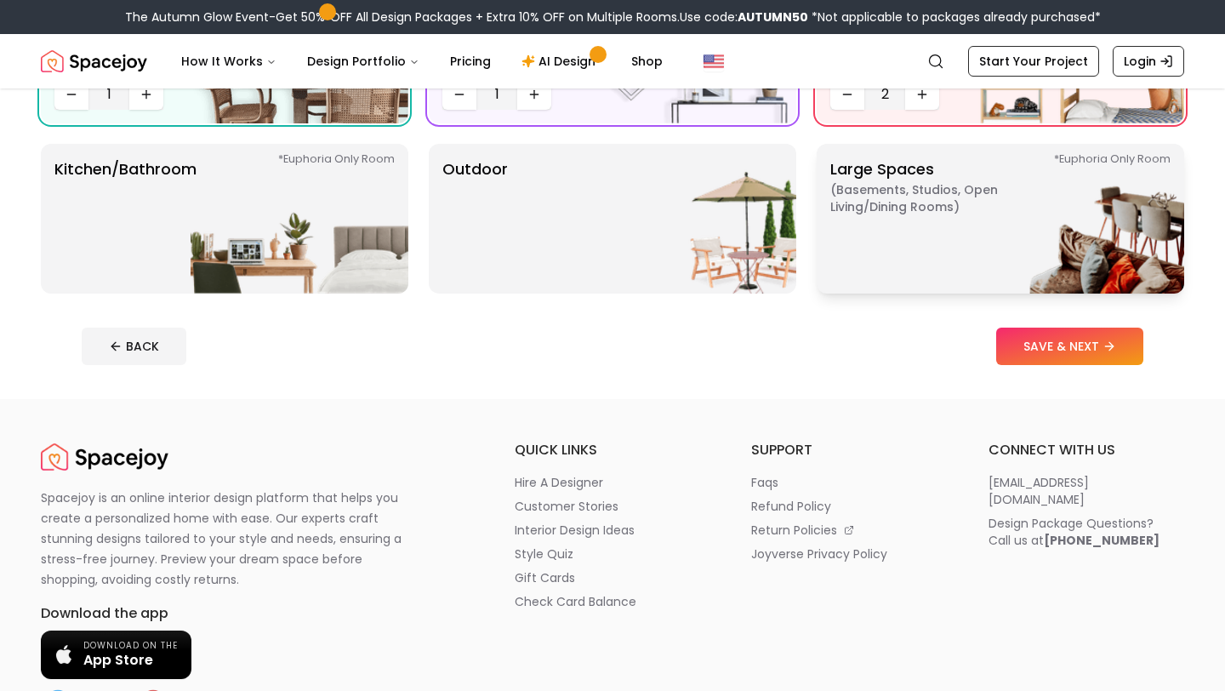
click at [856, 243] on p "Large Spaces ( Basements, Studios, Open living/dining rooms ) *Euphoria Only Ro…" at bounding box center [936, 218] width 213 height 122
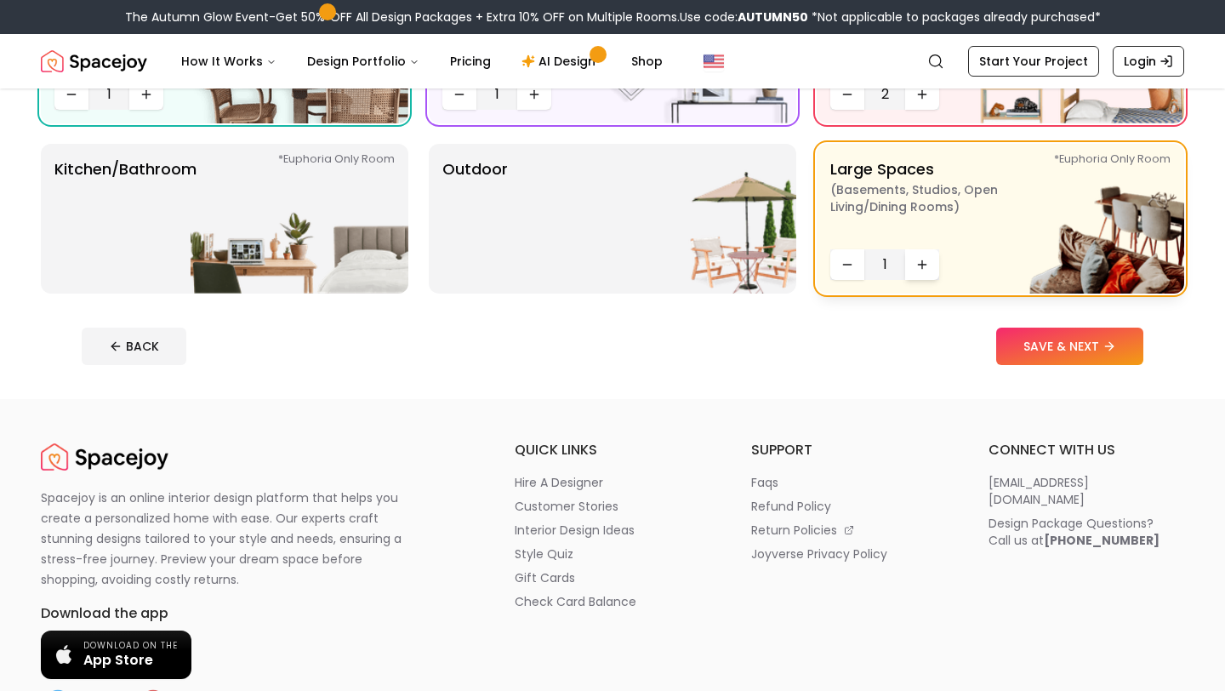
click at [925, 261] on icon "Increase quantity" at bounding box center [922, 265] width 14 height 14
click at [616, 246] on img at bounding box center [687, 219] width 218 height 150
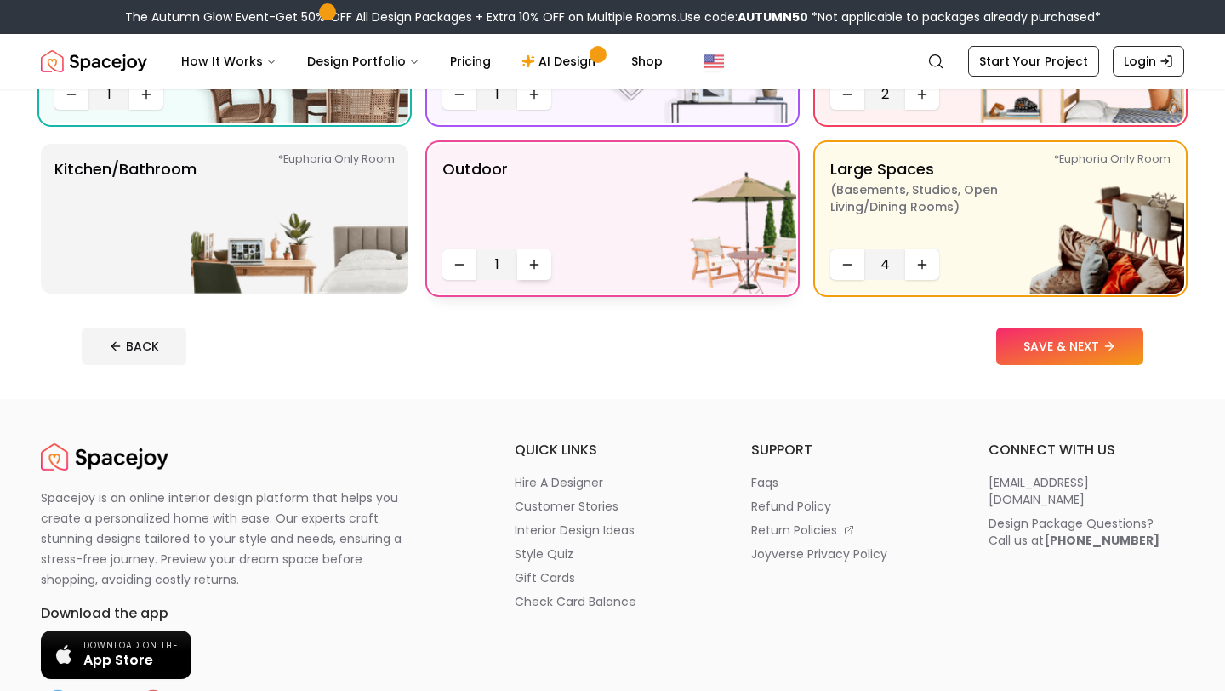
click at [535, 258] on icon "Increase quantity" at bounding box center [534, 265] width 14 height 14
click at [304, 217] on img at bounding box center [299, 219] width 218 height 150
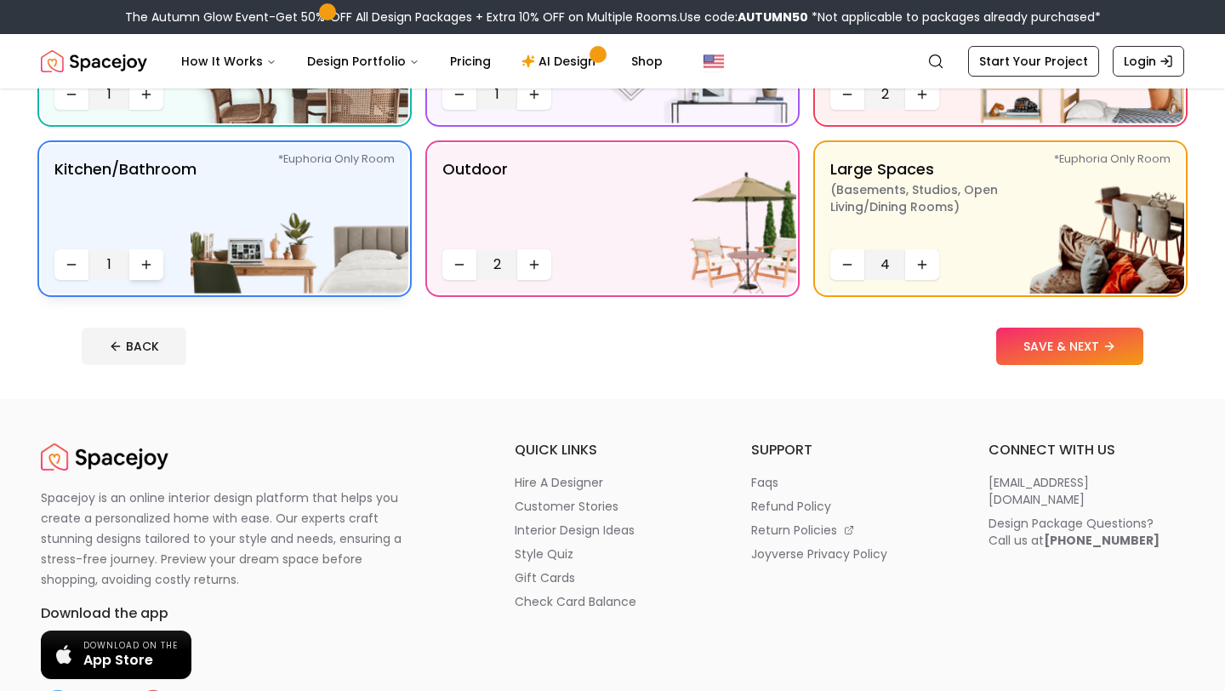
click at [155, 261] on button "Increase quantity" at bounding box center [146, 264] width 34 height 31
click at [1036, 350] on button "SAVE & NEXT" at bounding box center [1069, 345] width 147 height 37
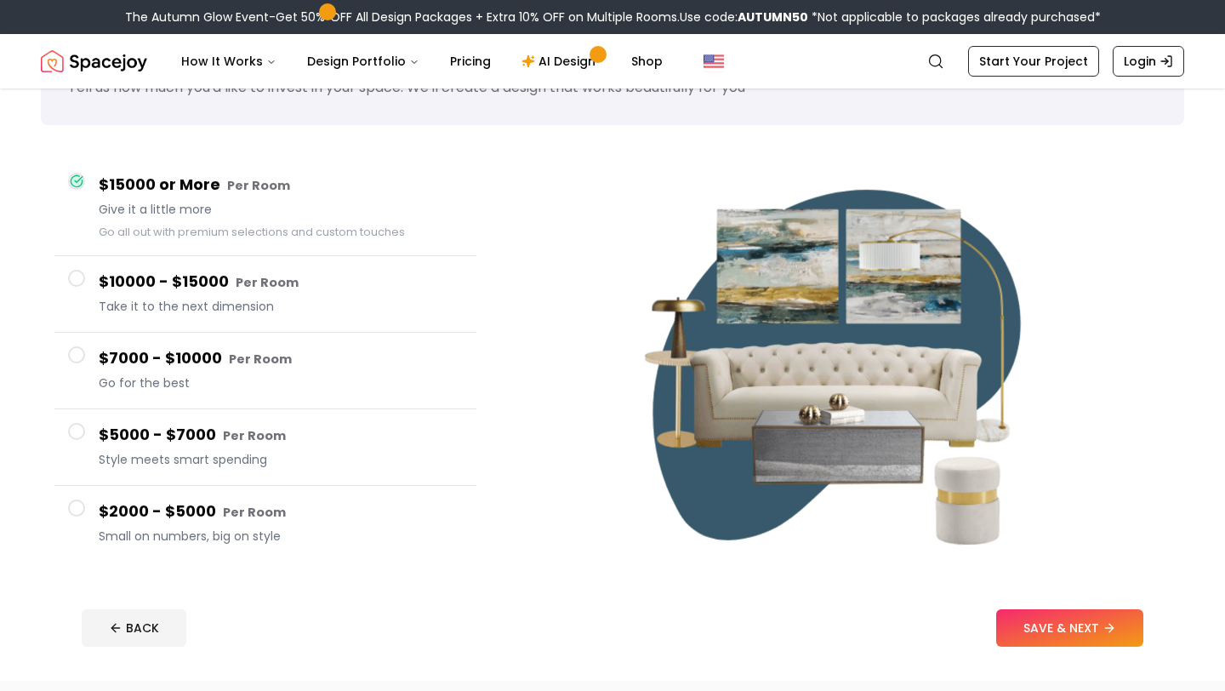
scroll to position [95, 0]
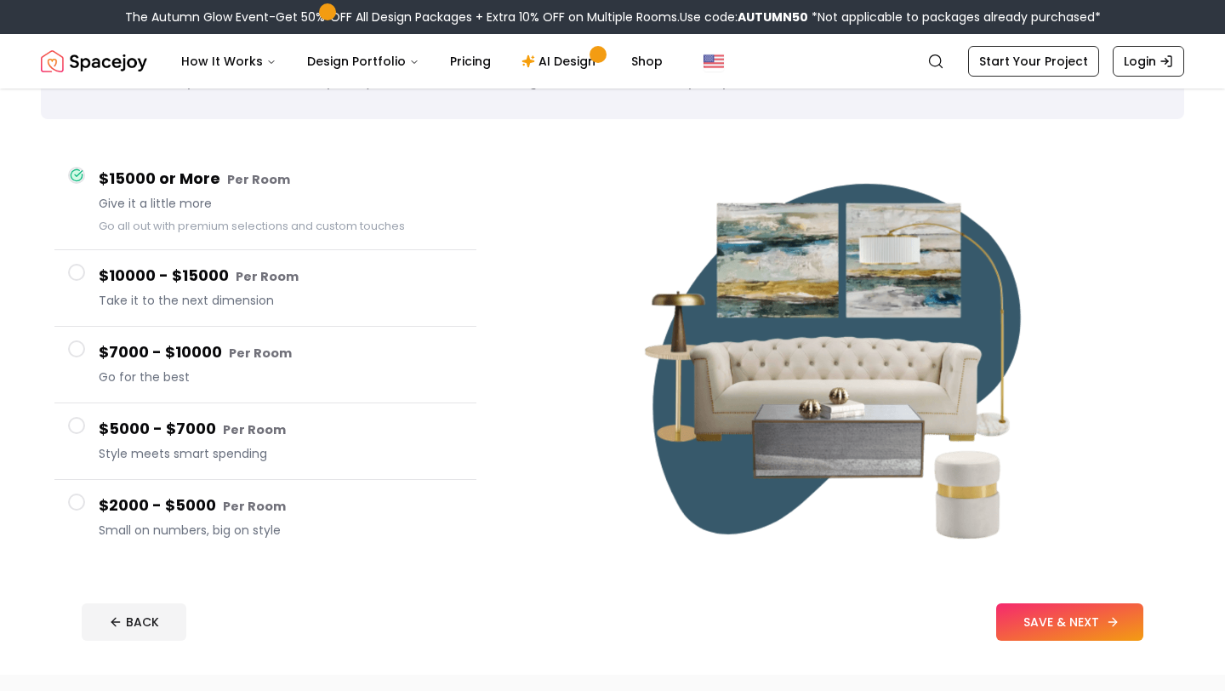
click at [1033, 616] on button "SAVE & NEXT" at bounding box center [1069, 621] width 147 height 37
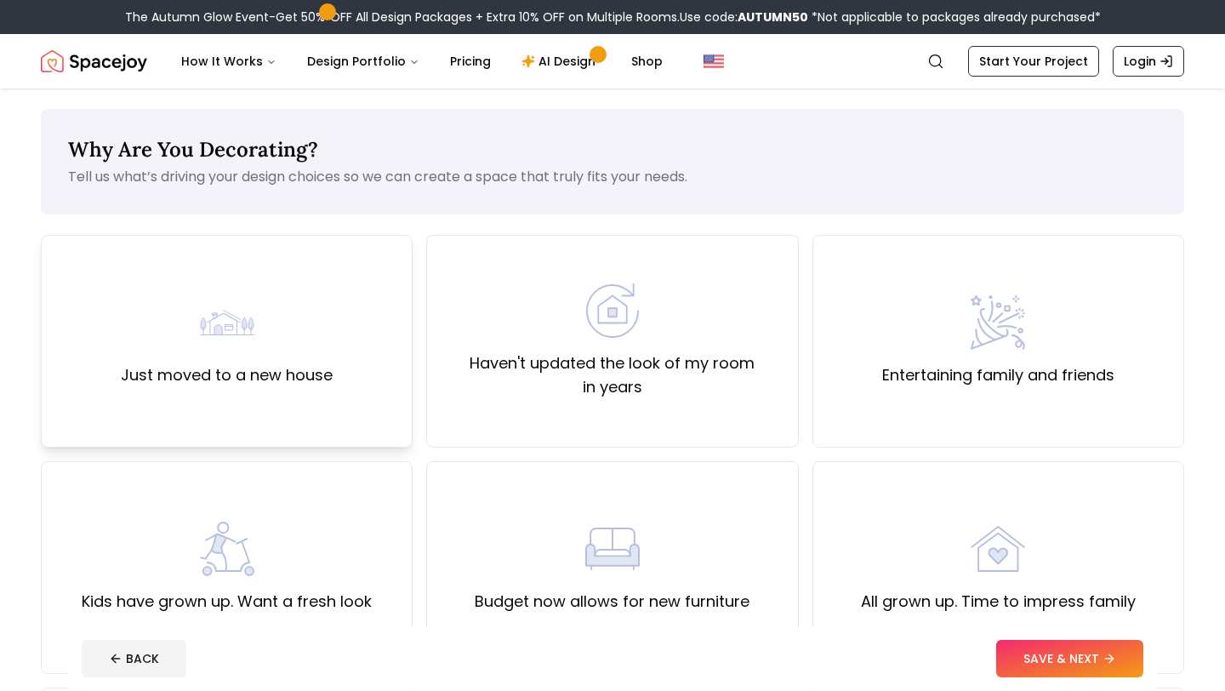
click at [267, 361] on div "Just moved to a new house" at bounding box center [227, 341] width 212 height 92
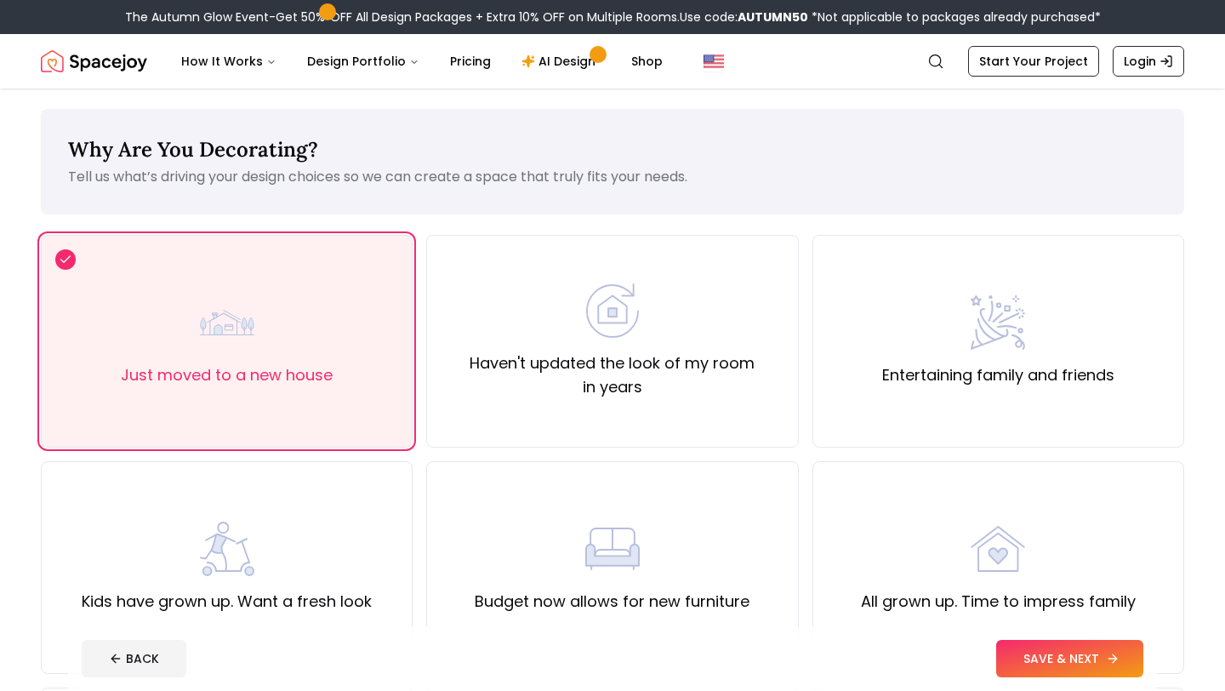
click at [1108, 645] on button "SAVE & NEXT" at bounding box center [1069, 658] width 147 height 37
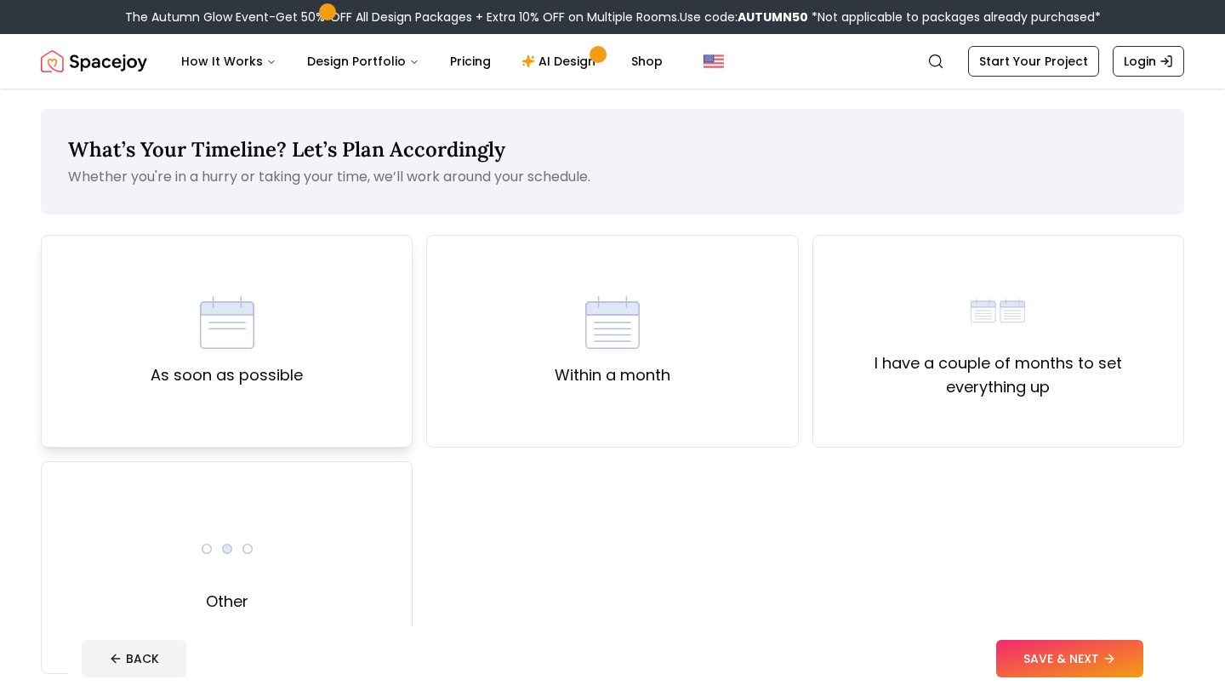
click at [207, 322] on img at bounding box center [227, 322] width 54 height 54
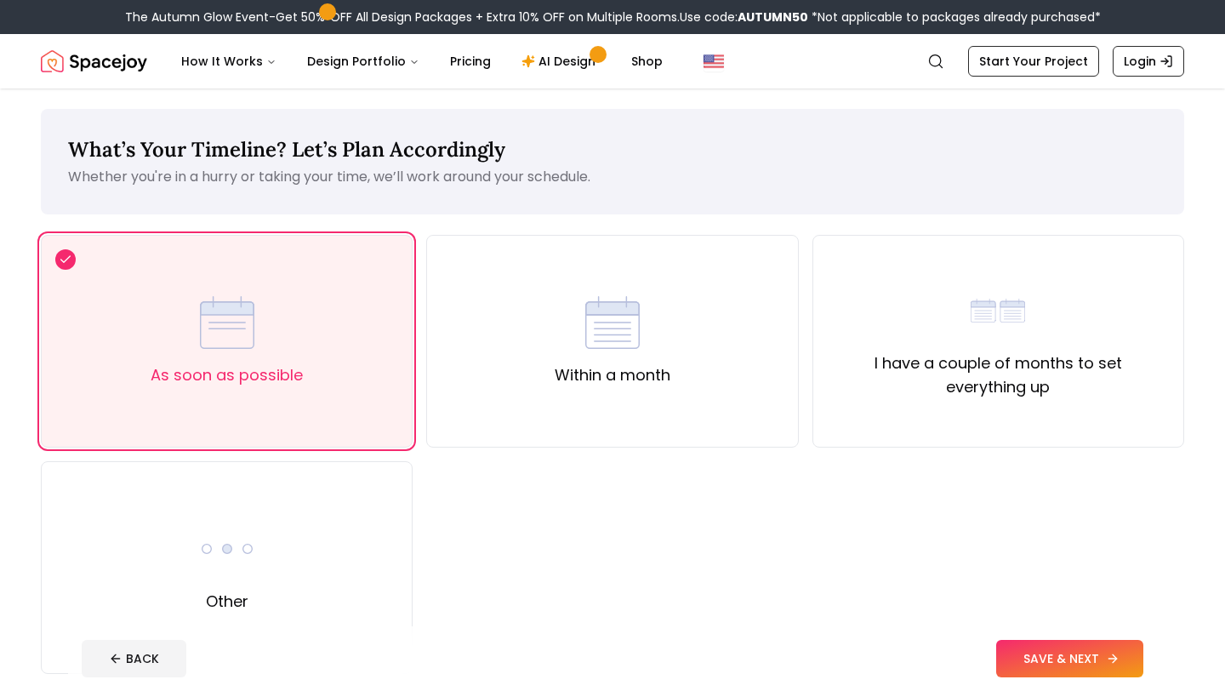
click at [1092, 645] on button "SAVE & NEXT" at bounding box center [1069, 658] width 147 height 37
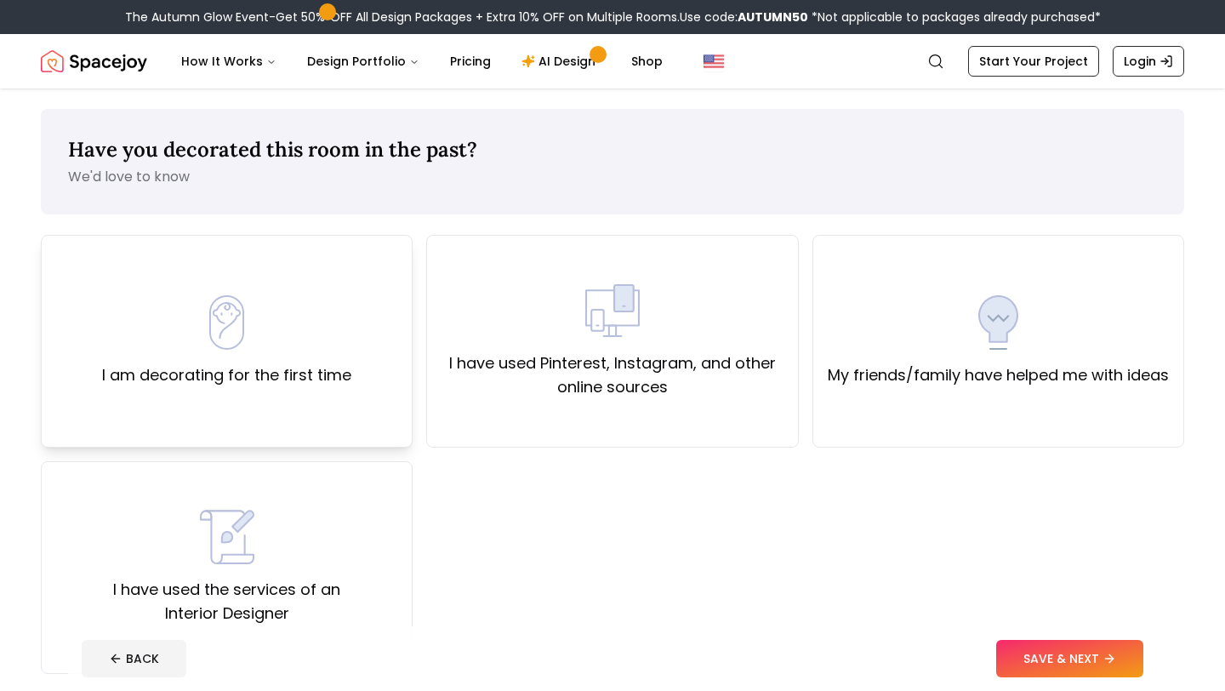
click at [316, 338] on div "I am decorating for the first time" at bounding box center [226, 341] width 249 height 92
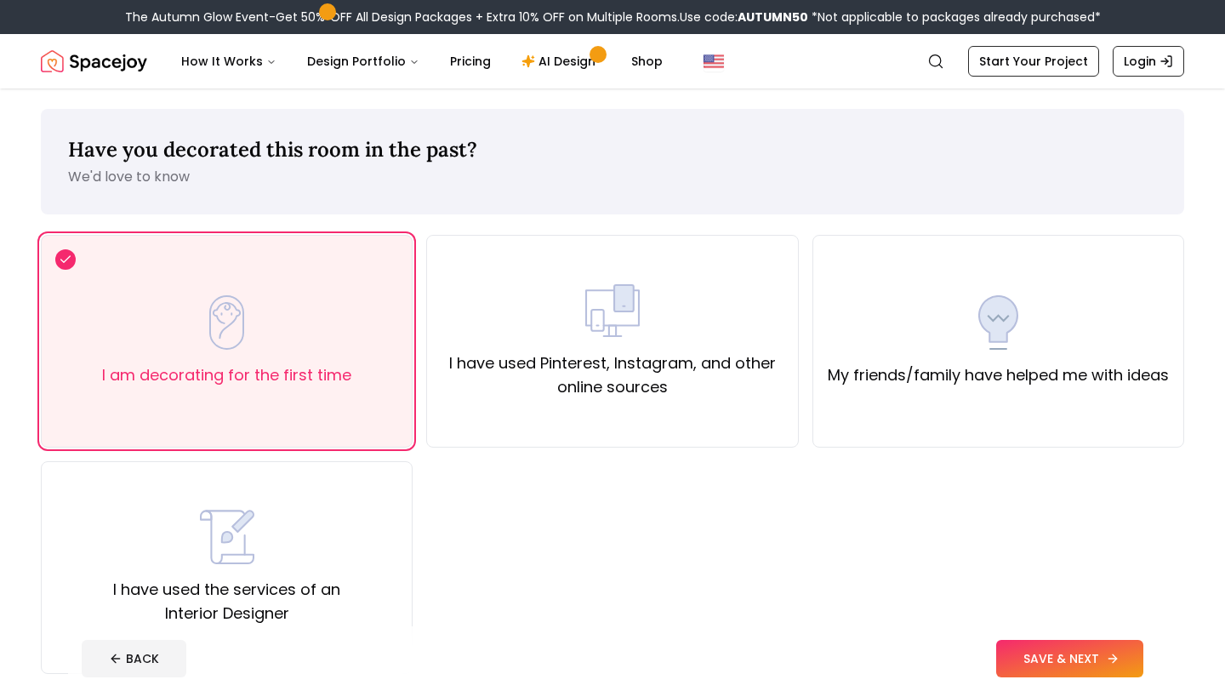
click at [1047, 668] on button "SAVE & NEXT" at bounding box center [1069, 658] width 147 height 37
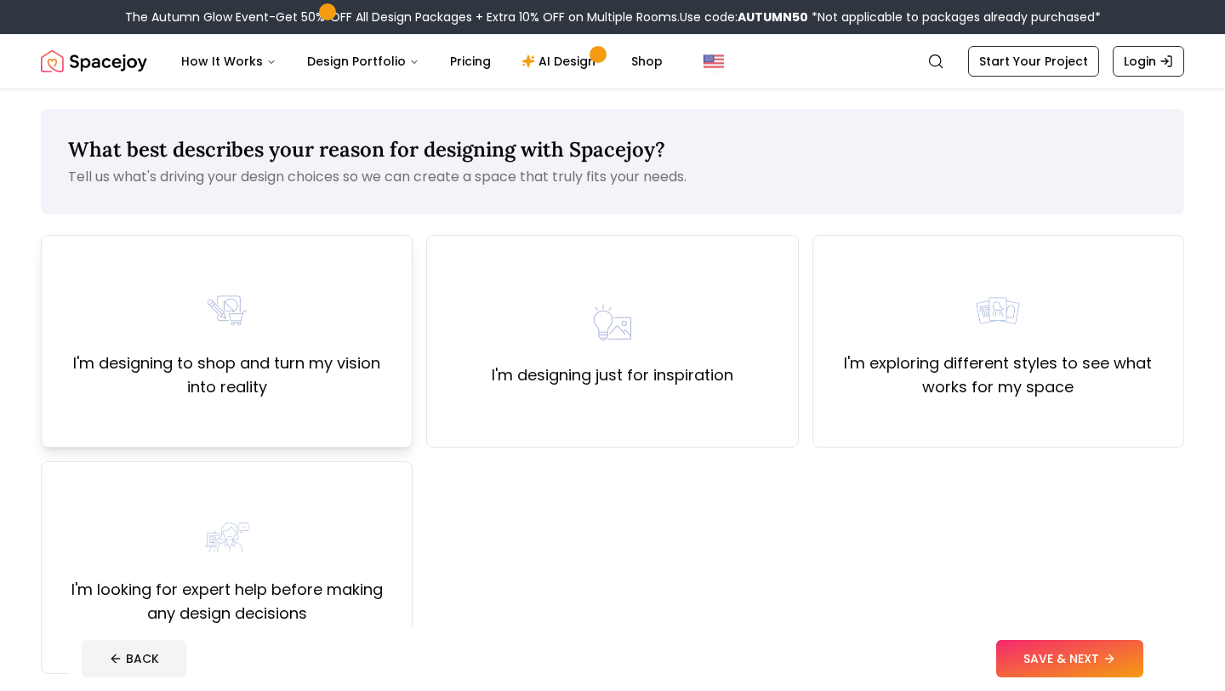
click at [264, 359] on label "I'm designing to shop and turn my vision into reality" at bounding box center [226, 375] width 343 height 48
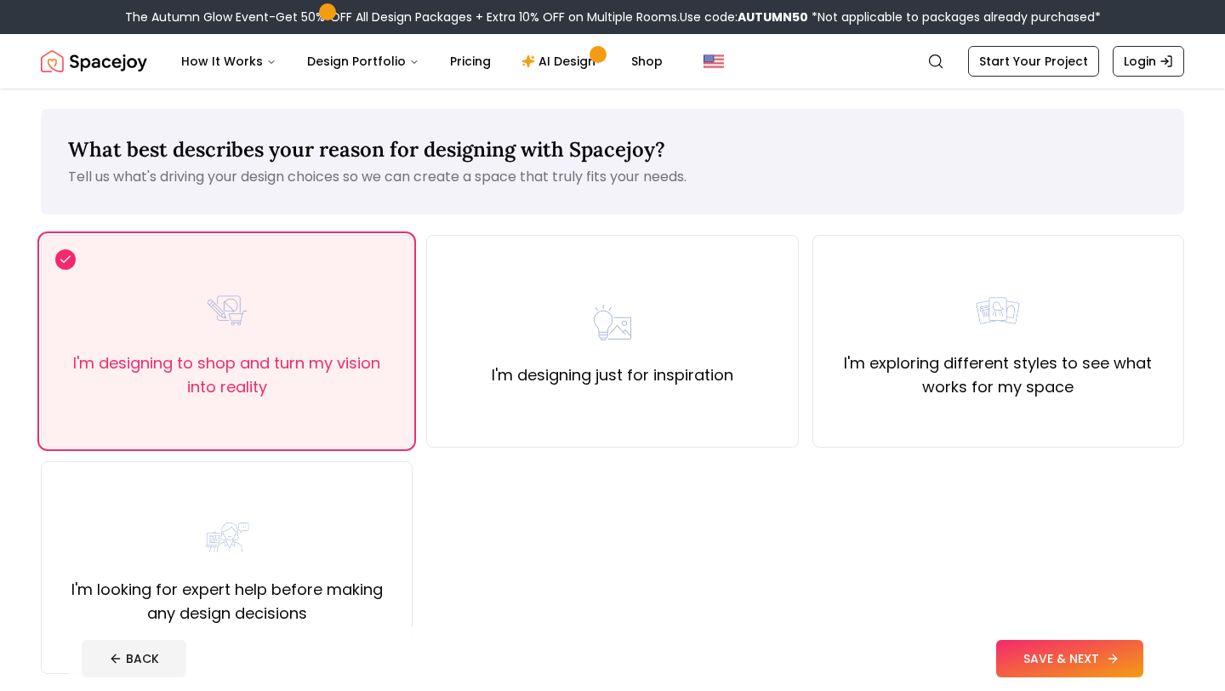
click at [1117, 653] on icon at bounding box center [1113, 658] width 14 height 14
